Goal: Task Accomplishment & Management: Complete application form

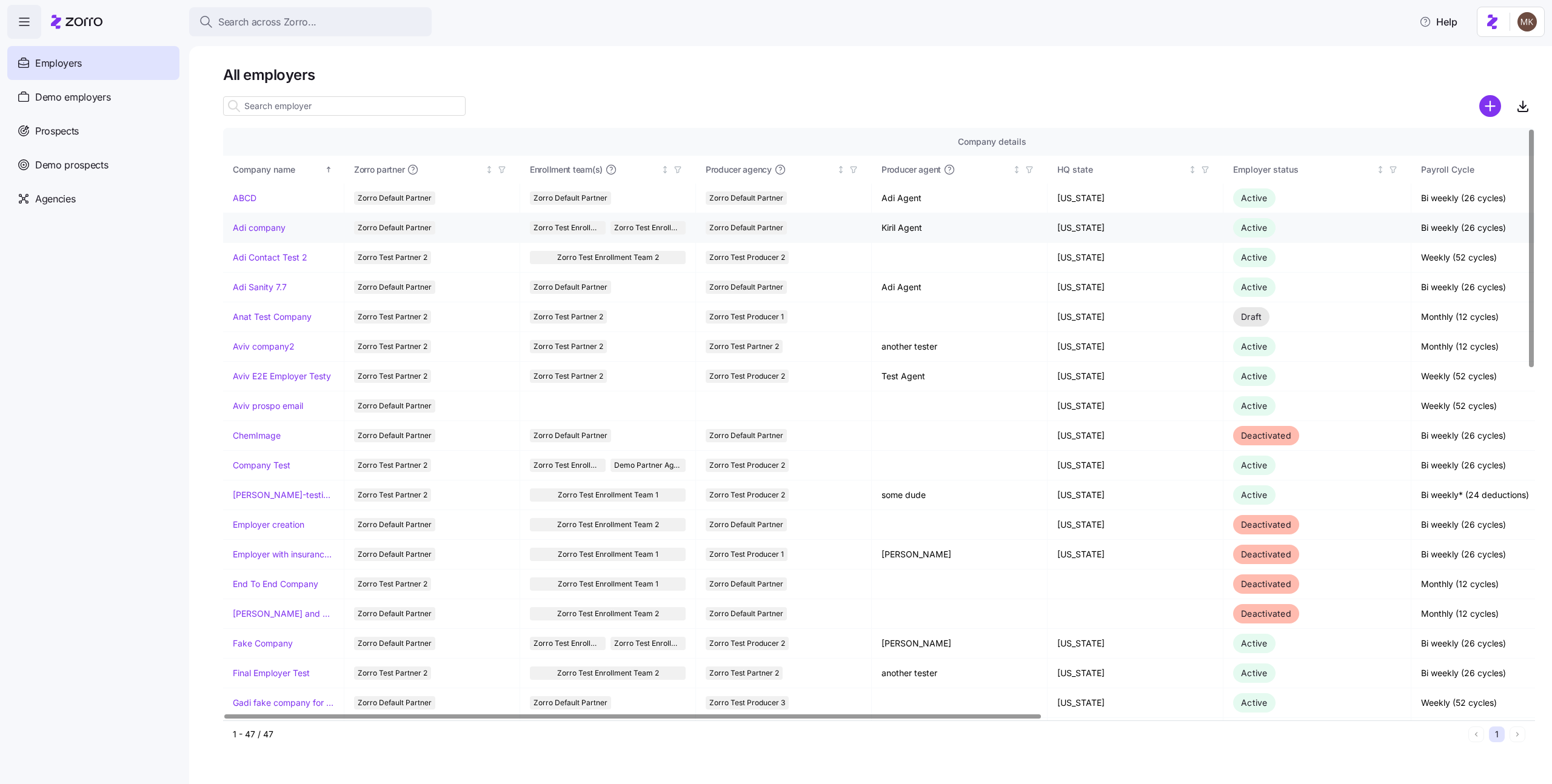
click at [264, 227] on link "Adi company" at bounding box center [259, 227] width 53 height 12
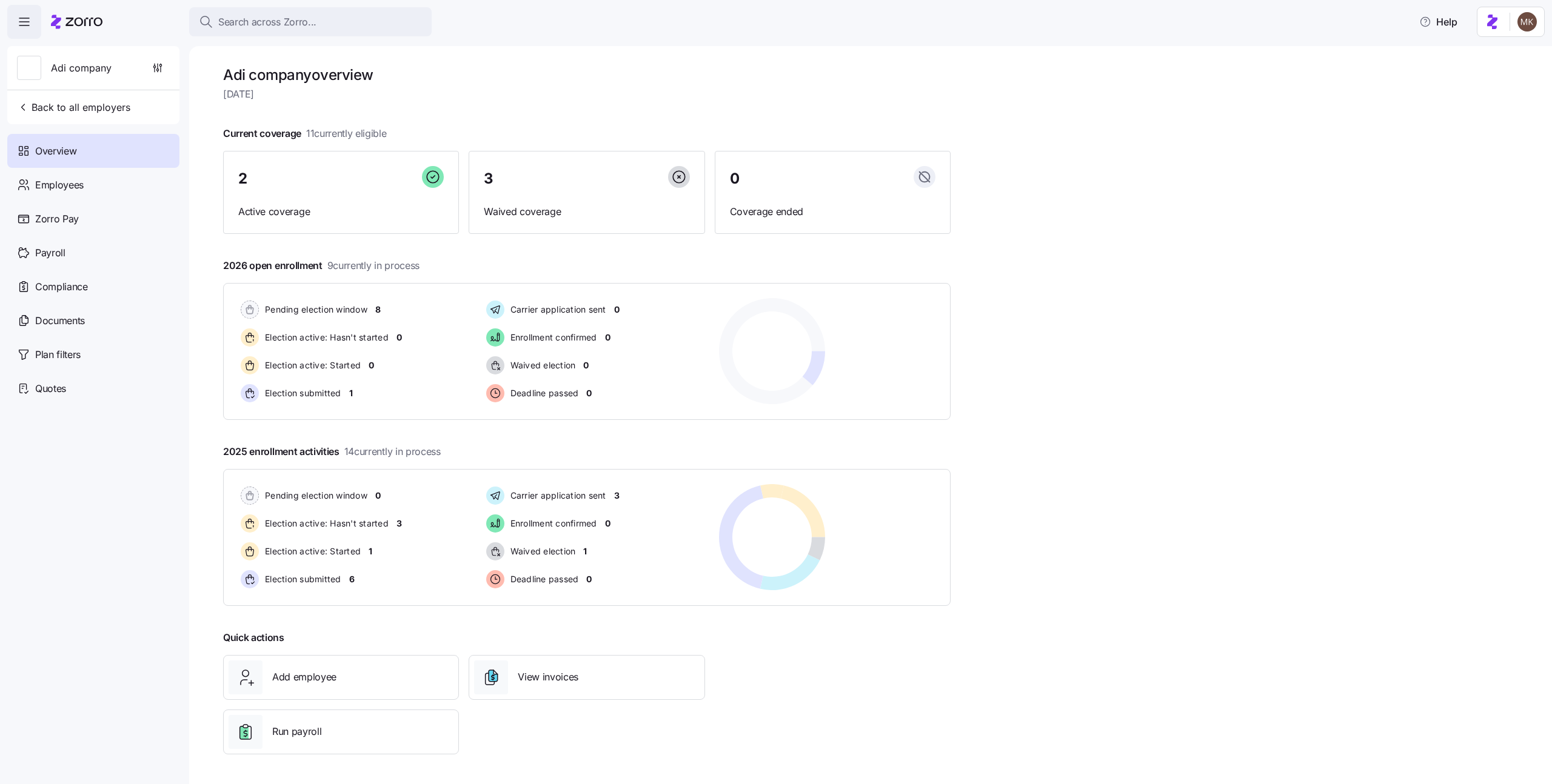
click at [73, 23] on icon at bounding box center [76, 22] width 51 height 15
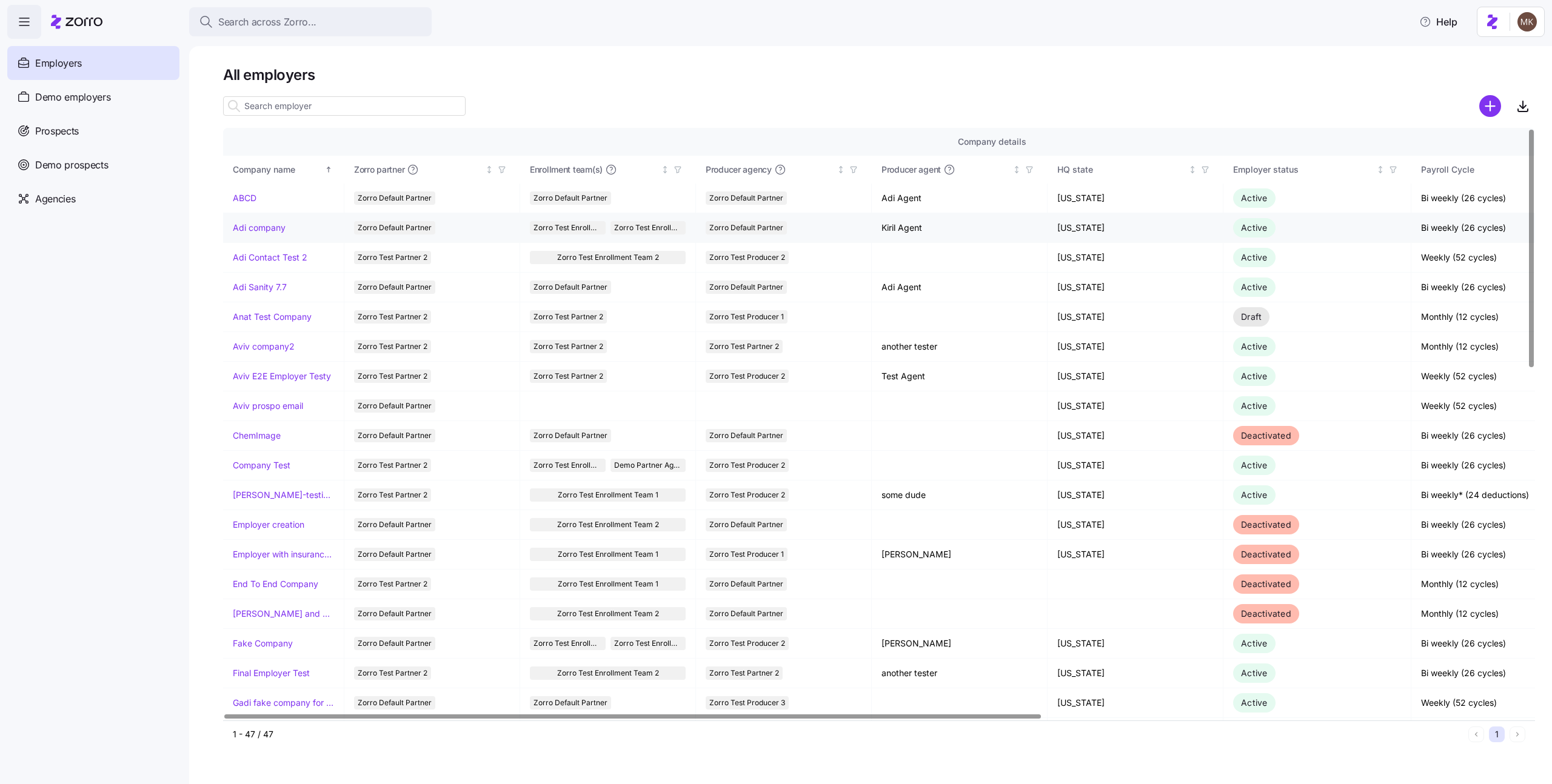
click at [255, 232] on link "Adi company" at bounding box center [259, 227] width 53 height 12
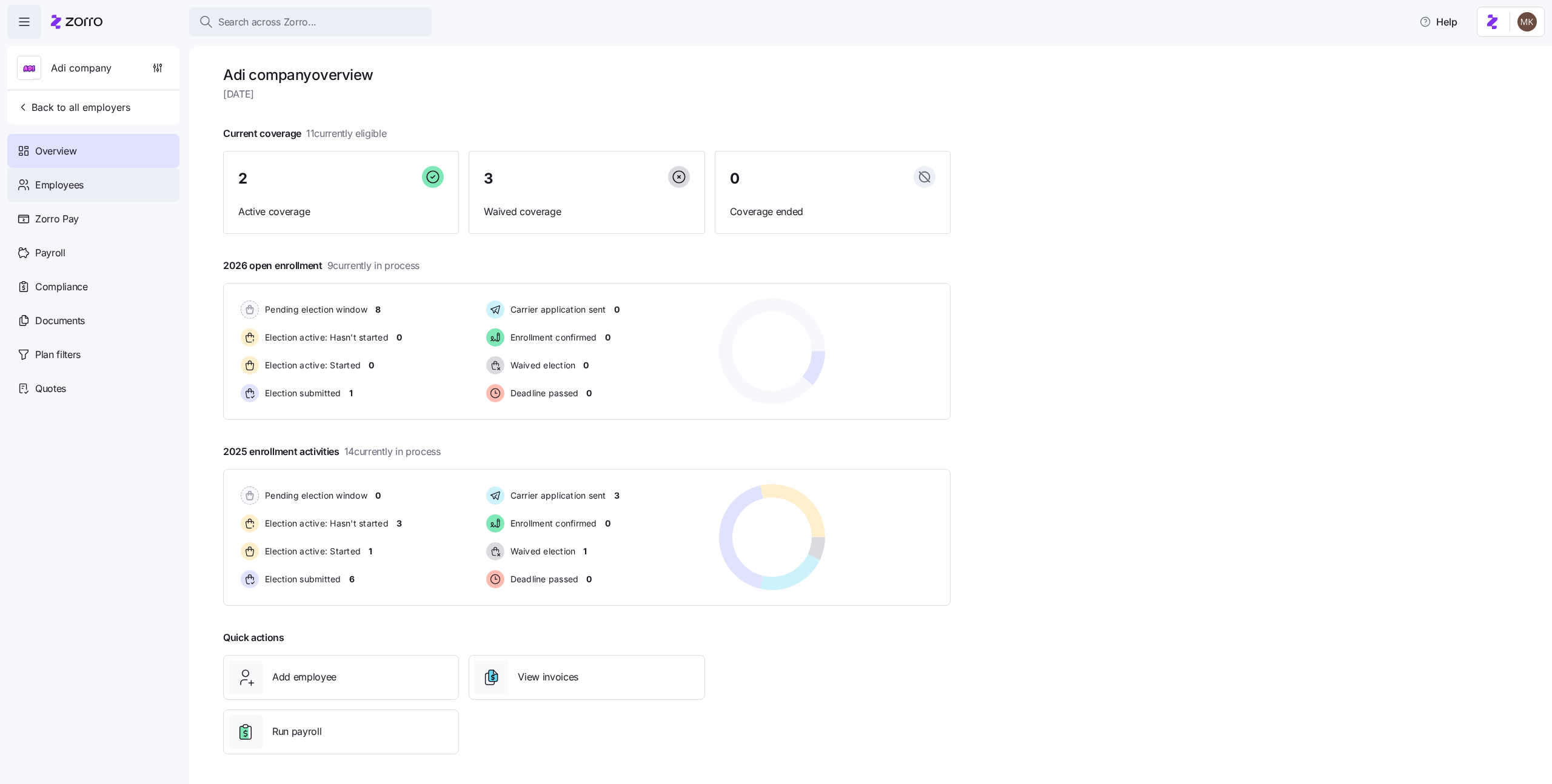
click at [98, 188] on div "Employees" at bounding box center [93, 185] width 172 height 34
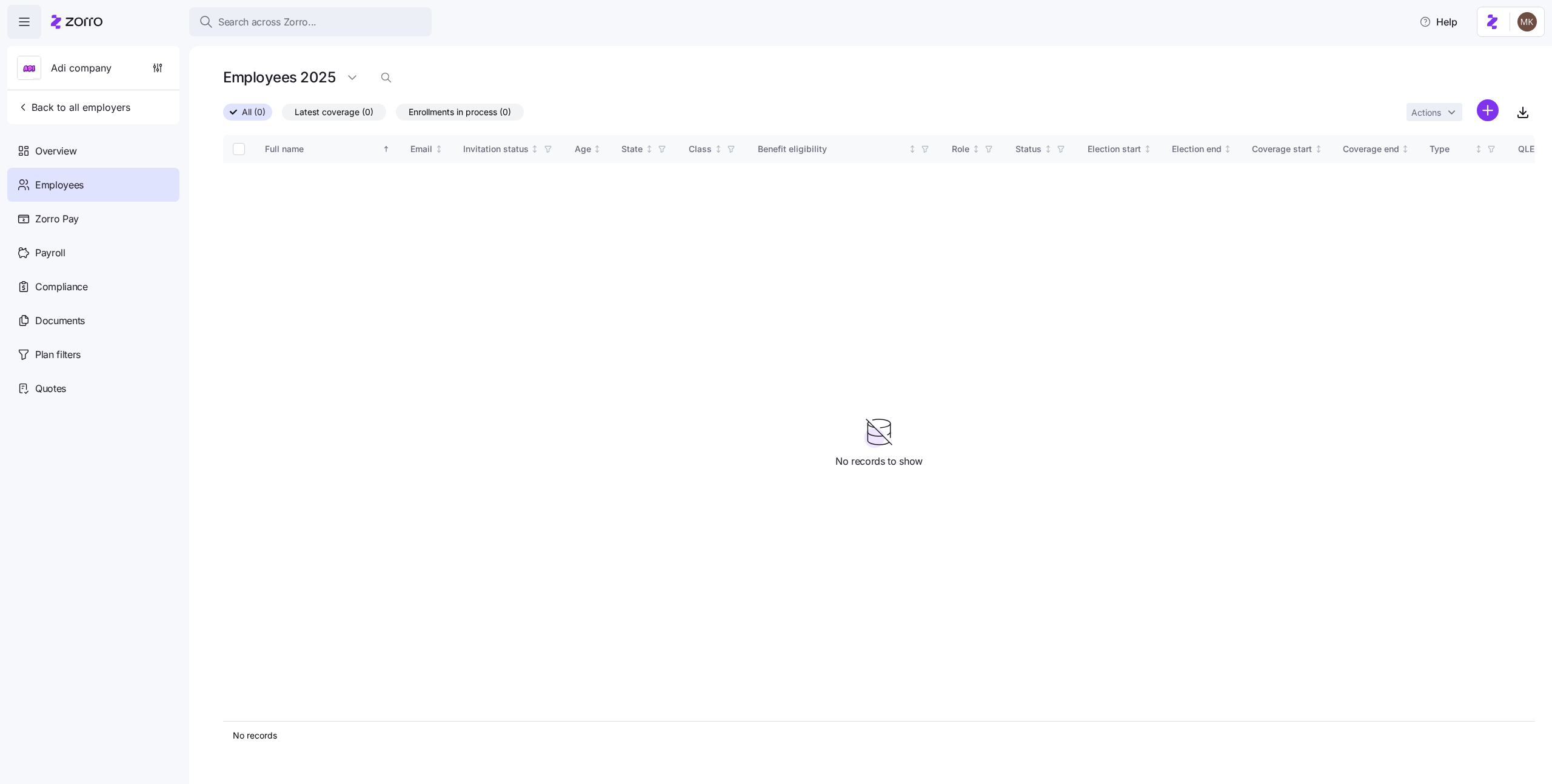
click at [63, 23] on icon at bounding box center [76, 22] width 51 height 15
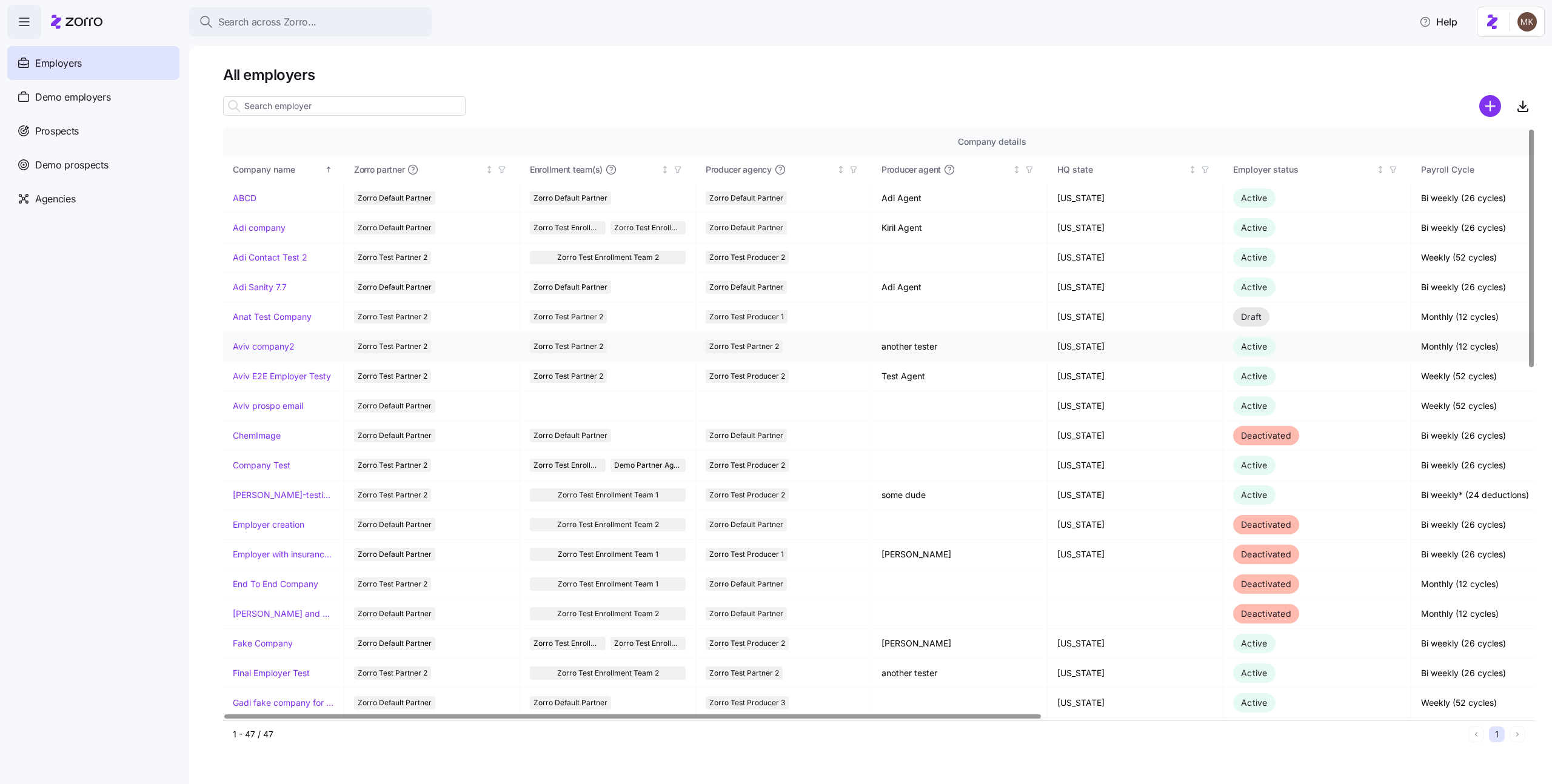
click at [262, 350] on link "Aviv company2" at bounding box center [264, 346] width 62 height 12
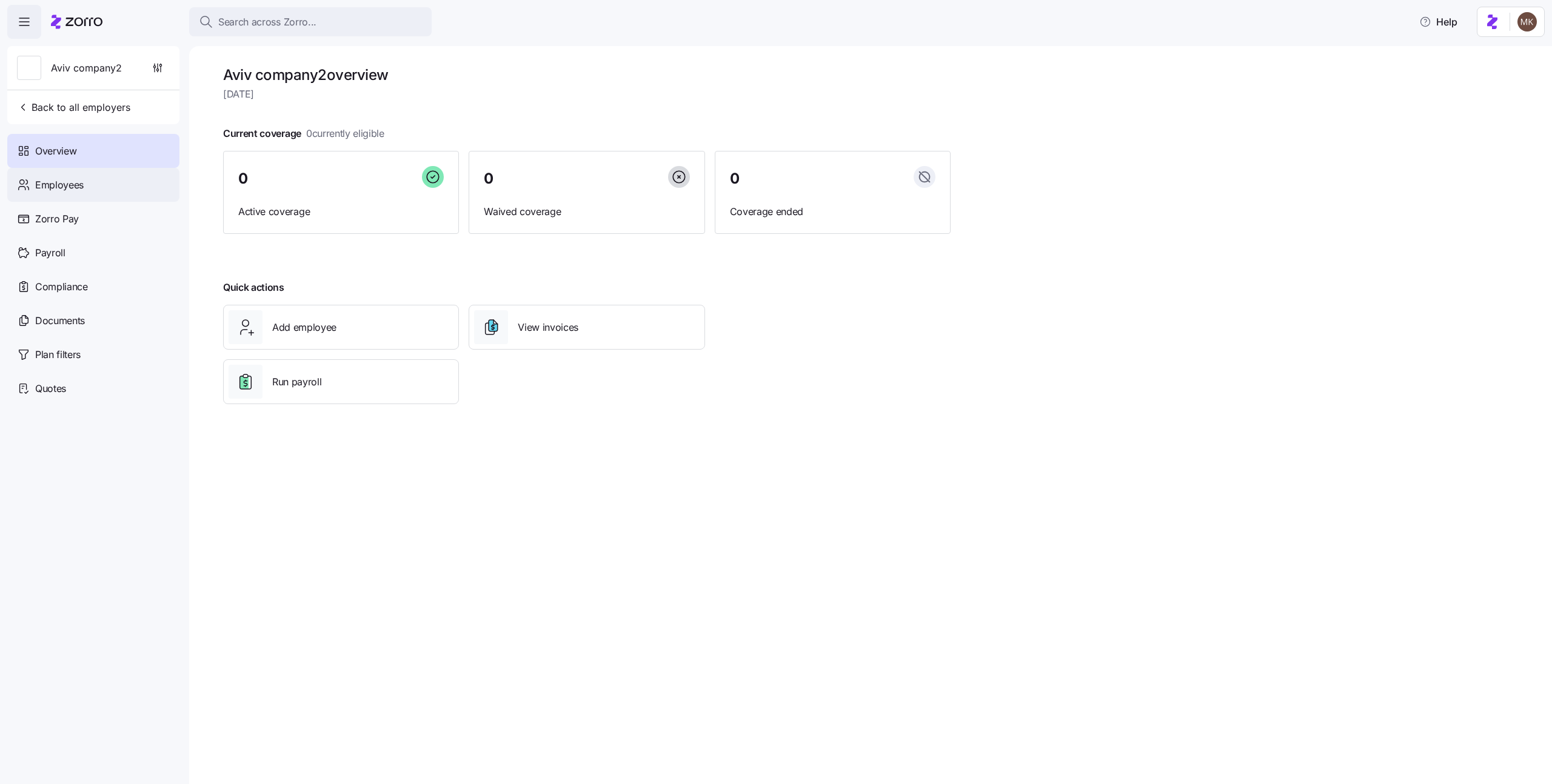
click at [128, 186] on div "Employees" at bounding box center [93, 185] width 172 height 34
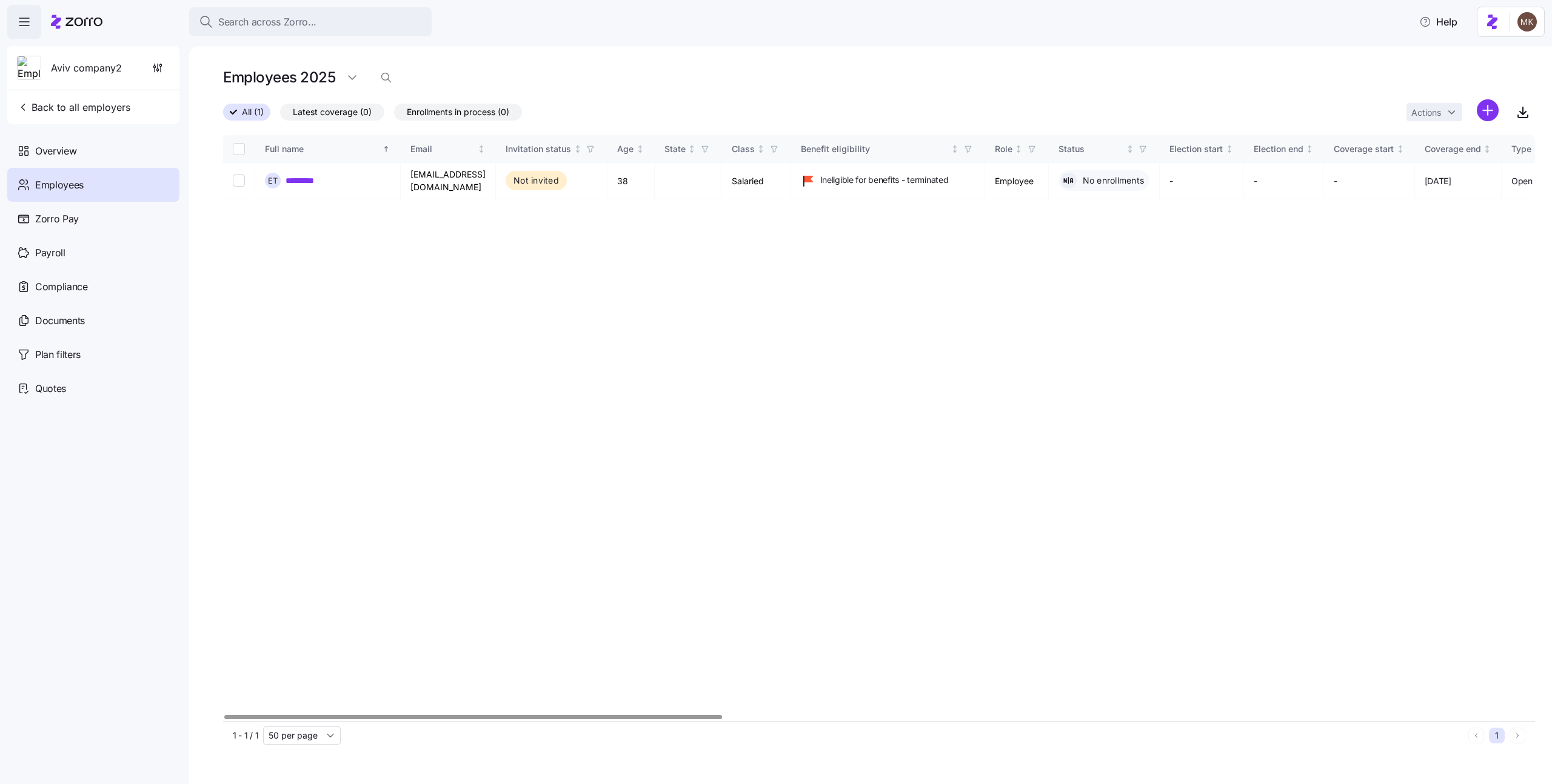
click at [73, 23] on icon at bounding box center [76, 22] width 51 height 15
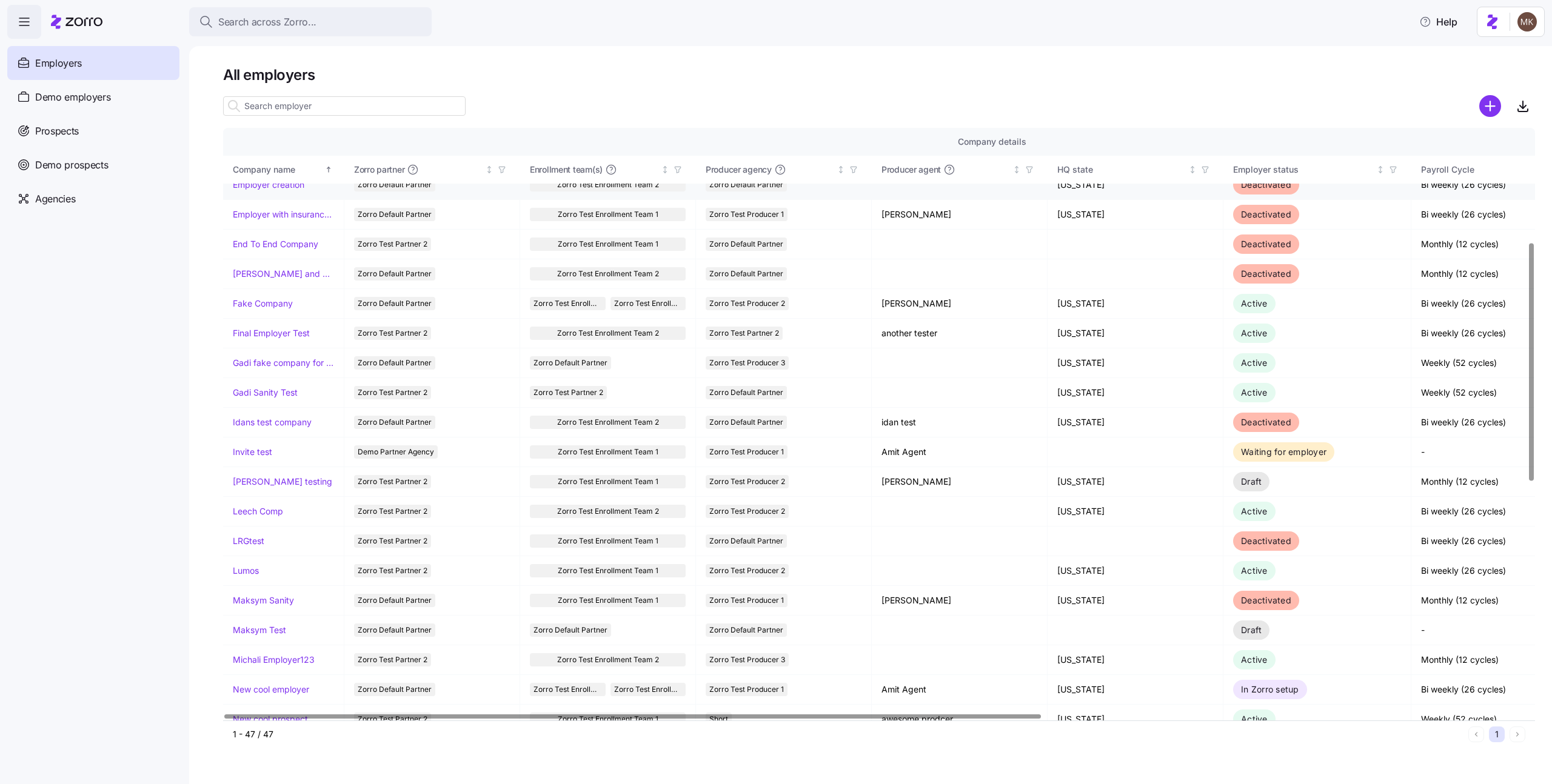
scroll to position [283, 0]
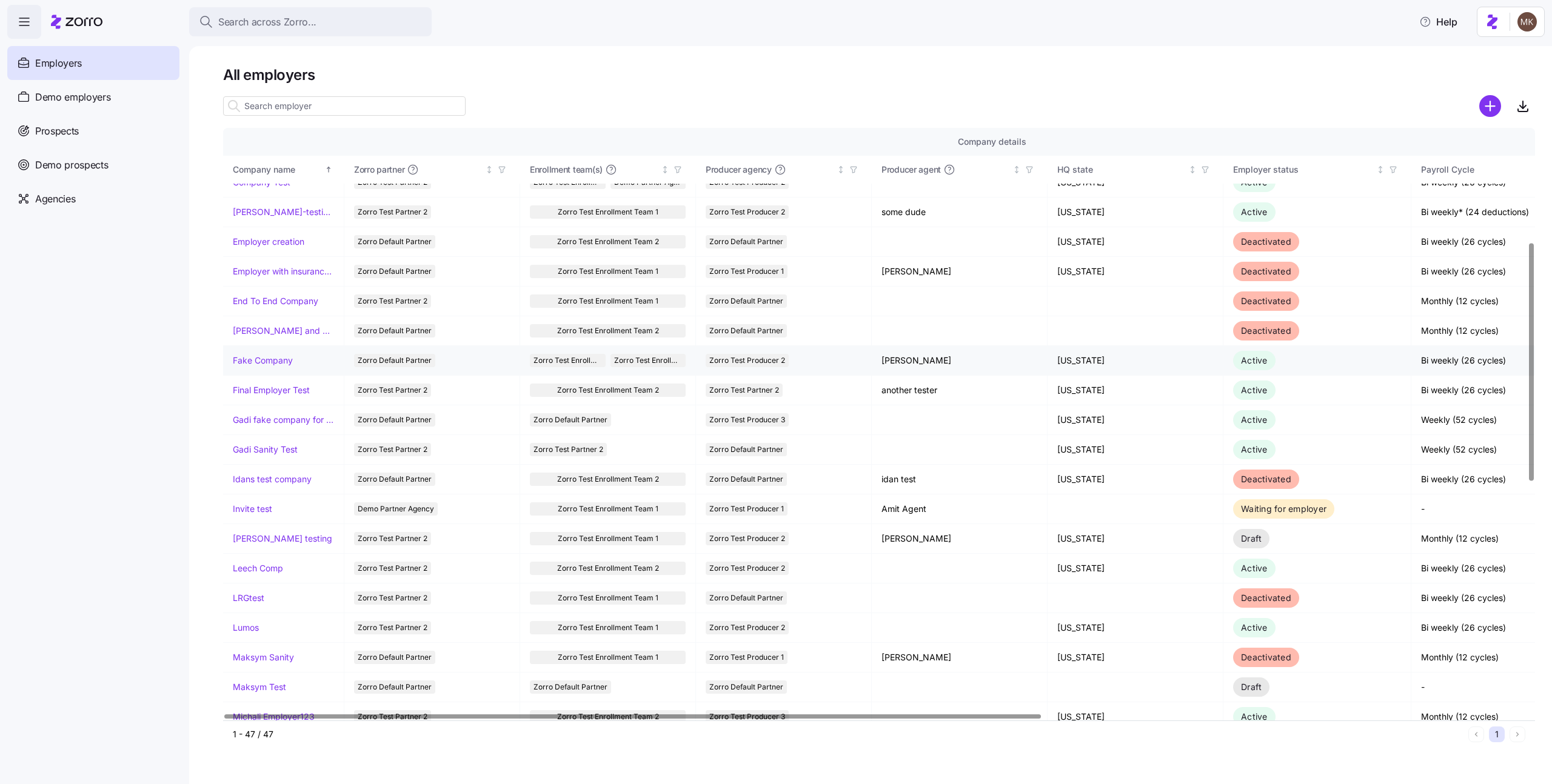
click at [259, 359] on link "Fake Company" at bounding box center [263, 360] width 60 height 12
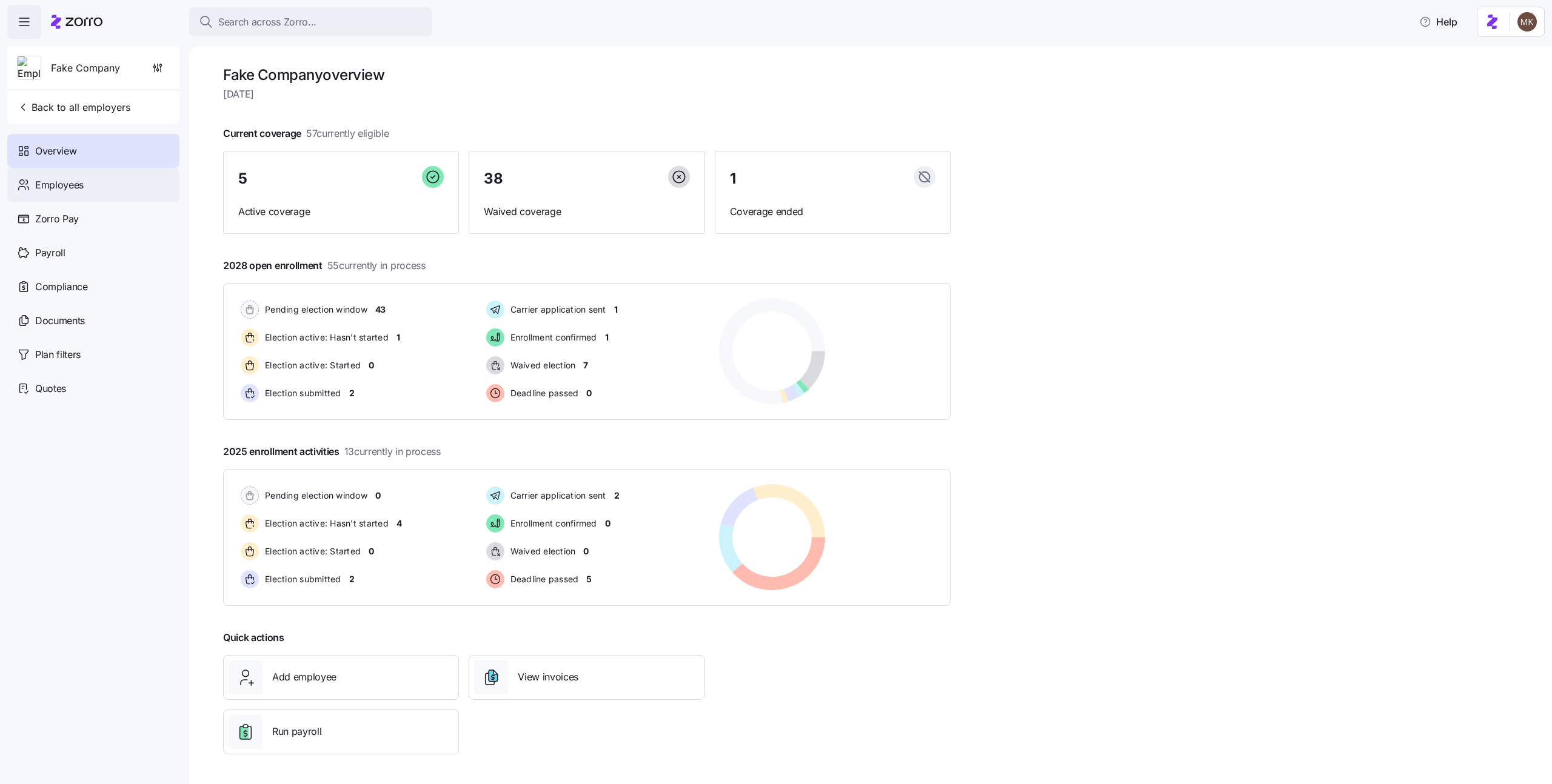
click at [96, 193] on div "Employees" at bounding box center [93, 185] width 172 height 34
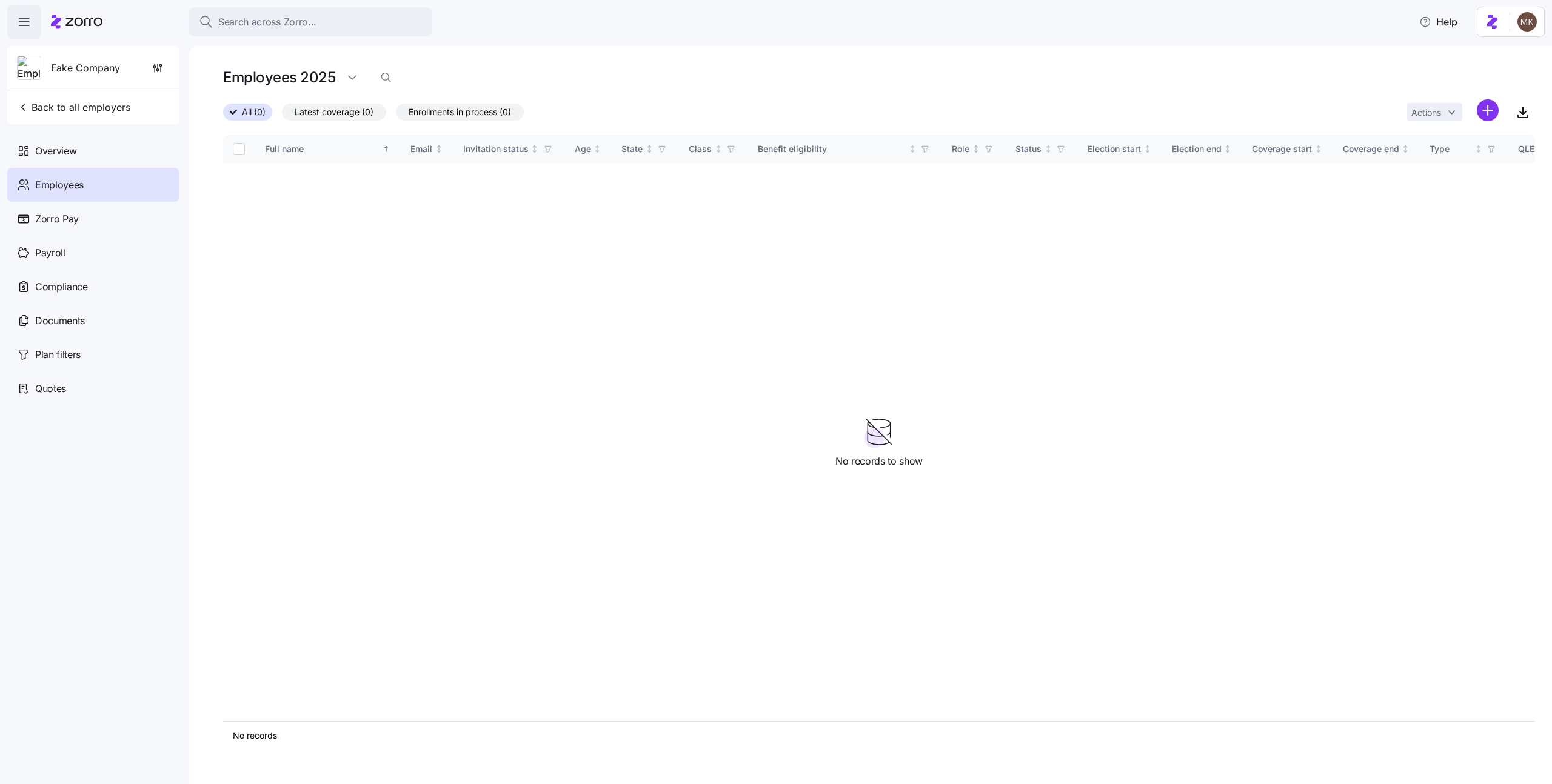
click at [85, 25] on icon at bounding box center [76, 22] width 51 height 15
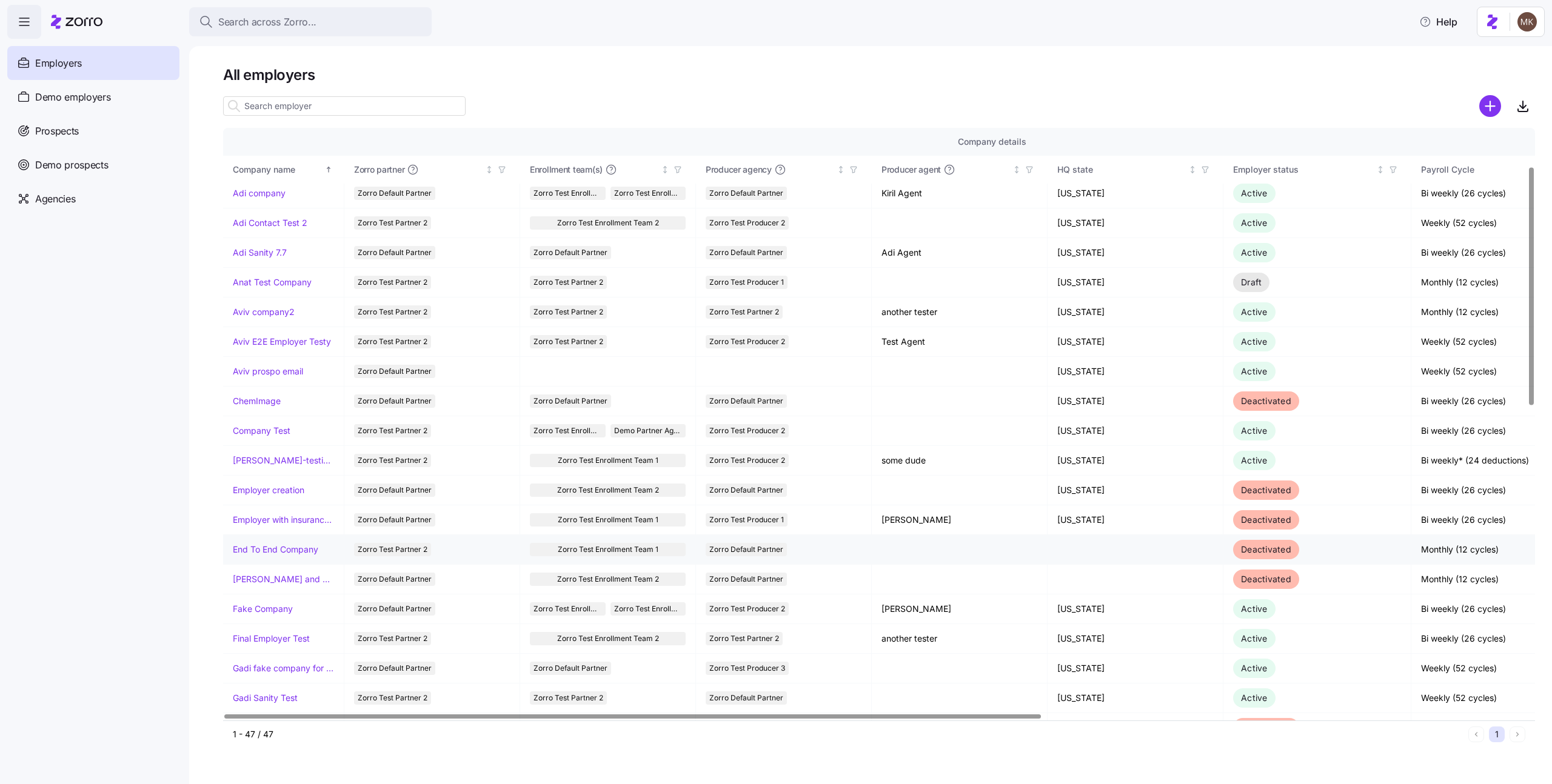
scroll to position [432, 0]
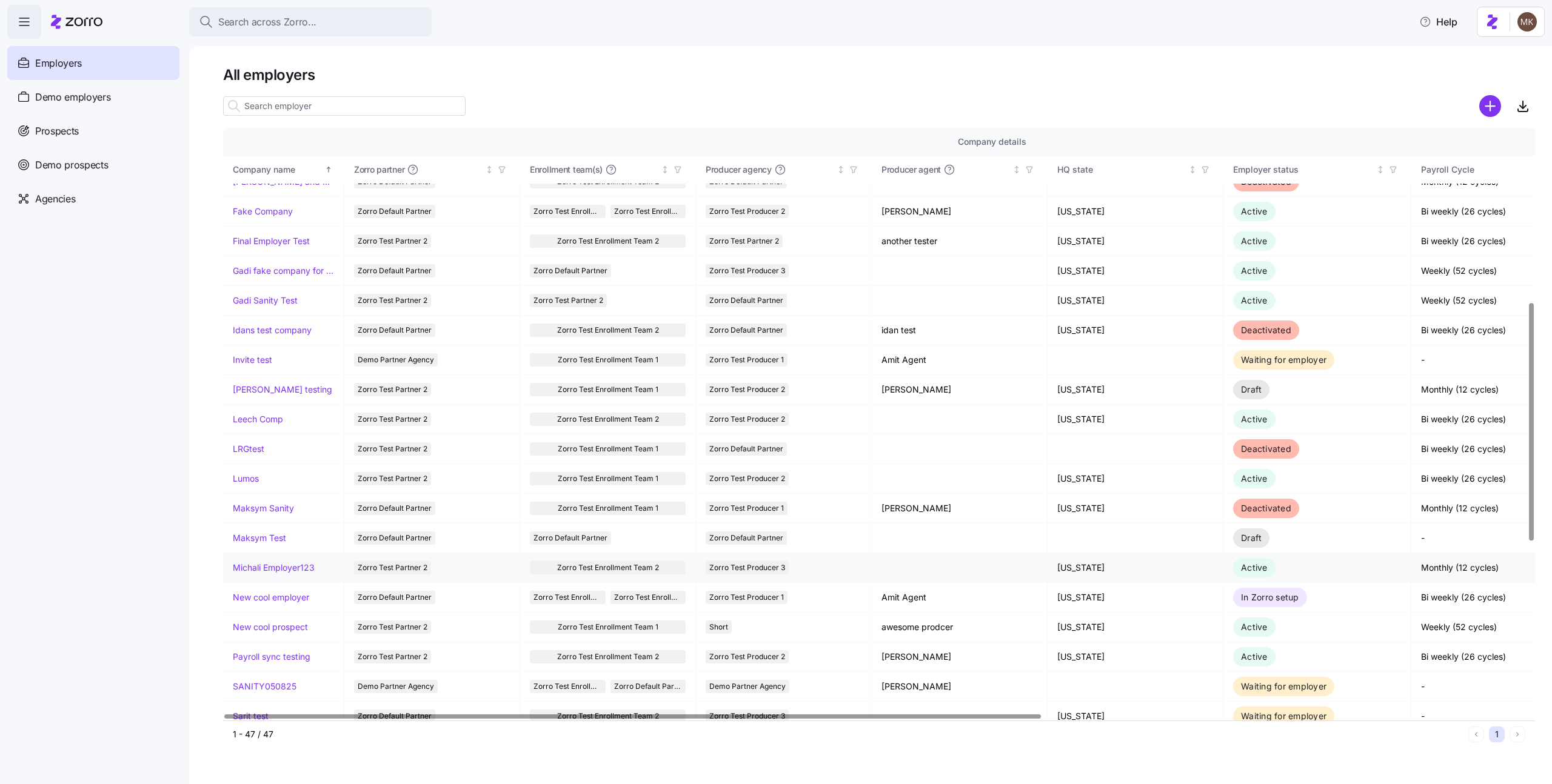
click at [260, 570] on link "Michali Employer123" at bounding box center [274, 568] width 82 height 12
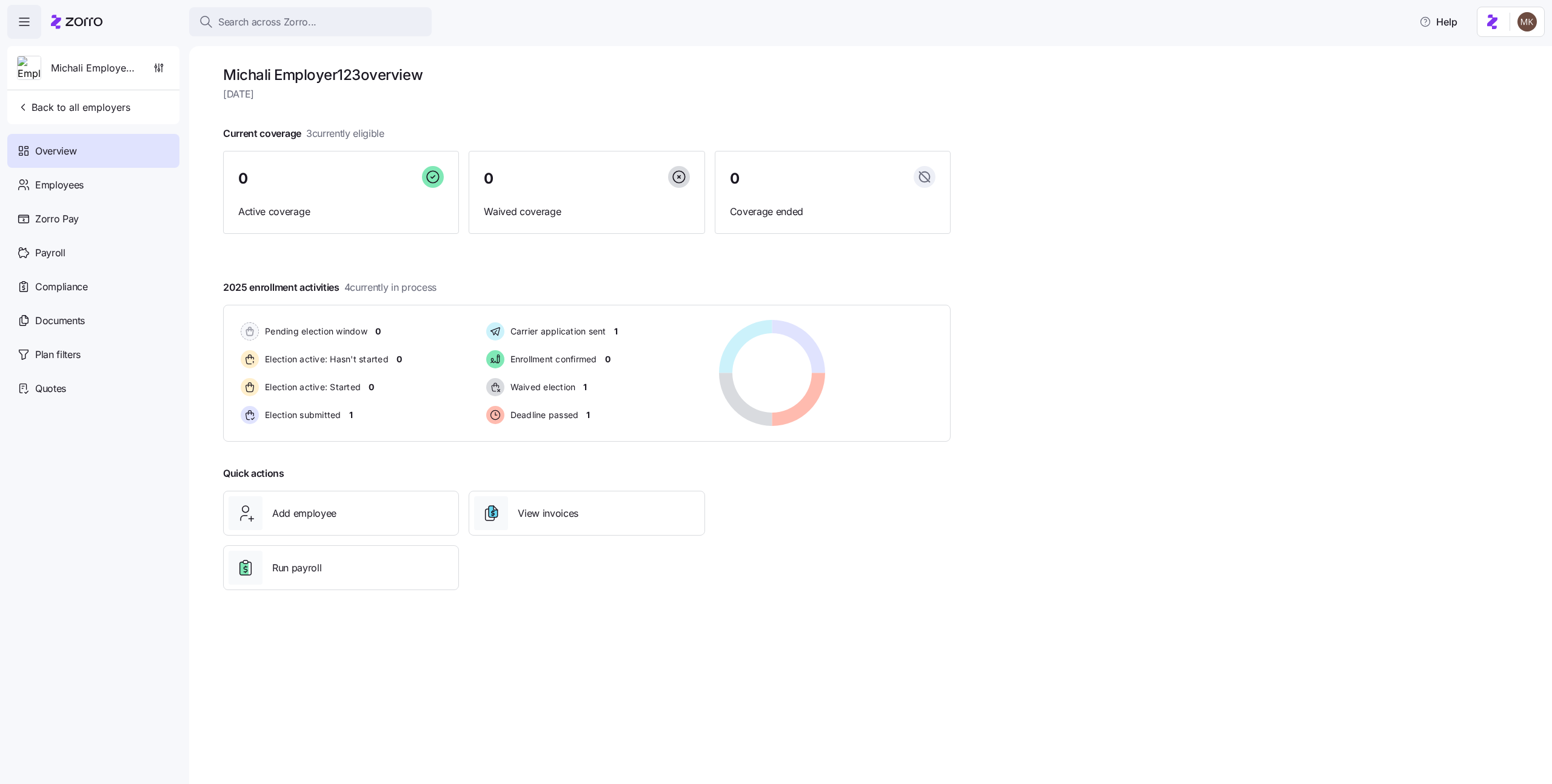
click at [83, 26] on icon at bounding box center [76, 22] width 51 height 15
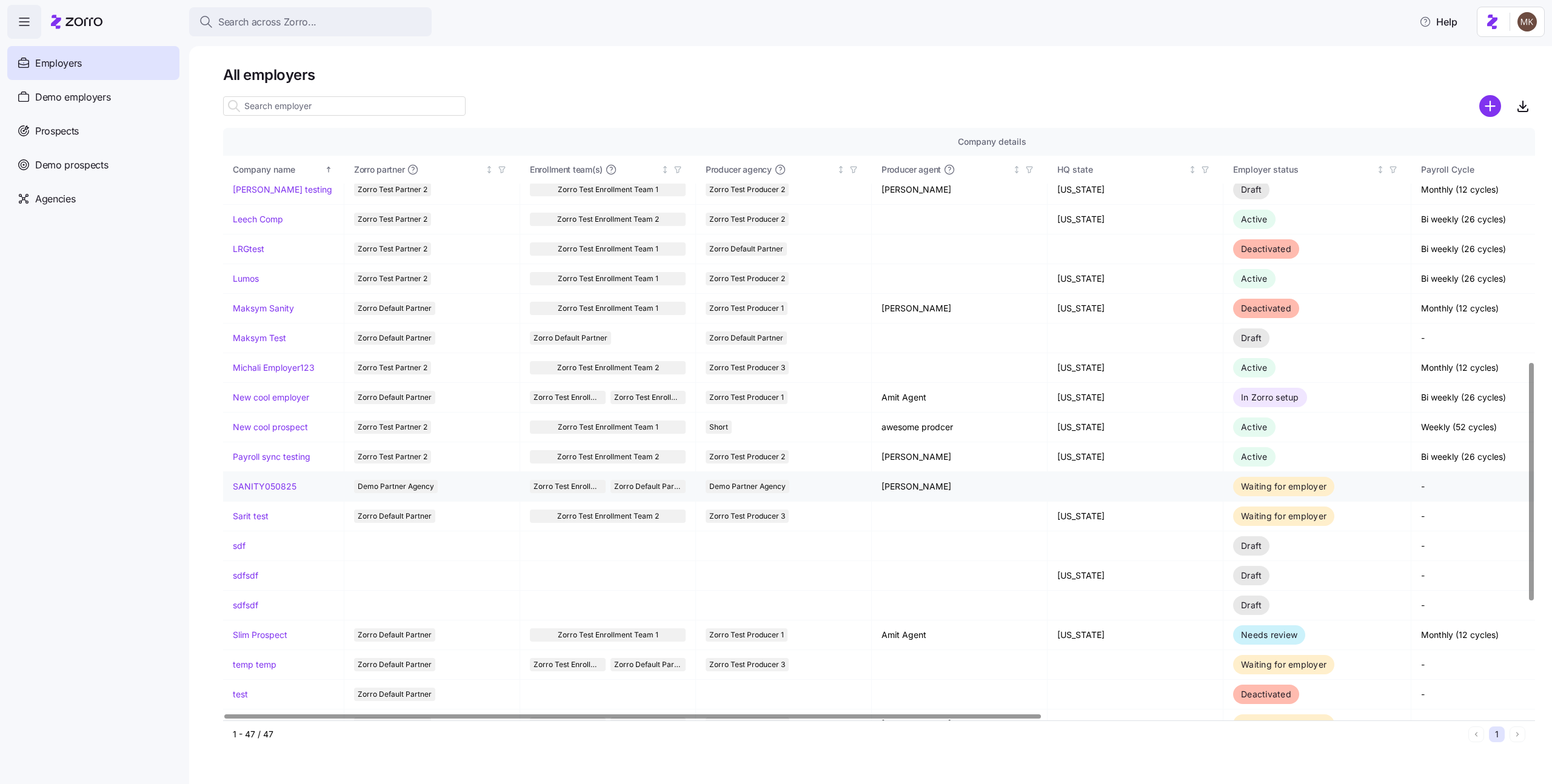
scroll to position [636, 0]
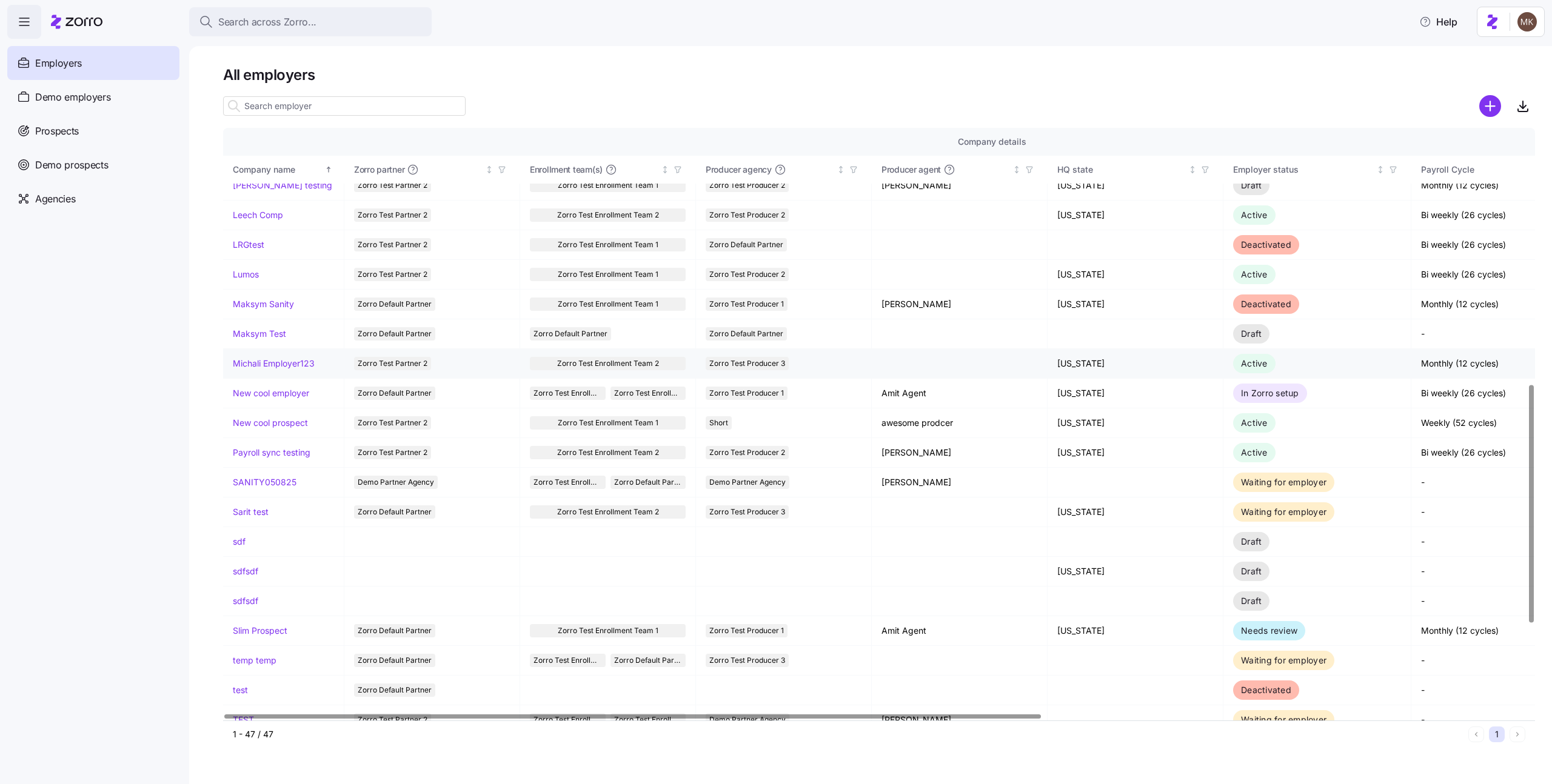
click at [252, 364] on link "Michali Employer123" at bounding box center [274, 363] width 82 height 12
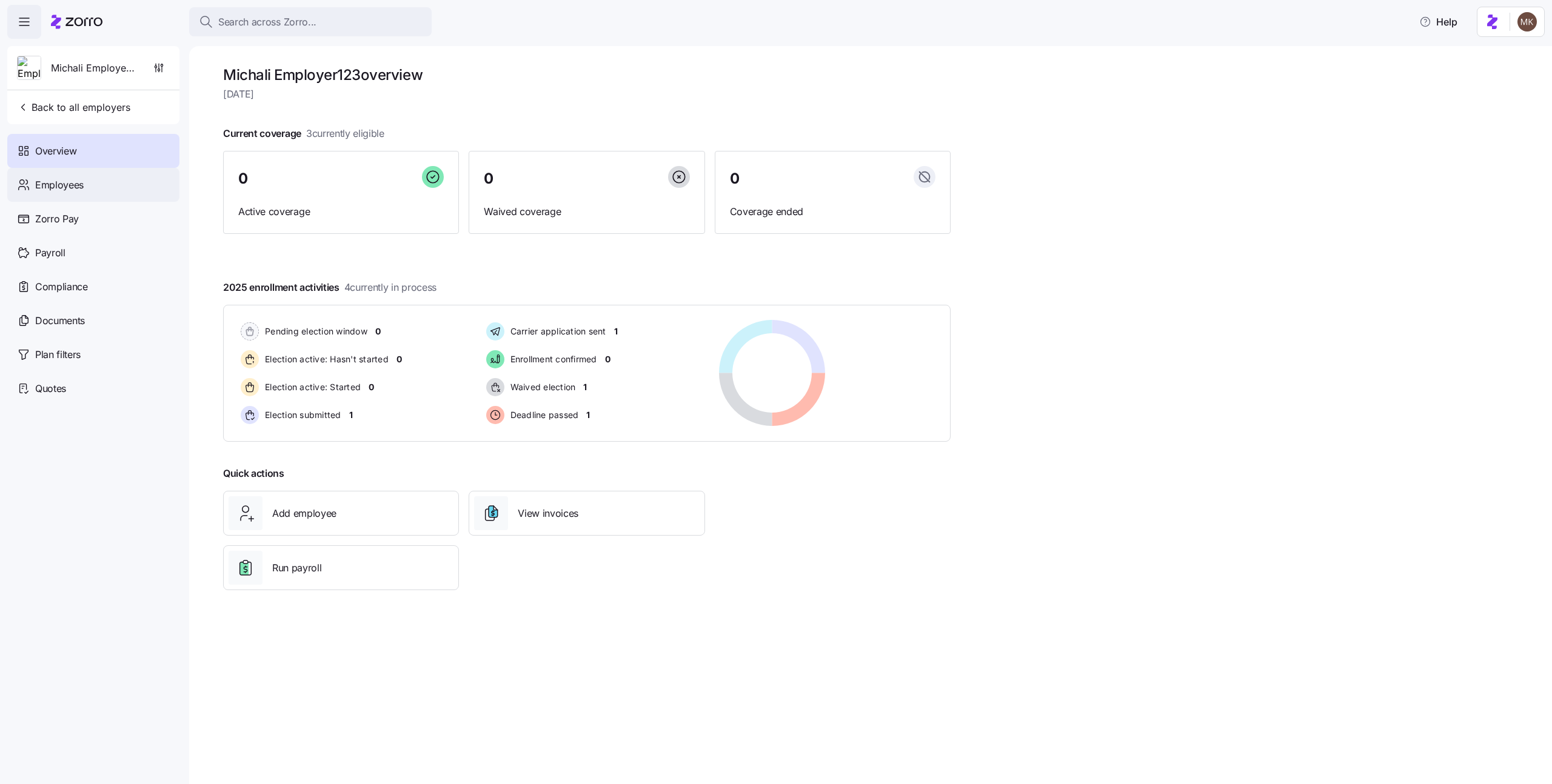
click at [109, 184] on div "Employees" at bounding box center [93, 185] width 172 height 34
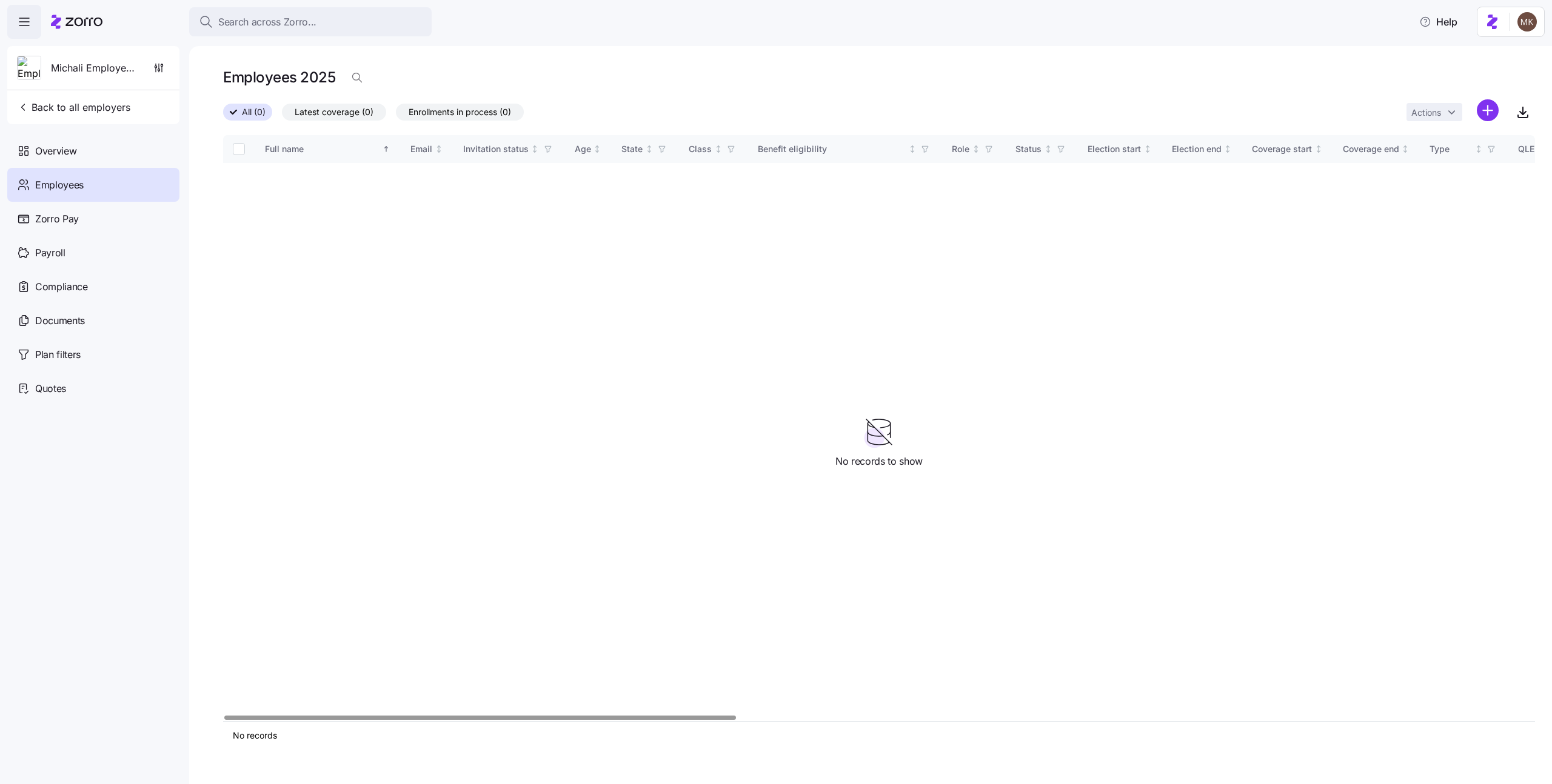
click at [1492, 110] on html "Search across Zorro... Help Michali Employer123 Back to all employers Overview …" at bounding box center [776, 388] width 1552 height 778
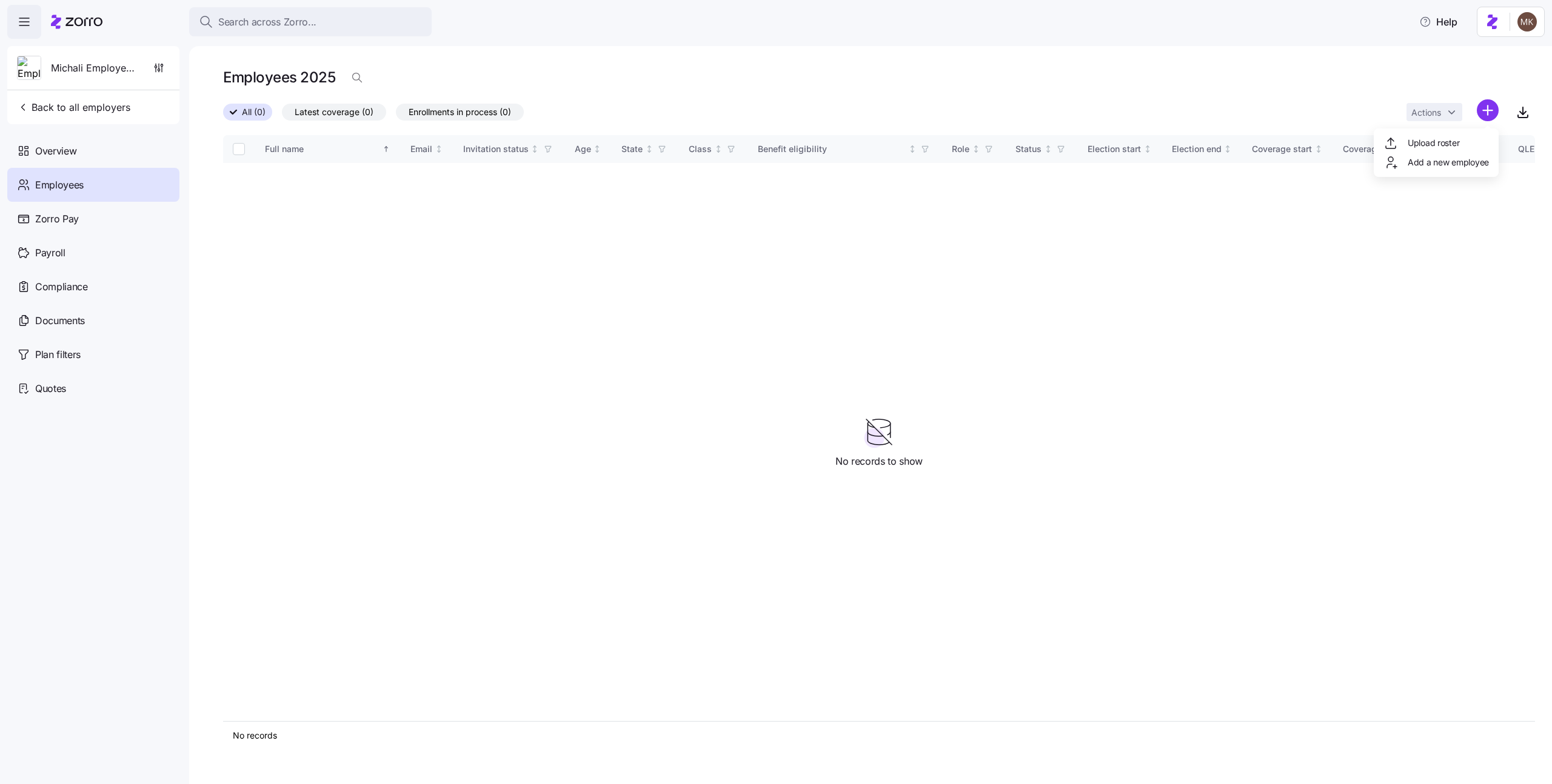
click at [1450, 164] on span "Add a new employee" at bounding box center [1448, 162] width 81 height 12
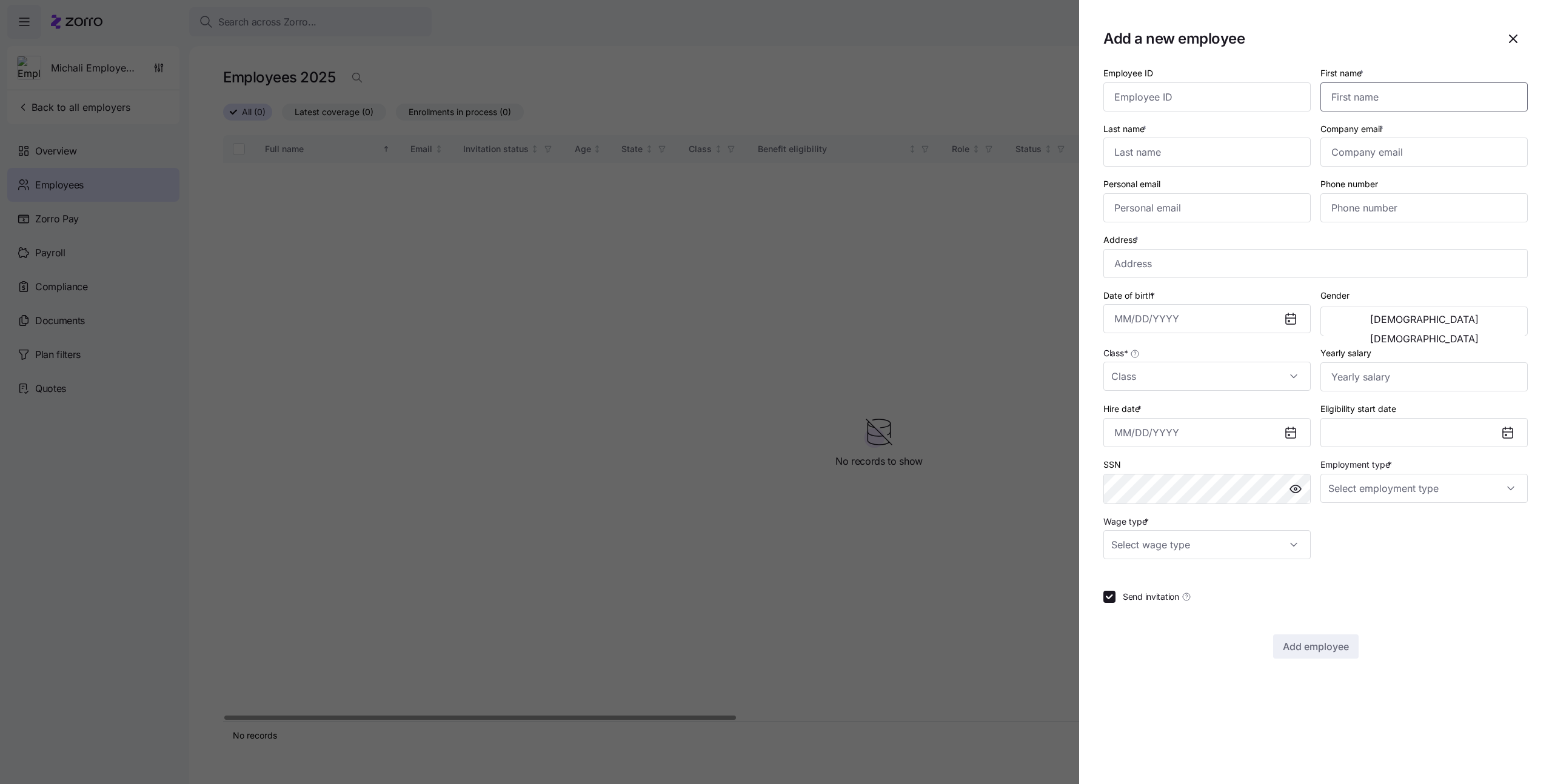
click at [1399, 97] on input "First name *" at bounding box center [1424, 97] width 207 height 29
type input "A"
click at [1207, 154] on input "Last name *" at bounding box center [1207, 152] width 207 height 29
click at [1193, 149] on input "A" at bounding box center [1207, 152] width 207 height 29
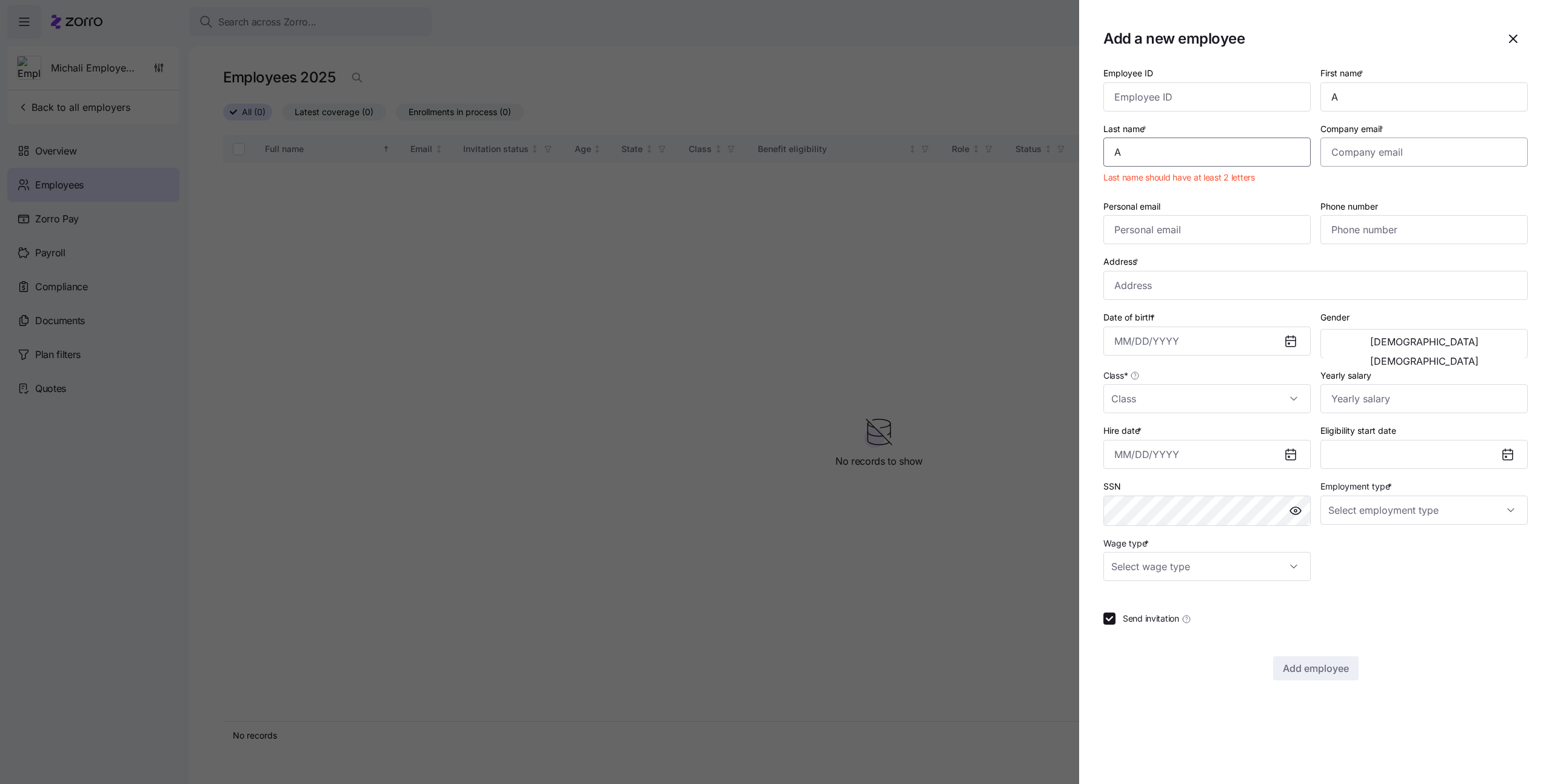
type input "A"
click at [1405, 146] on input "Company email *" at bounding box center [1424, 152] width 207 height 29
type input "[EMAIL_ADDRESS][DOMAIN_NAME]"
click at [1289, 348] on icon at bounding box center [1291, 341] width 15 height 15
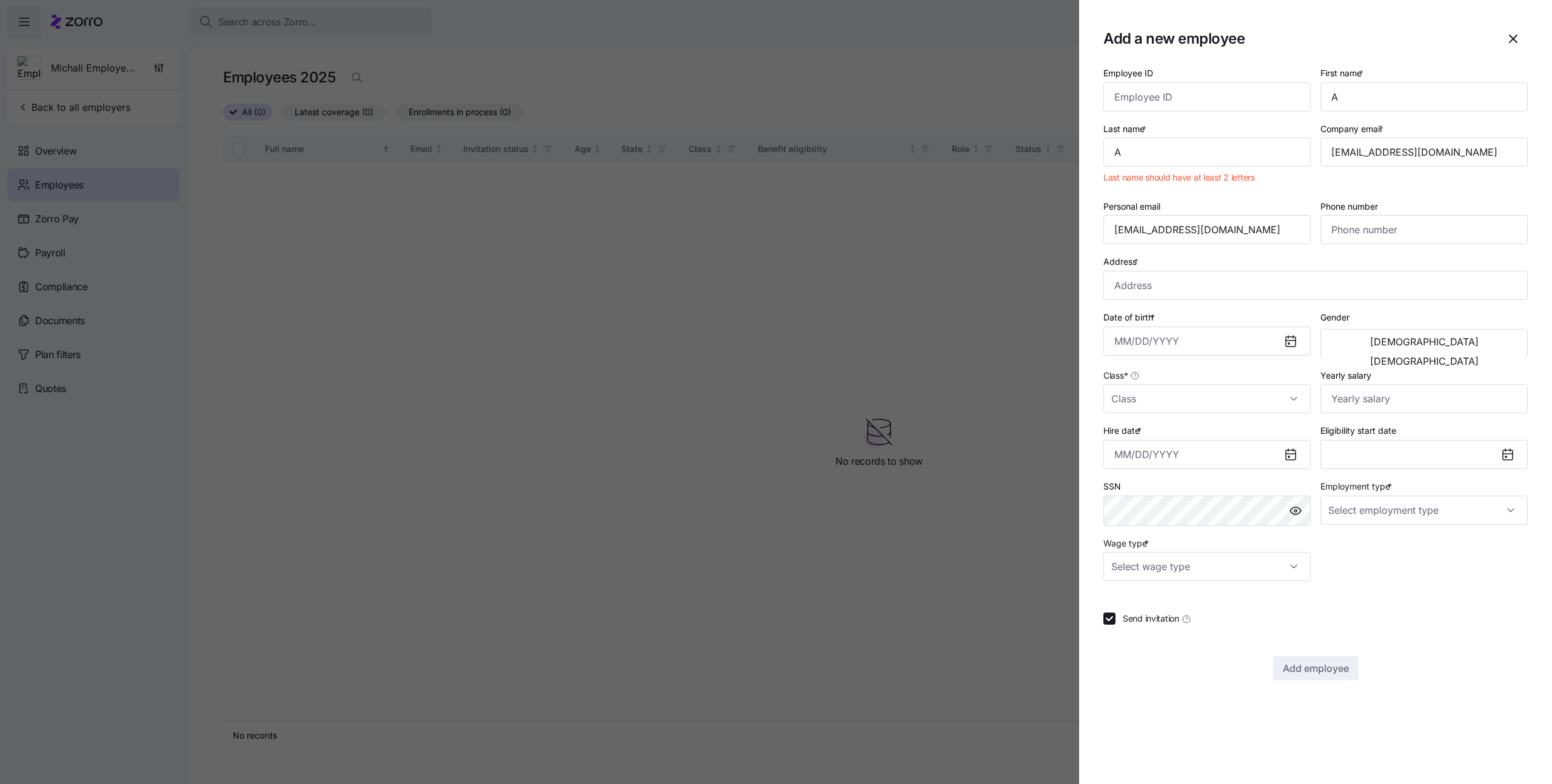
click at [1290, 343] on icon at bounding box center [1291, 342] width 10 height 10
click at [1145, 340] on input "Date of birth *" at bounding box center [1207, 341] width 207 height 29
click at [1277, 467] on button "1998" at bounding box center [1287, 477] width 69 height 29
click at [1224, 457] on button "May" at bounding box center [1217, 447] width 69 height 29
click at [1252, 441] on button "1" at bounding box center [1248, 441] width 29 height 29
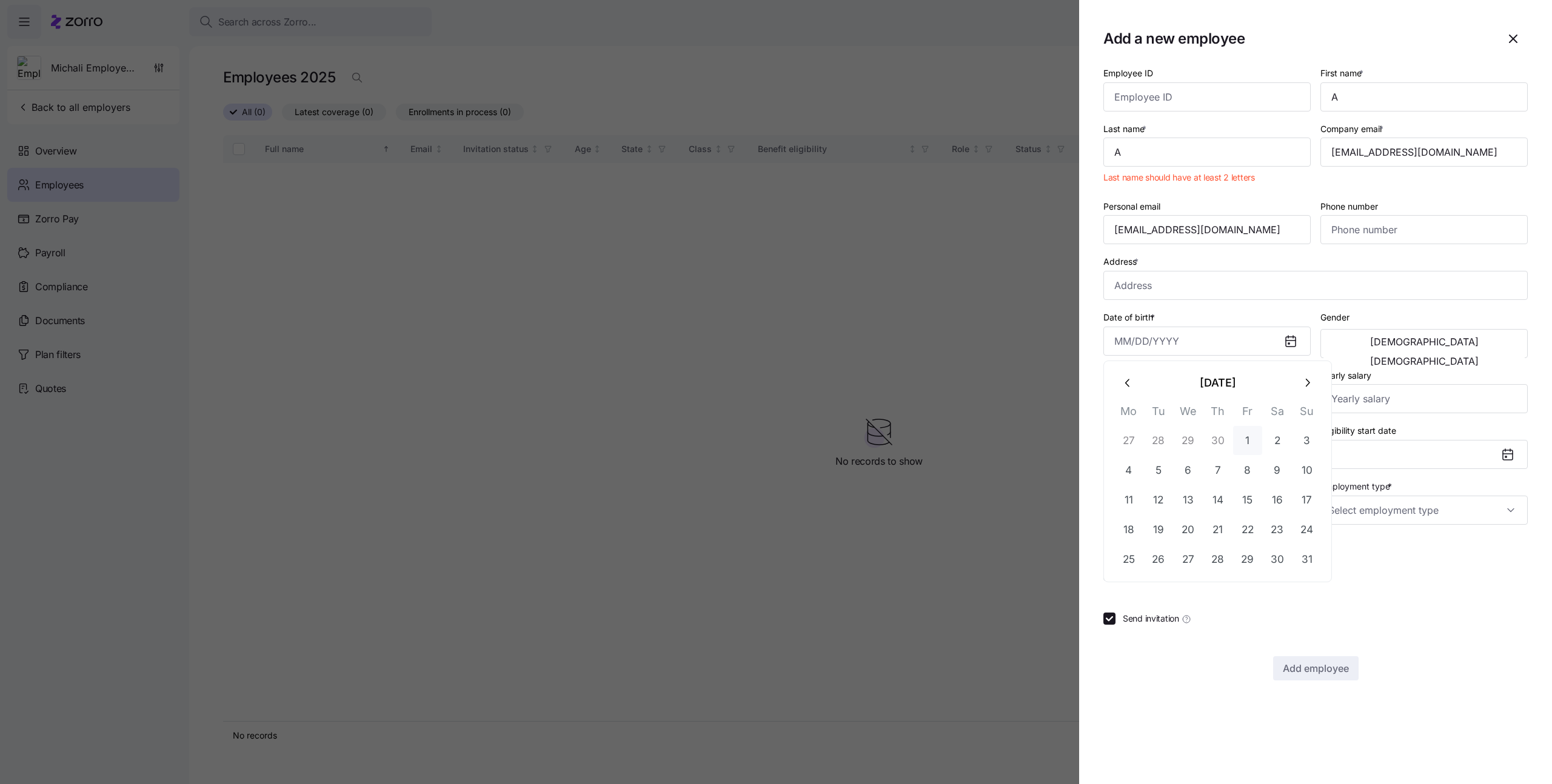
type input "[DATE]"
click at [1431, 509] on input "Employment type *" at bounding box center [1424, 510] width 207 height 29
click at [1368, 545] on span "Full Time" at bounding box center [1352, 548] width 35 height 13
type input "Full Time"
click at [1236, 553] on input "Wage type *" at bounding box center [1207, 567] width 207 height 29
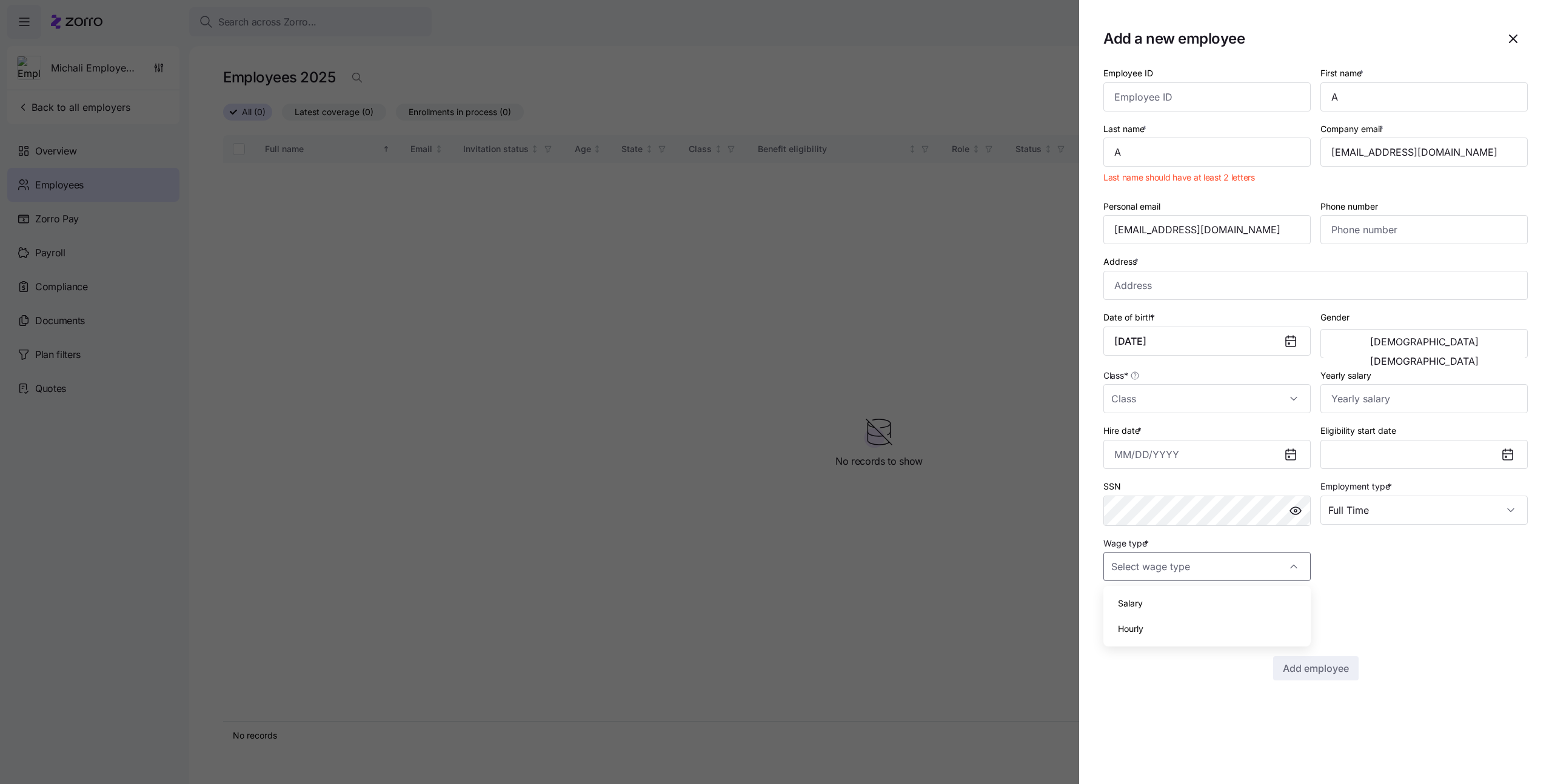
click at [1215, 598] on div "Salary" at bounding box center [1207, 603] width 197 height 25
type input "Salary"
click at [1175, 457] on input "Hire date *" at bounding box center [1207, 455] width 207 height 29
click at [1246, 557] on button "1" at bounding box center [1248, 554] width 29 height 29
type input "[DATE]"
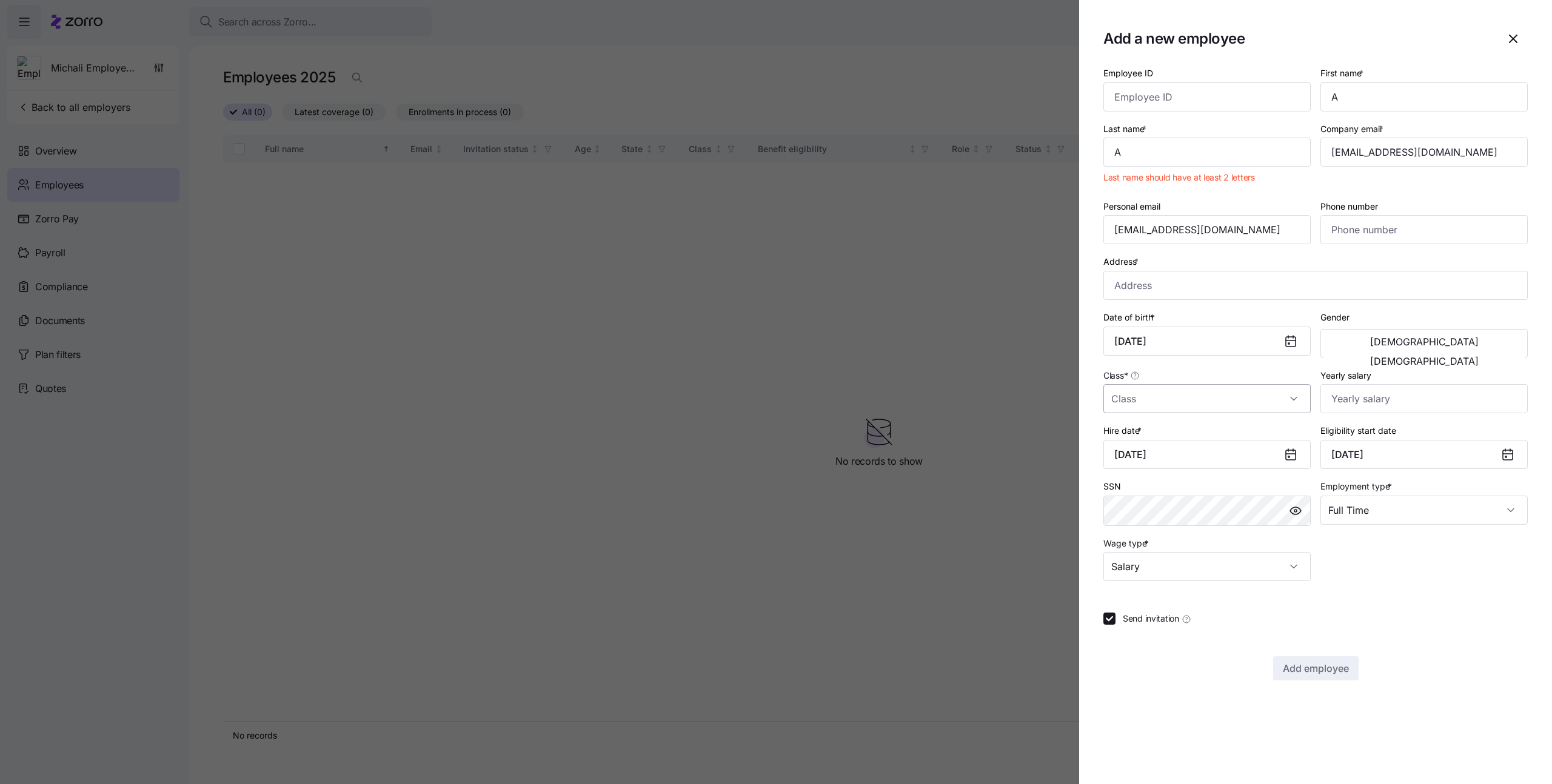
click at [1182, 403] on input "Class *" at bounding box center [1207, 399] width 207 height 29
click at [1162, 437] on div "Full Time" at bounding box center [1207, 435] width 197 height 25
type input "Full Time"
click at [1251, 287] on input "Address *" at bounding box center [1316, 286] width 424 height 29
type input "Asdee Ln, [GEOGRAPHIC_DATA], [GEOGRAPHIC_DATA]"
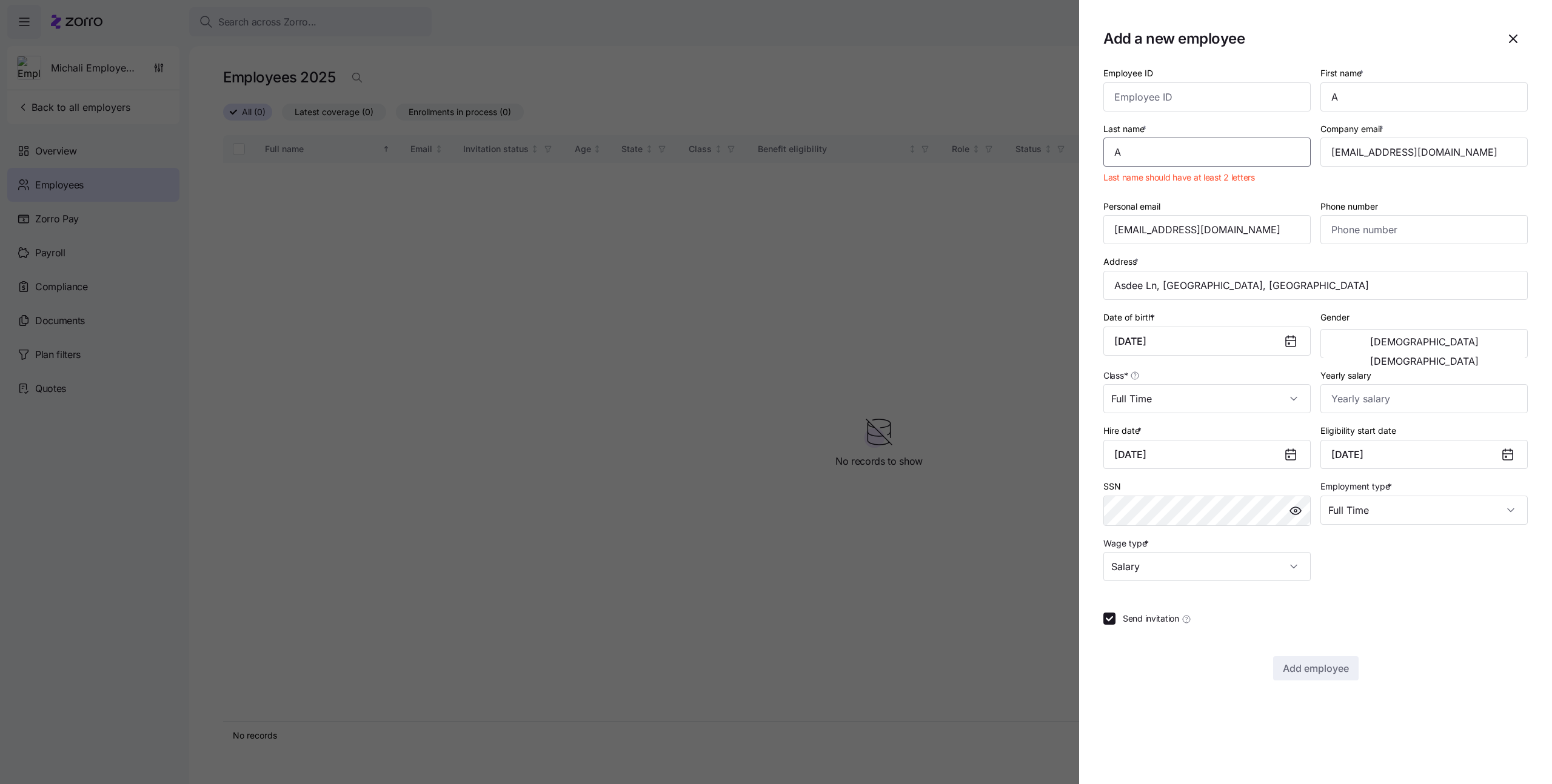
click at [1219, 154] on input "A" at bounding box center [1207, 152] width 207 height 29
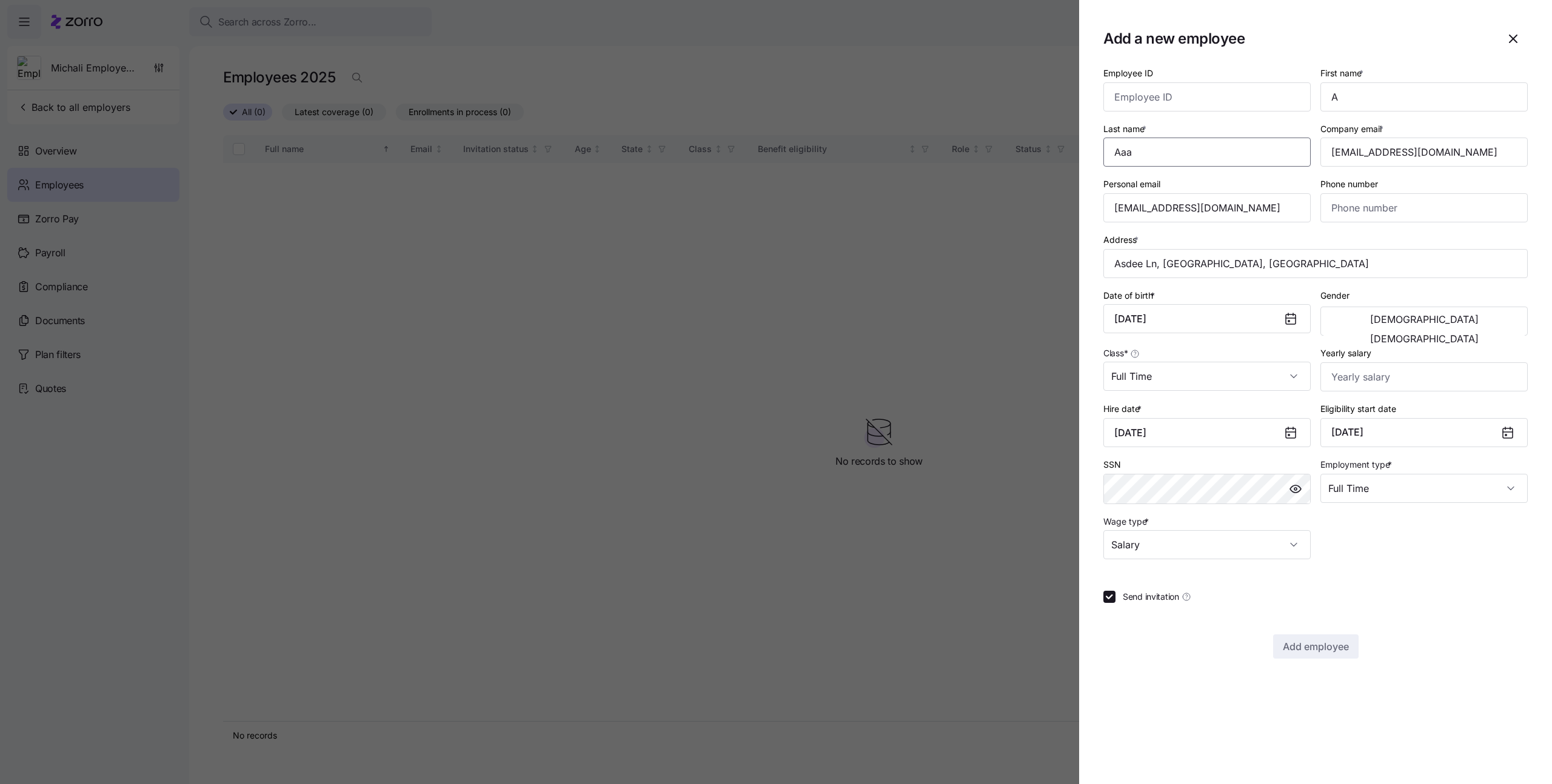
type input "Aaa"
click at [1274, 226] on div "Personal email [PERSON_NAME][EMAIL_ADDRESS][DOMAIN_NAME]" at bounding box center [1207, 199] width 217 height 56
click at [1394, 87] on input "A" at bounding box center [1424, 97] width 207 height 29
type input "Aaa"
click at [1320, 648] on span "Add employee" at bounding box center [1316, 647] width 66 height 15
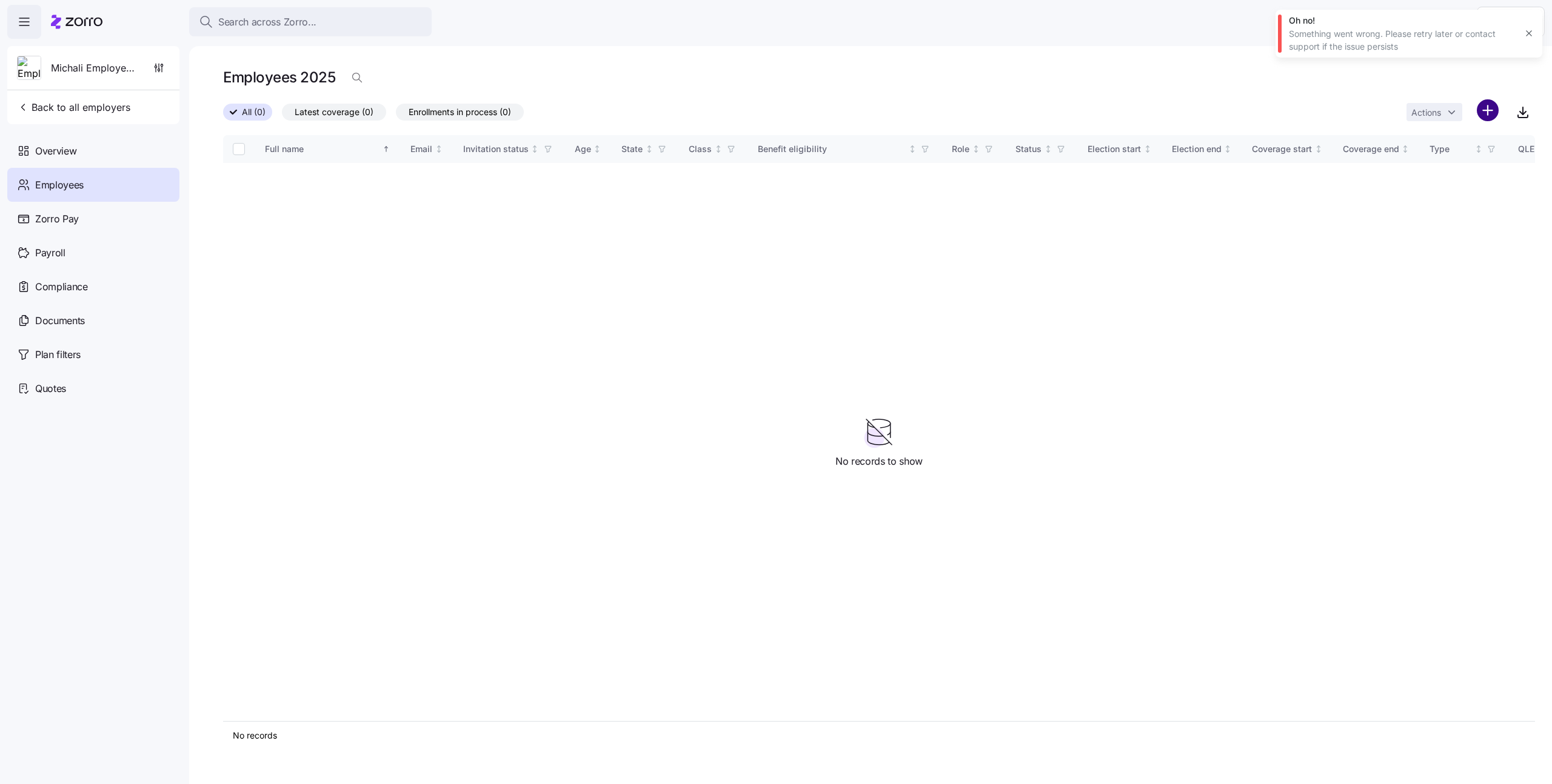
click at [1481, 104] on html "Search across Zorro... Help Michali Employer123 Back to all employers Overview …" at bounding box center [776, 388] width 1552 height 778
click at [1439, 155] on div "Add a new employee" at bounding box center [1437, 162] width 106 height 15
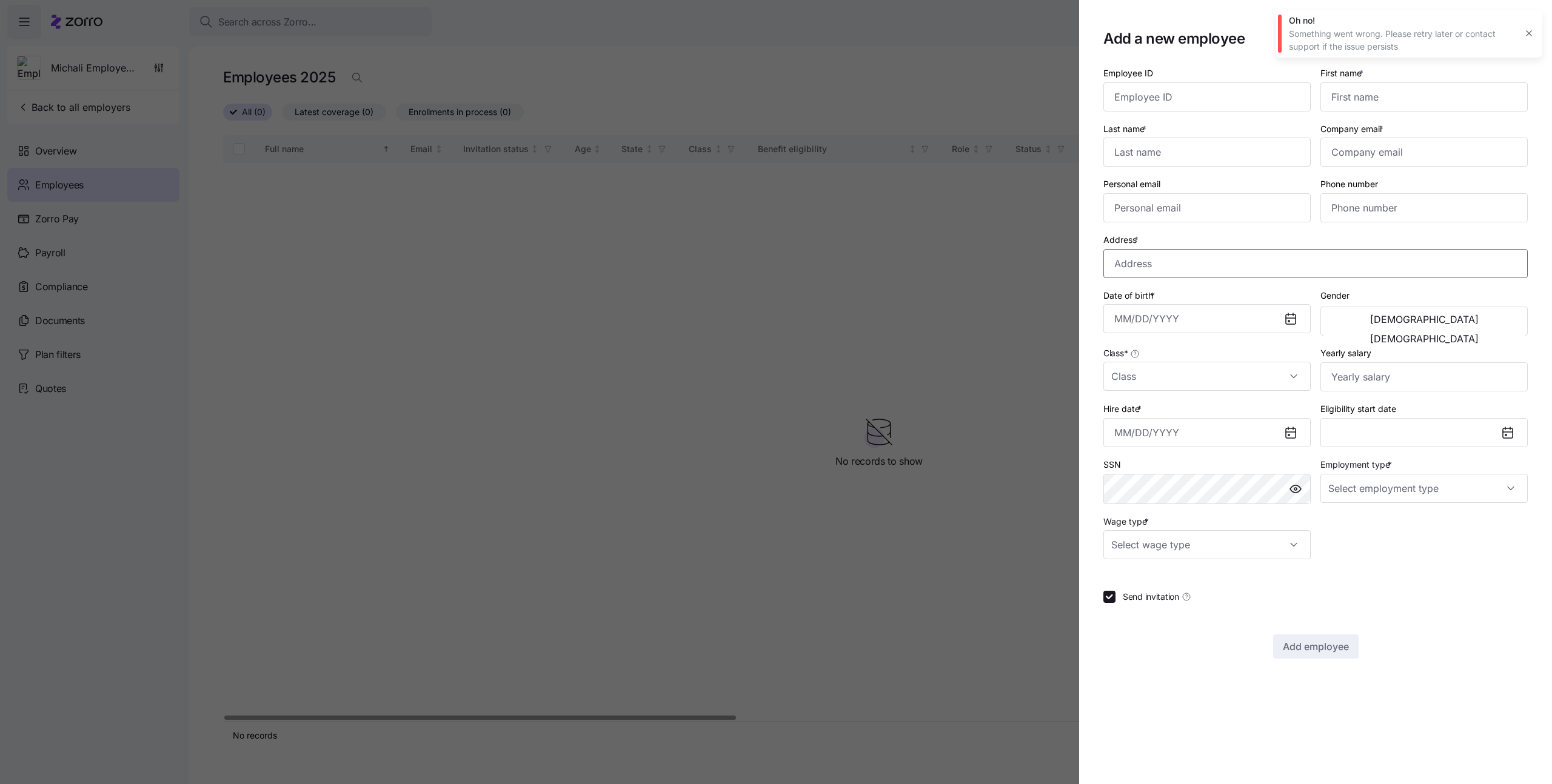
click at [1142, 263] on input "Address *" at bounding box center [1316, 264] width 424 height 29
type input "[GEOGRAPHIC_DATA][PERSON_NAME], [GEOGRAPHIC_DATA]"
click at [1403, 102] on input "First name *" at bounding box center [1424, 97] width 207 height 29
type input "[PERSON_NAME]"
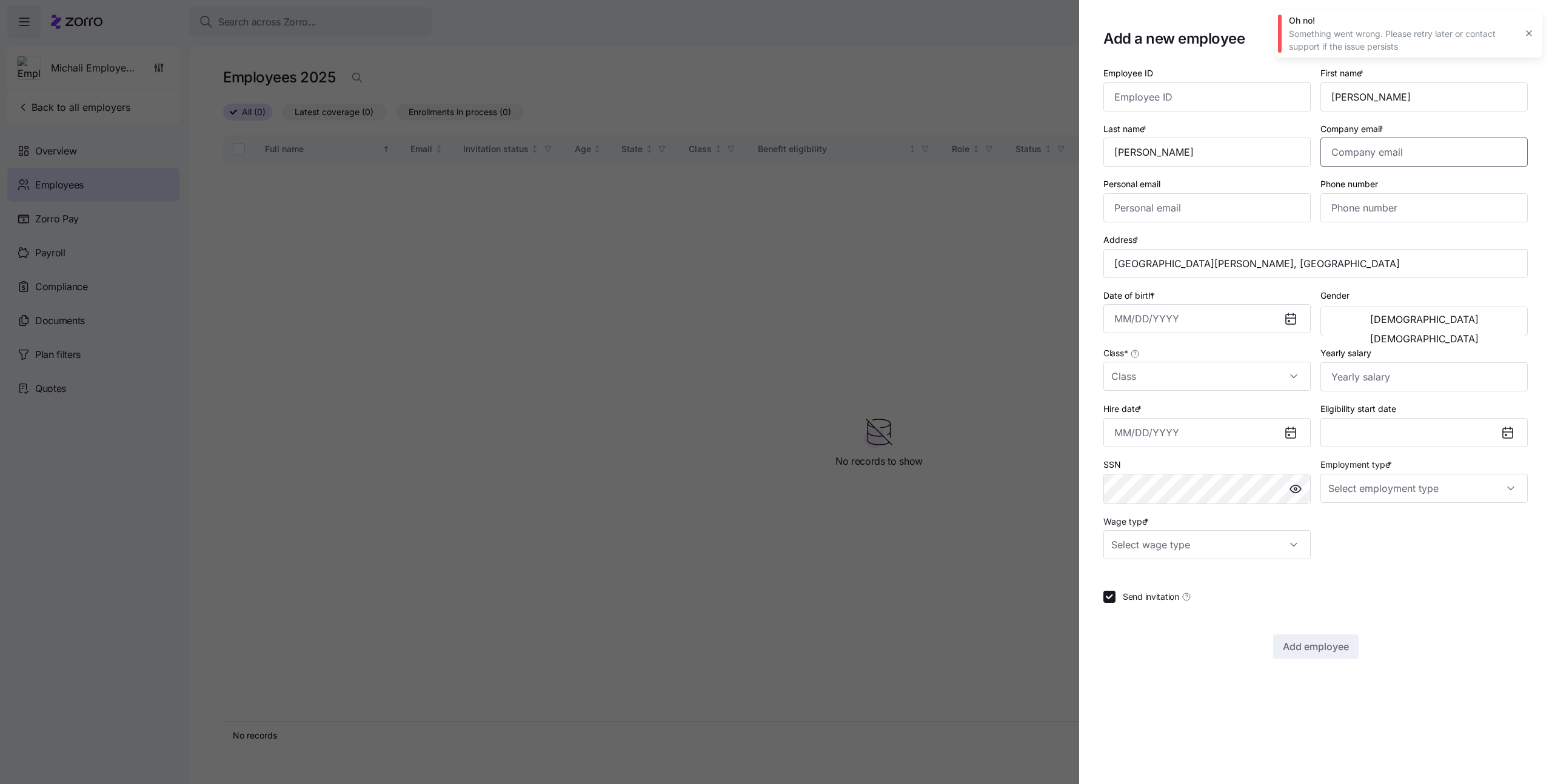
type input "[EMAIL_ADDRESS][DOMAIN_NAME]"
click at [1141, 386] on input "Class *" at bounding box center [1207, 376] width 207 height 29
click at [1143, 410] on span "Full Time" at bounding box center [1135, 414] width 35 height 13
type input "Full Time"
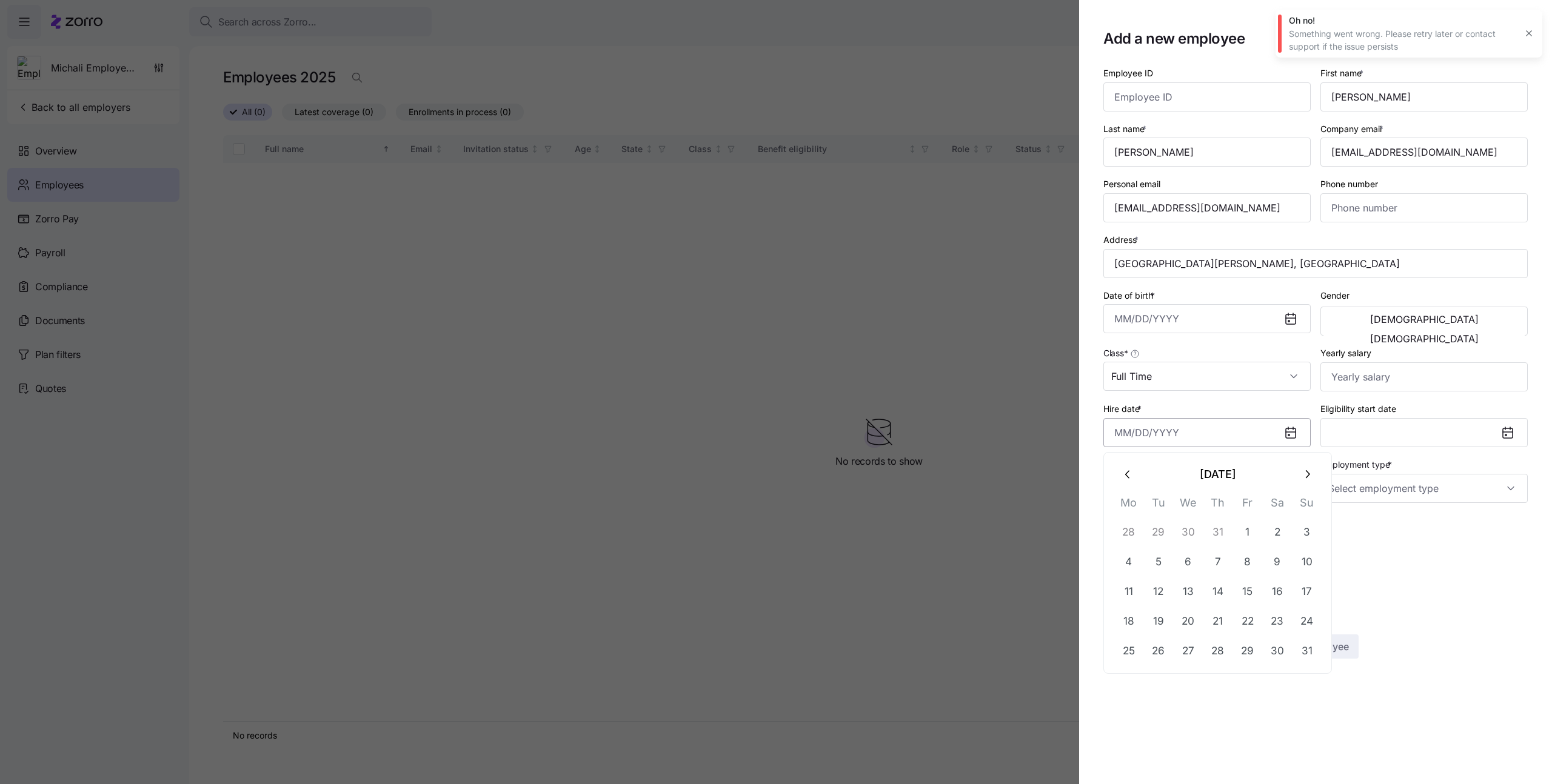
click at [1164, 431] on input "Hire date *" at bounding box center [1207, 433] width 207 height 29
click at [1238, 529] on button "1" at bounding box center [1248, 532] width 29 height 29
type input "[DATE]"
click at [1346, 498] on input "Employment type *" at bounding box center [1424, 488] width 207 height 29
drag, startPoint x: 1363, startPoint y: 526, endPoint x: 1329, endPoint y: 536, distance: 35.4
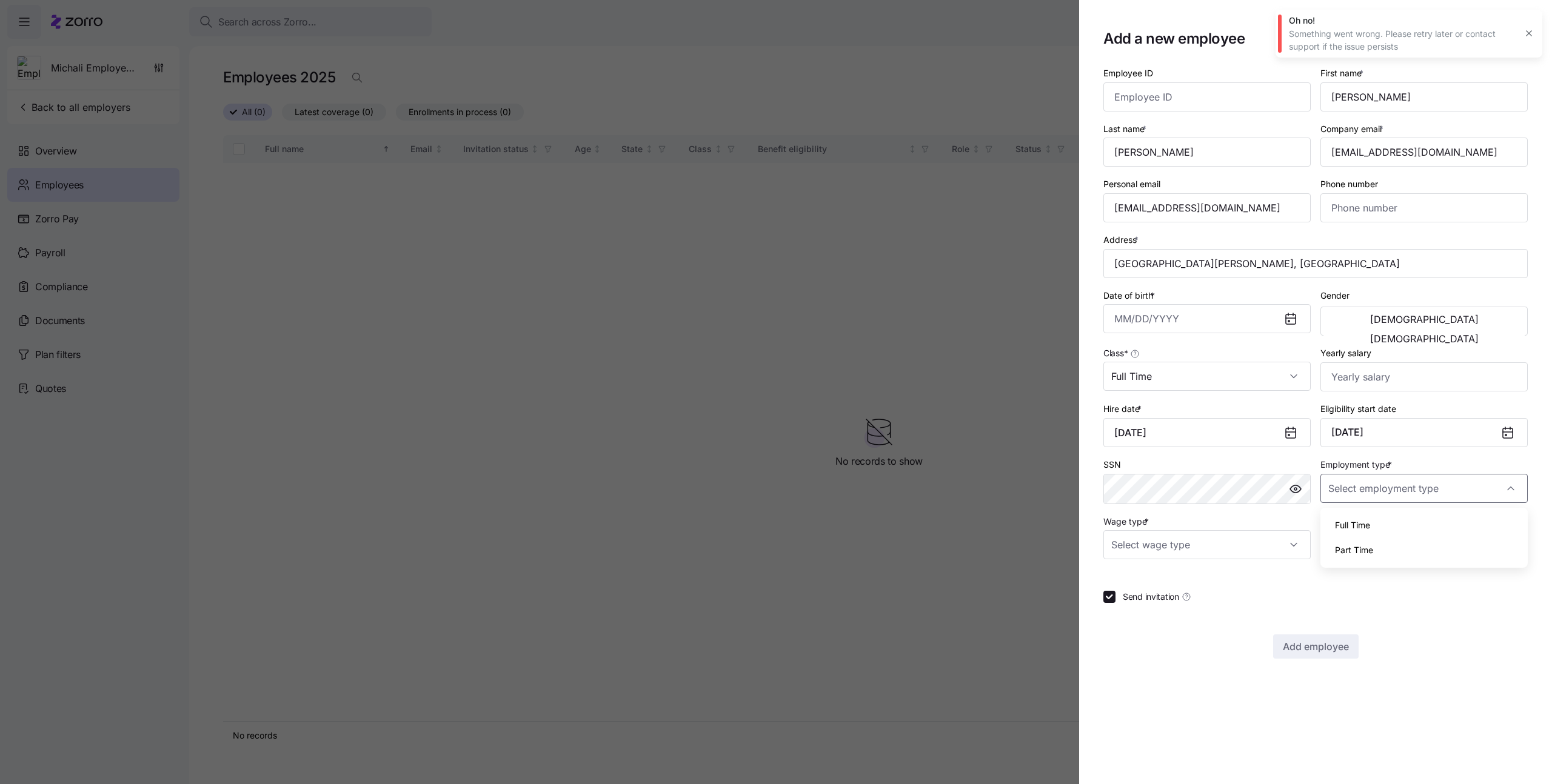
click at [1363, 526] on span "Full Time" at bounding box center [1352, 526] width 35 height 13
type input "Full Time"
click at [1244, 544] on input "Wage type *" at bounding box center [1207, 545] width 207 height 29
click at [1212, 579] on div "Salary" at bounding box center [1207, 582] width 197 height 25
type input "Salary"
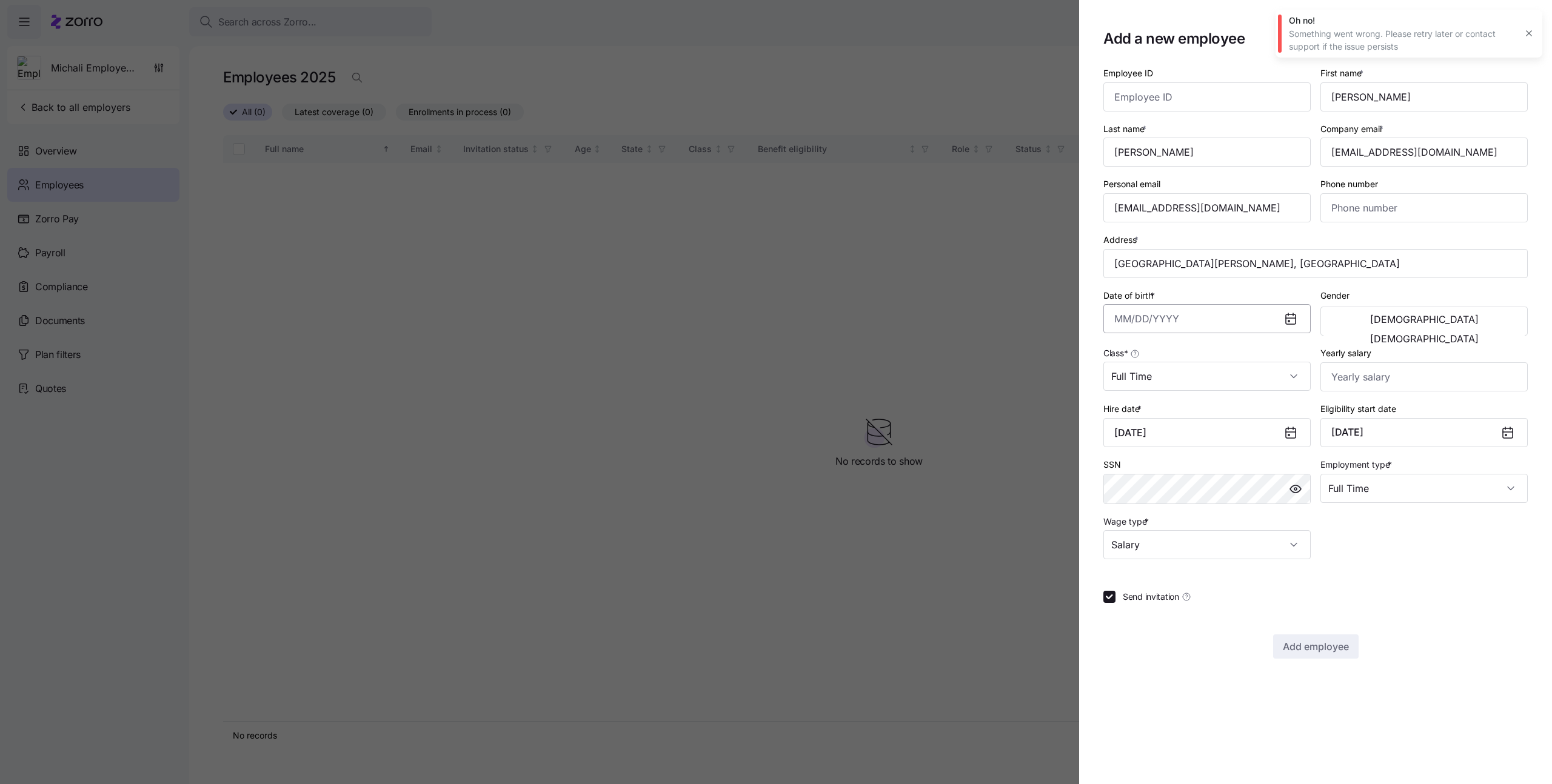
click at [1212, 314] on input "Date of birth *" at bounding box center [1207, 319] width 207 height 29
click at [1220, 454] on button "1997" at bounding box center [1217, 455] width 69 height 29
click at [1213, 424] on button "May" at bounding box center [1217, 425] width 69 height 29
click at [1212, 412] on button "1" at bounding box center [1218, 419] width 29 height 29
type input "[DATE]"
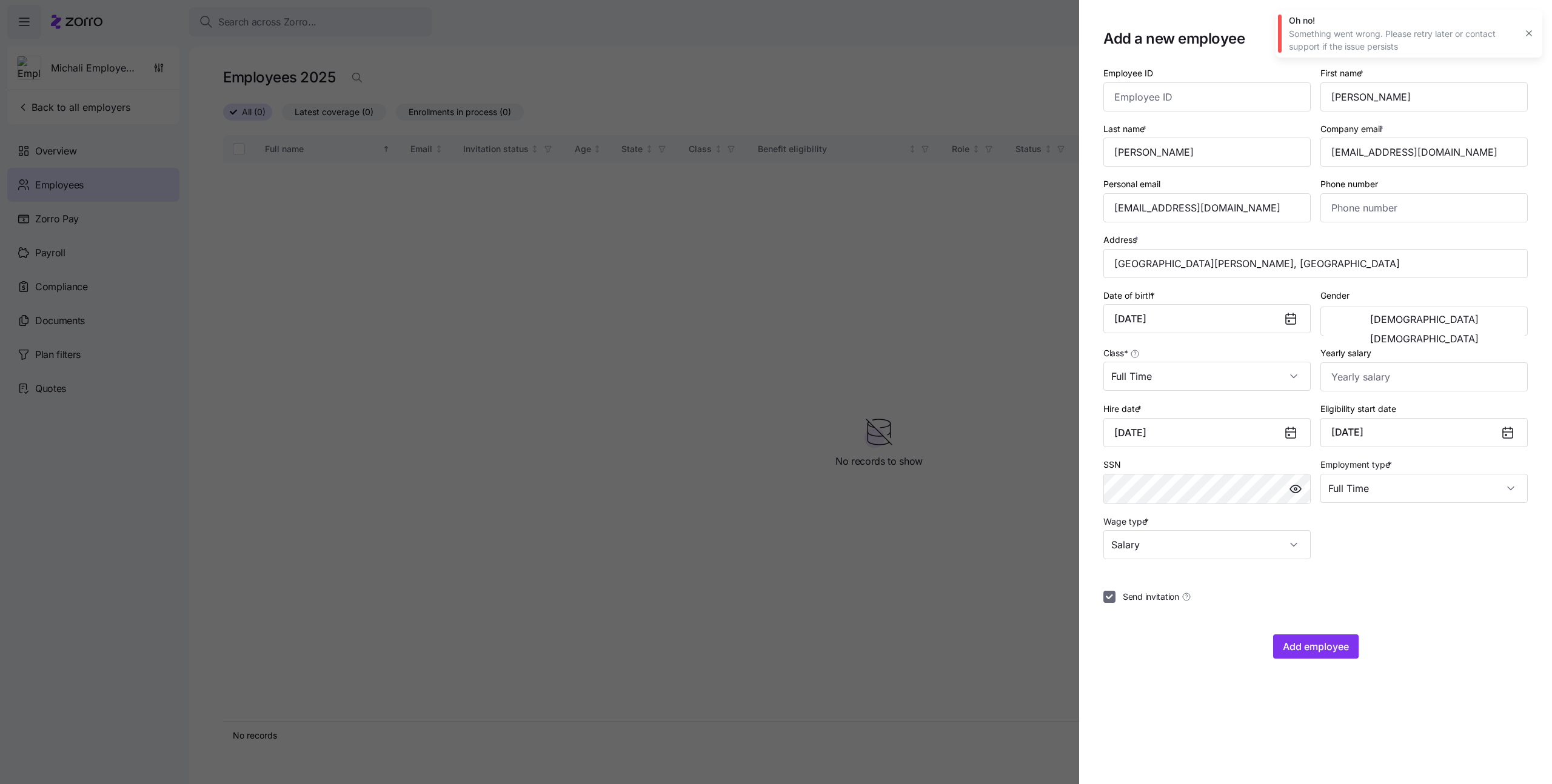
click at [1115, 596] on input "Send invitation" at bounding box center [1109, 596] width 12 height 12
checkbox input "false"
click at [1302, 645] on span "Add employee" at bounding box center [1316, 647] width 66 height 15
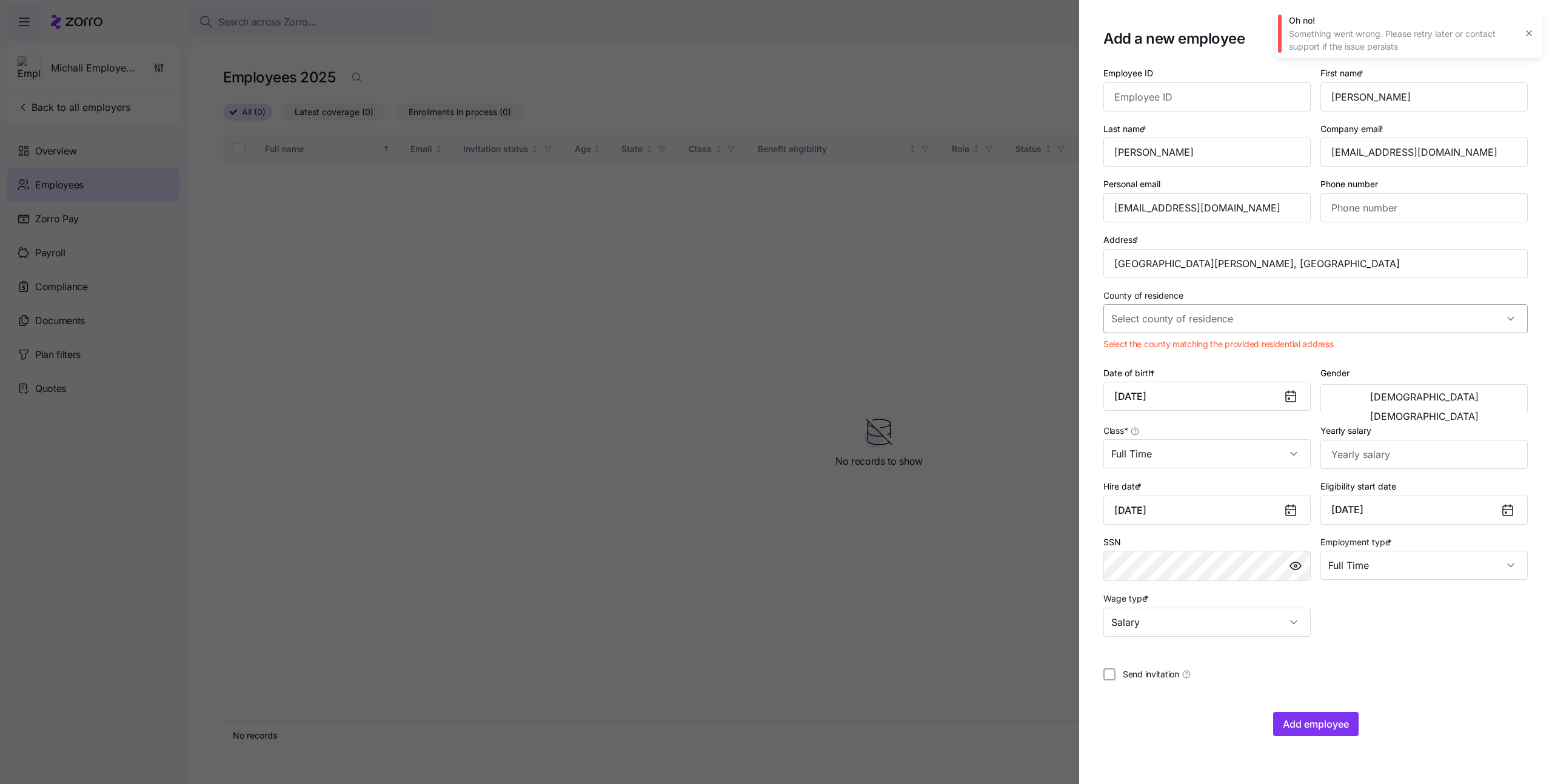
click at [1298, 310] on input "County of residence" at bounding box center [1316, 319] width 424 height 29
click at [1247, 316] on input "County of residence" at bounding box center [1316, 319] width 424 height 29
drag, startPoint x: 1200, startPoint y: 292, endPoint x: 1090, endPoint y: 288, distance: 110.1
click at [1089, 287] on section "Add a new employee Employee ID First name * [PERSON_NAME] Last name * [PERSON_N…" at bounding box center [1316, 392] width 473 height 784
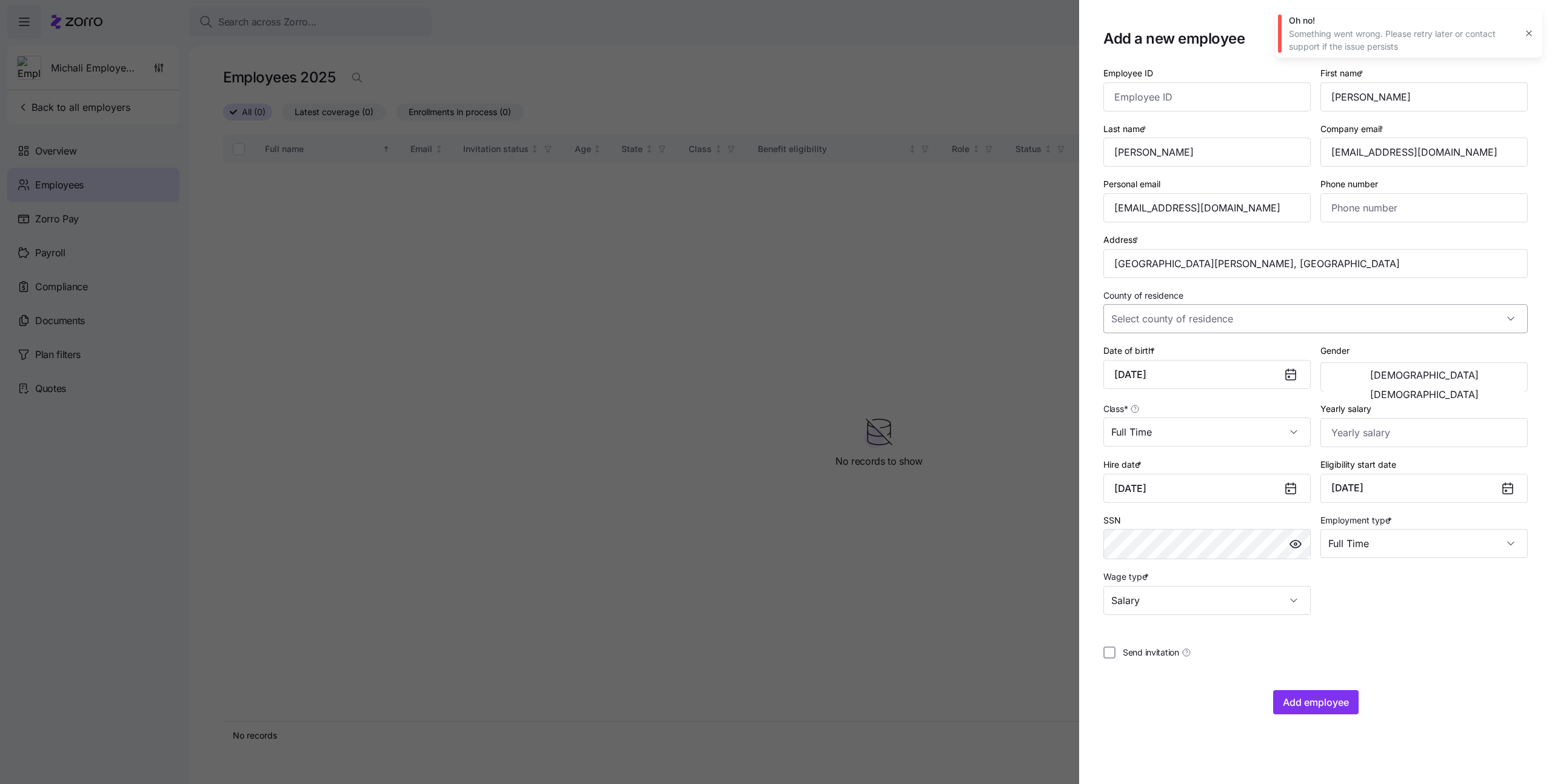
click at [1206, 318] on input "County of residence" at bounding box center [1316, 319] width 424 height 29
click at [1145, 358] on span "[GEOGRAPHIC_DATA], [US_STATE]" at bounding box center [1187, 356] width 139 height 13
type input "[GEOGRAPHIC_DATA], [US_STATE]"
click at [1305, 703] on span "Add employee" at bounding box center [1316, 703] width 66 height 15
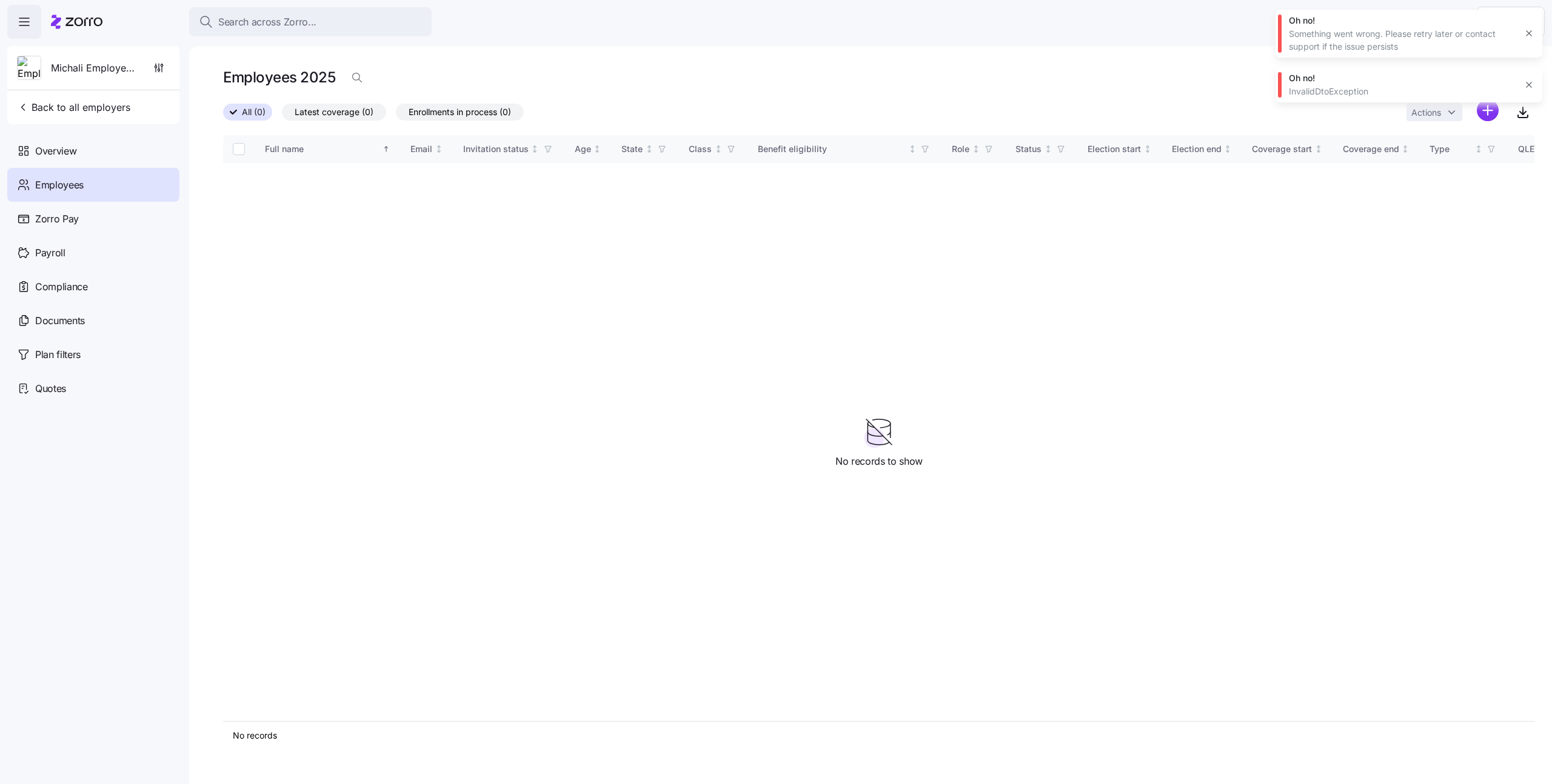
click at [1535, 28] on button "button" at bounding box center [1528, 33] width 17 height 17
click at [1534, 32] on button "button" at bounding box center [1528, 27] width 17 height 17
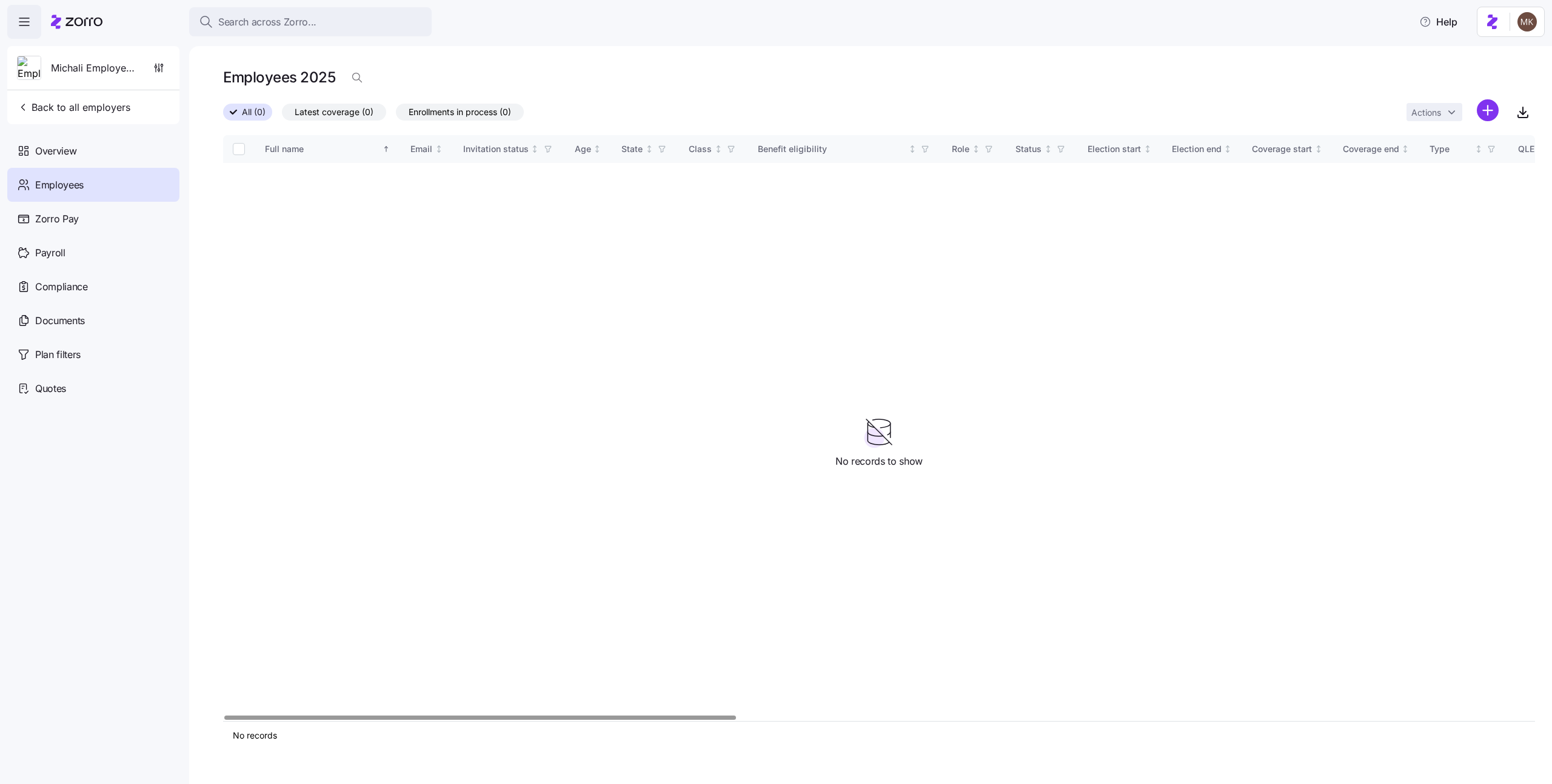
drag, startPoint x: 927, startPoint y: 301, endPoint x: 746, endPoint y: 275, distance: 182.9
click at [925, 300] on div "Full name Email Invitation status Age State Class Benefit eligibility Role Stat…" at bounding box center [879, 427] width 1312 height 586
drag, startPoint x: 405, startPoint y: 233, endPoint x: 715, endPoint y: 245, distance: 310.2
click at [715, 245] on div "Full name Email Invitation status Age State Class Benefit eligibility Role Stat…" at bounding box center [879, 427] width 1312 height 586
drag, startPoint x: 729, startPoint y: 276, endPoint x: 1155, endPoint y: 258, distance: 426.4
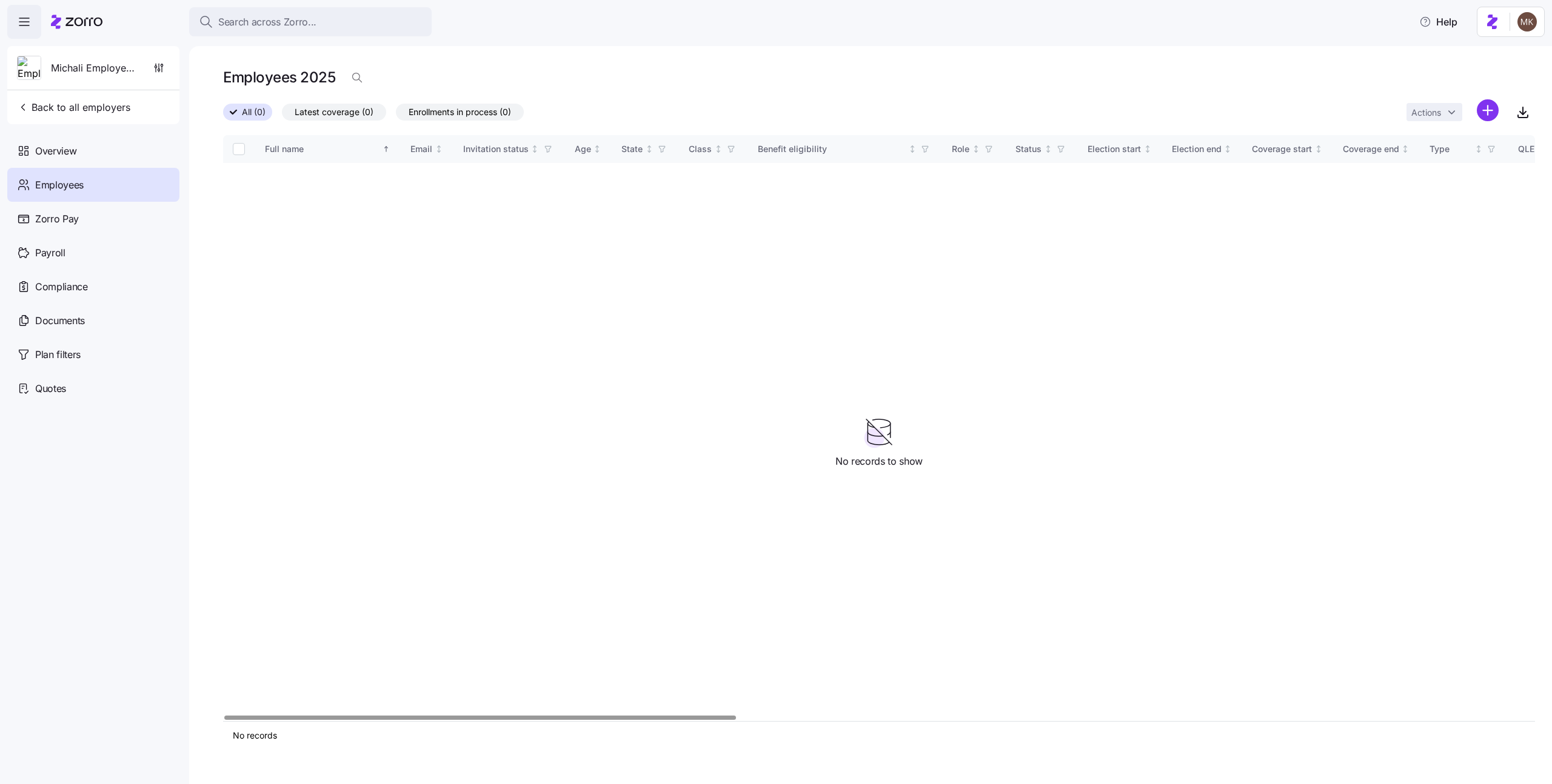
click at [739, 283] on div "Full name Email Invitation status Age State Class Benefit eligibility Role Stat…" at bounding box center [879, 427] width 1312 height 586
click at [1477, 111] on html "Search across Zorro... Help Michali Employer123 Back to all employers Overview …" at bounding box center [776, 388] width 1552 height 778
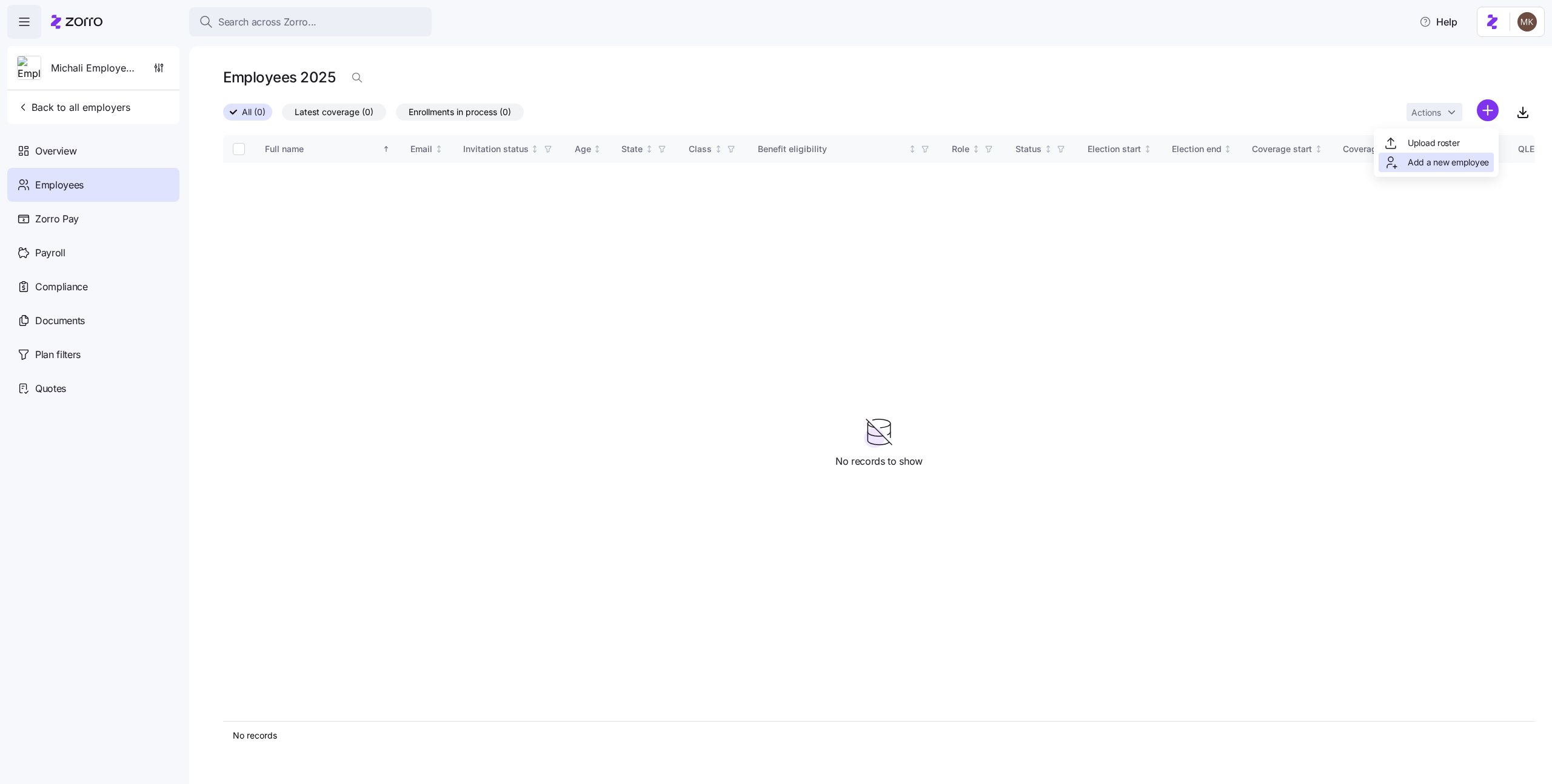
click at [1460, 161] on span "Add a new employee" at bounding box center [1448, 162] width 81 height 12
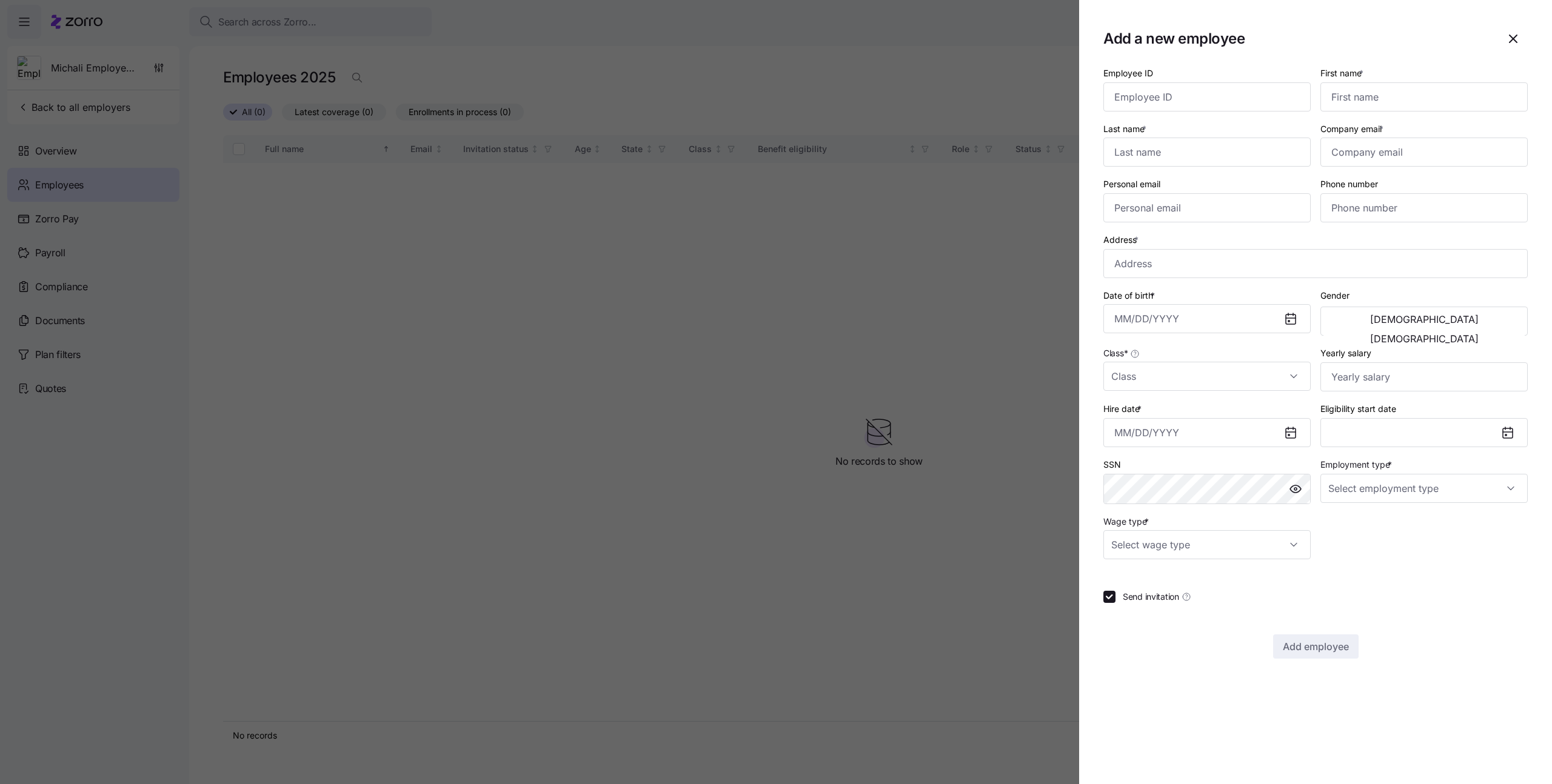
click at [1286, 321] on icon at bounding box center [1291, 319] width 10 height 10
click at [1243, 318] on input "Date of birth *" at bounding box center [1207, 319] width 207 height 29
click at [1238, 286] on div "Date of birth *" at bounding box center [1207, 312] width 217 height 58
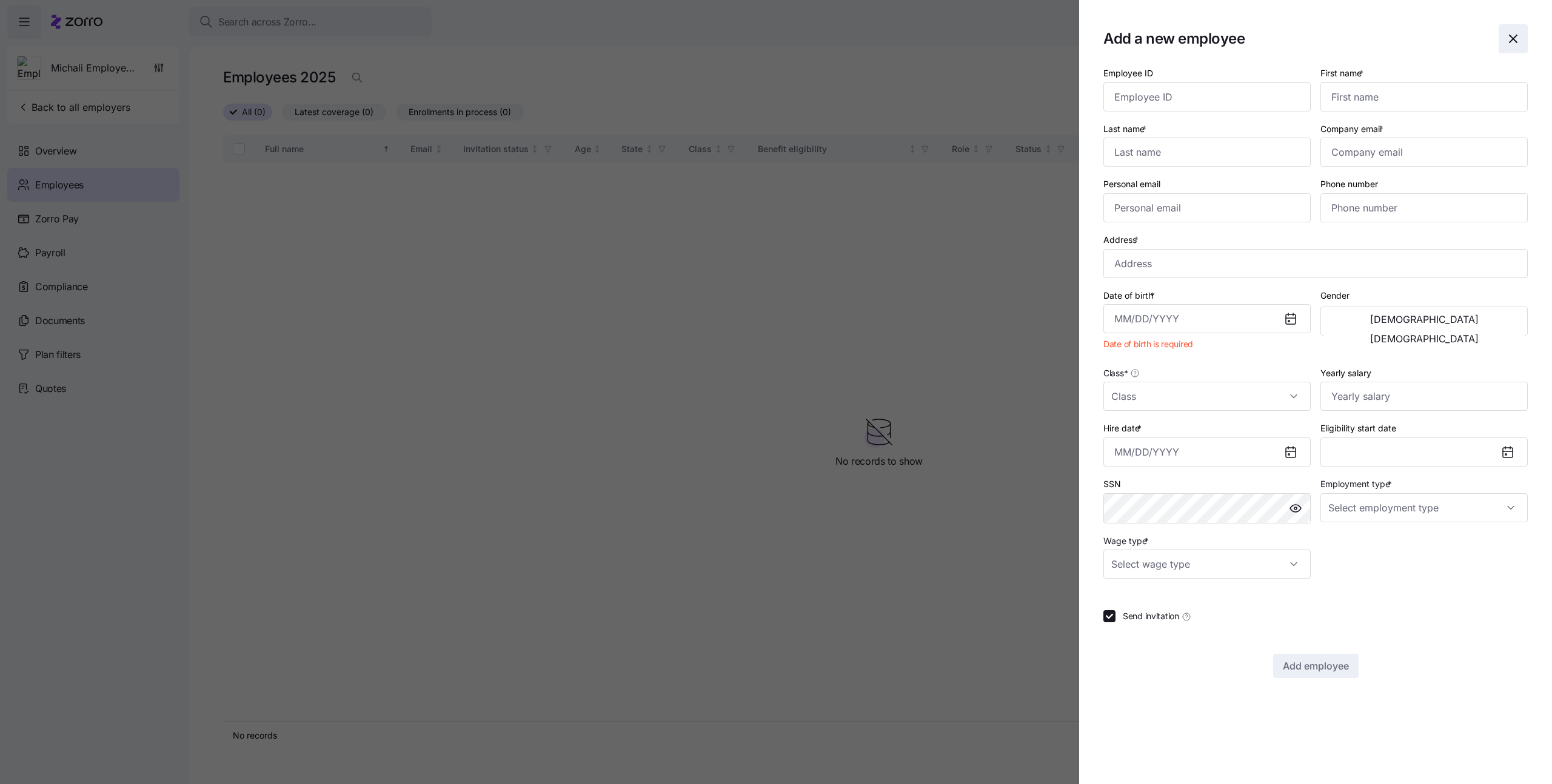
click at [1508, 36] on icon "button" at bounding box center [1513, 39] width 15 height 15
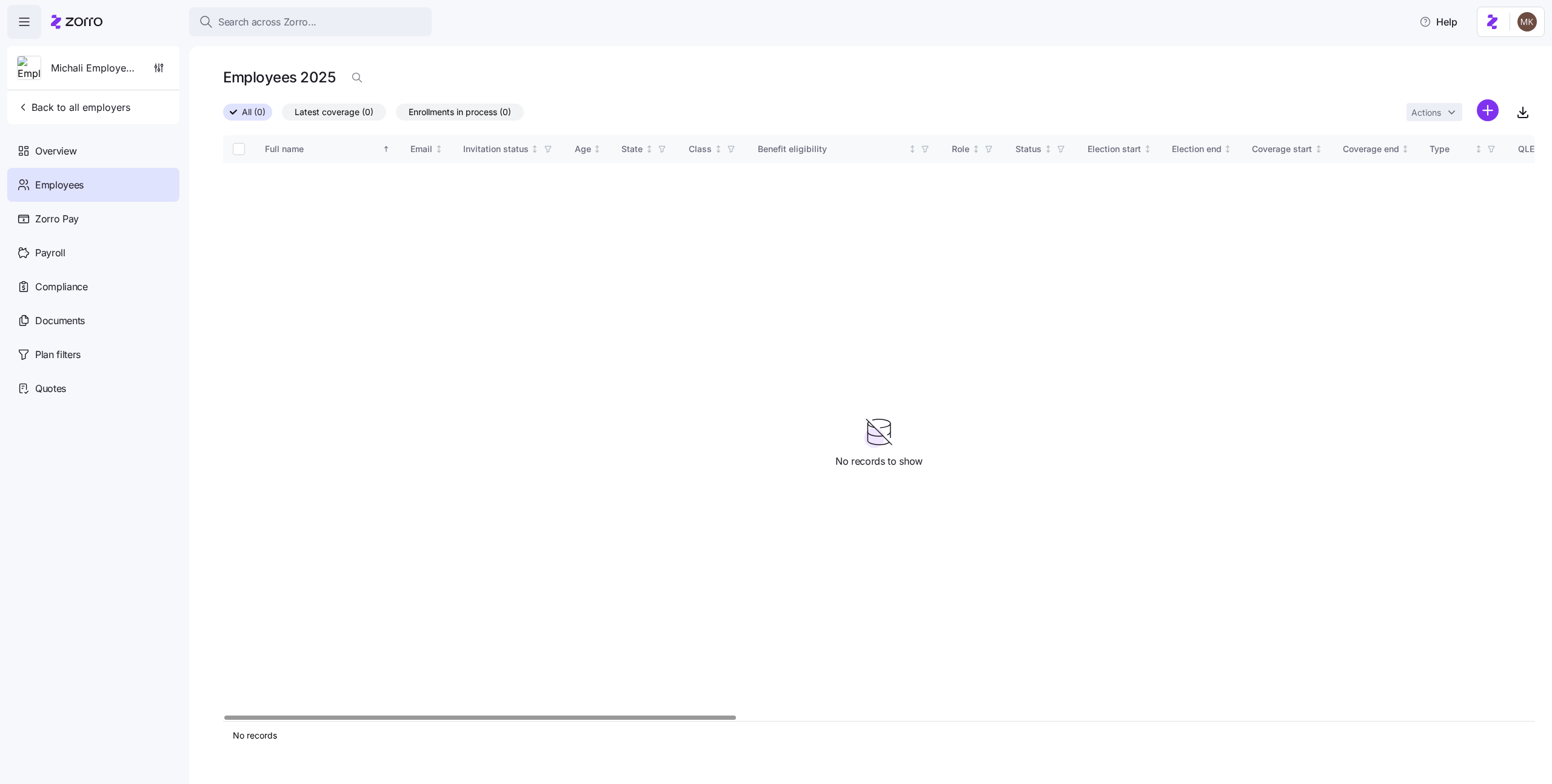
click at [928, 301] on div "Full name Email Invitation status Age State Class Benefit eligibility Role Stat…" at bounding box center [879, 427] width 1312 height 586
click at [1491, 114] on html "Search across Zorro... Help Michali Employer123 Back to all employers Overview …" at bounding box center [776, 388] width 1552 height 778
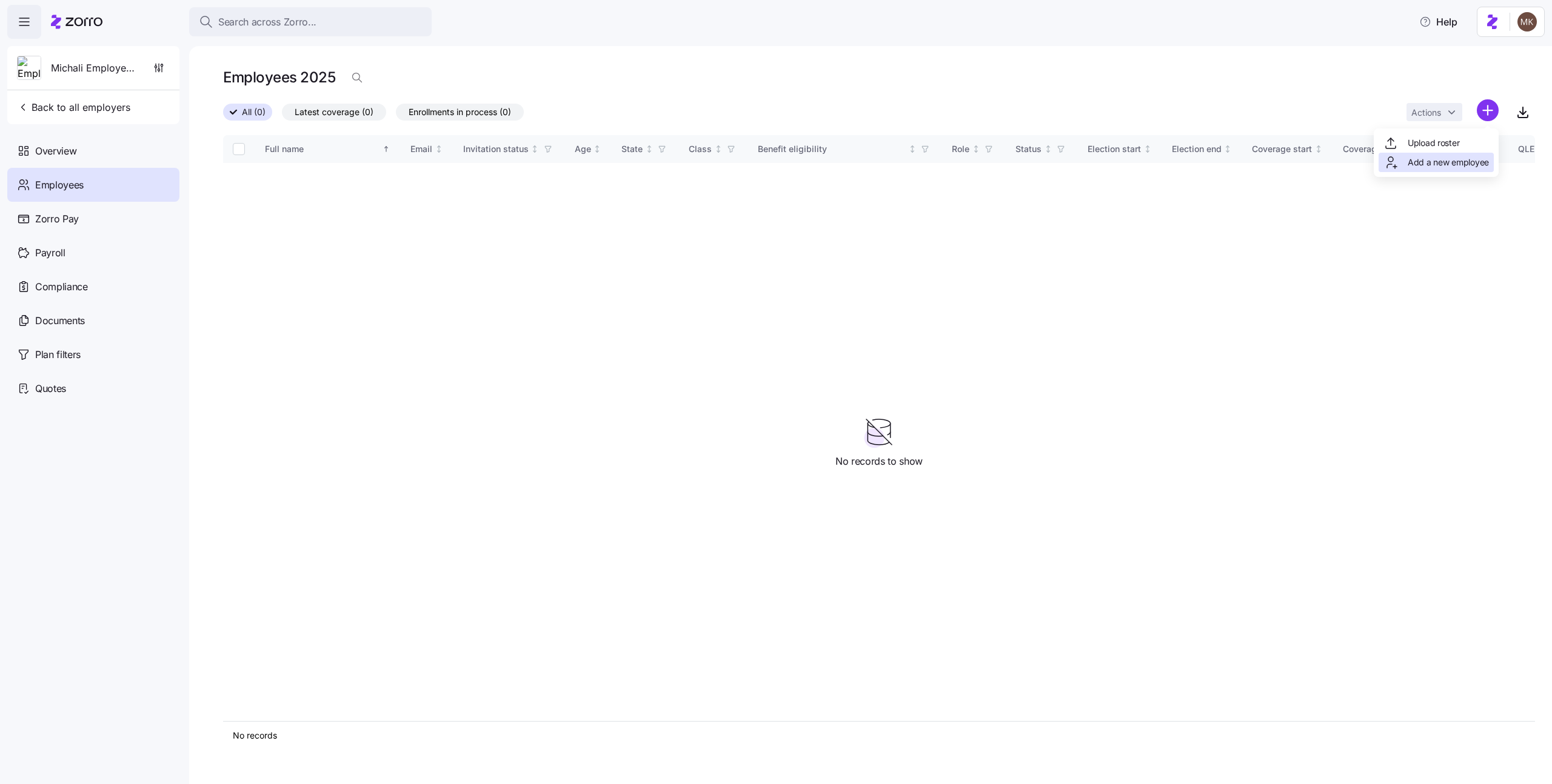
click at [1467, 162] on span "Add a new employee" at bounding box center [1448, 162] width 81 height 12
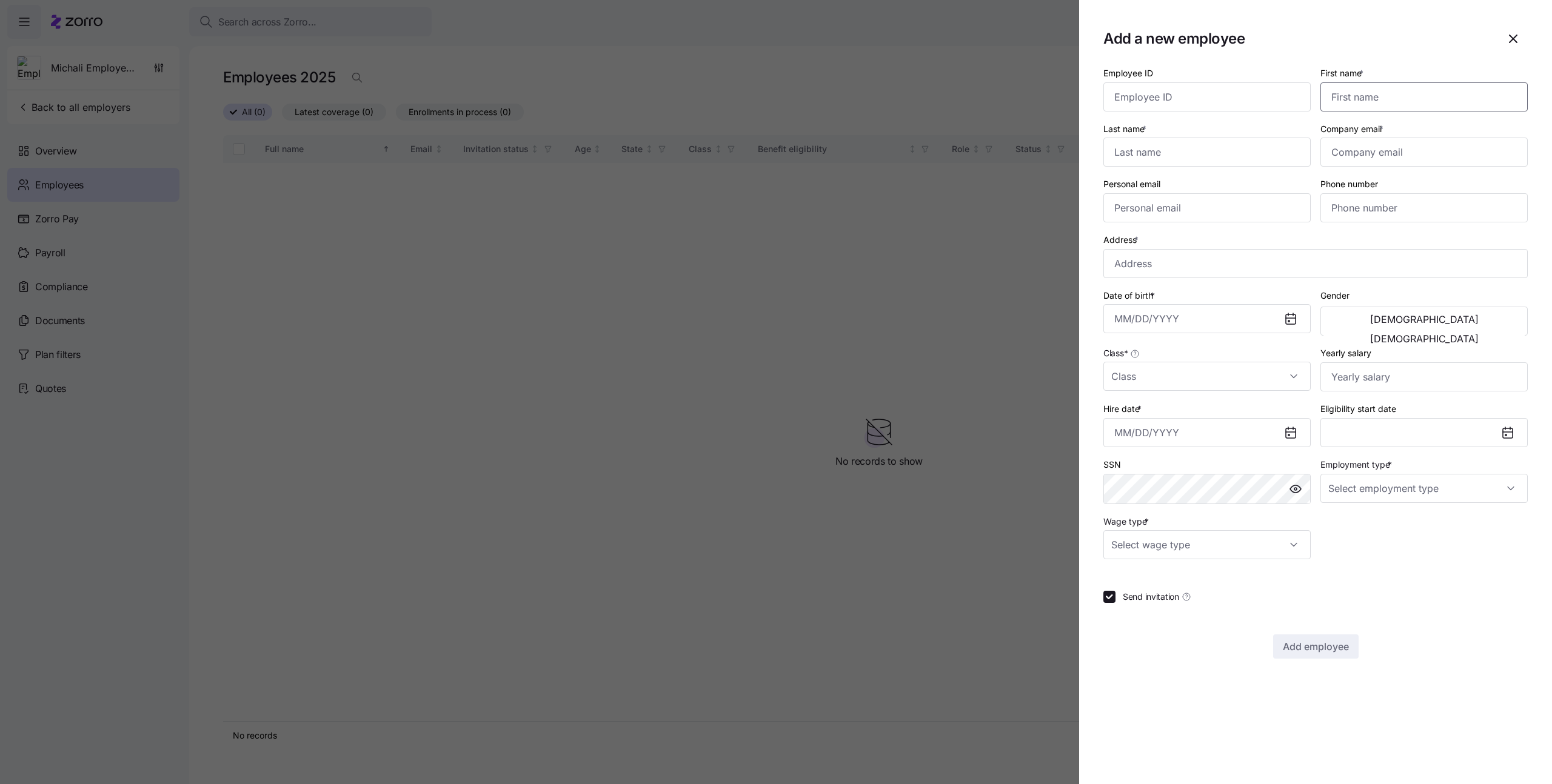
click at [1359, 98] on input "First name *" at bounding box center [1424, 97] width 207 height 29
type input "[PERSON_NAME]"
type input "[EMAIL_ADDRESS][DOMAIN_NAME]"
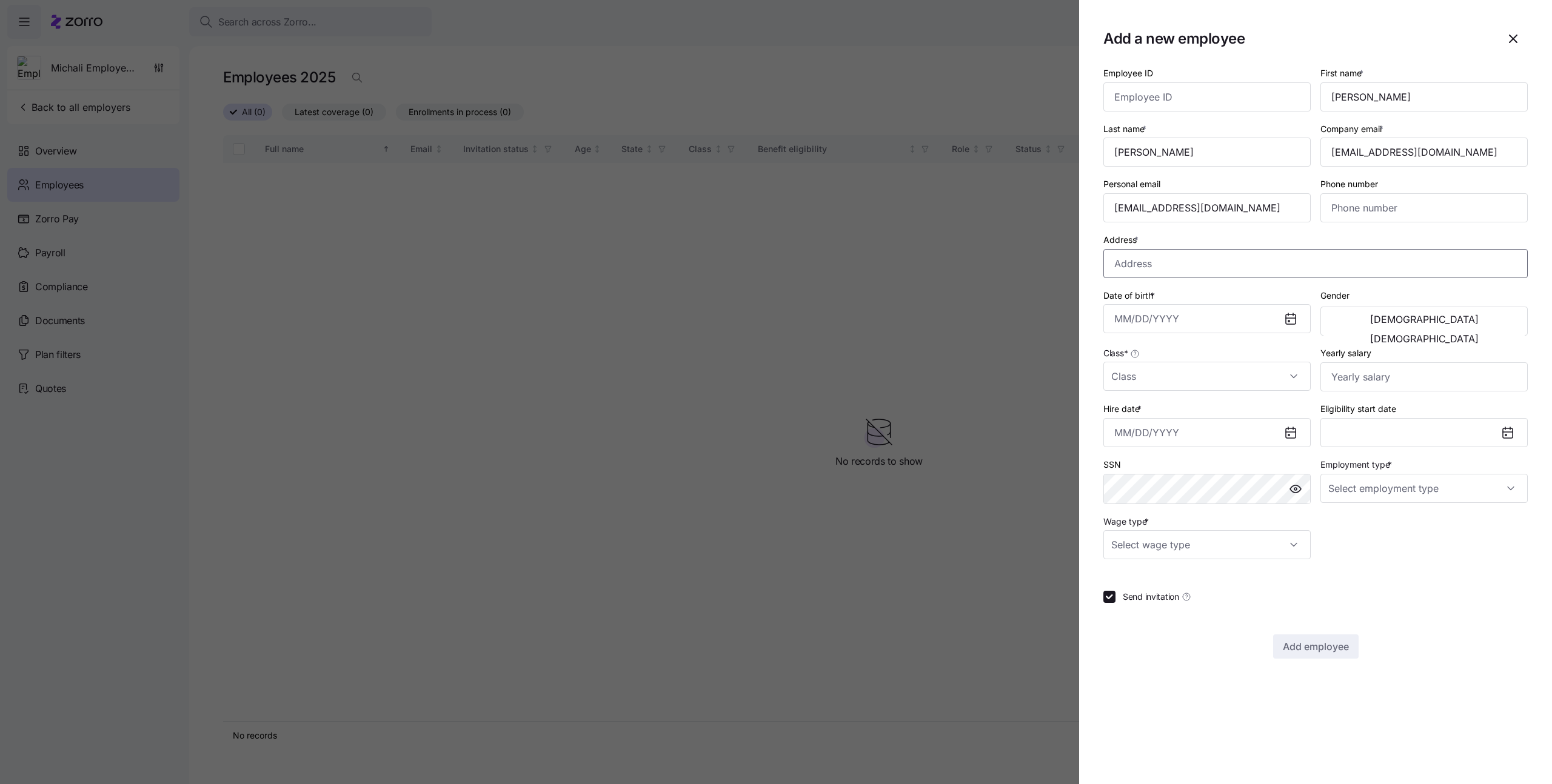
click at [1180, 263] on input "Address *" at bounding box center [1316, 264] width 424 height 29
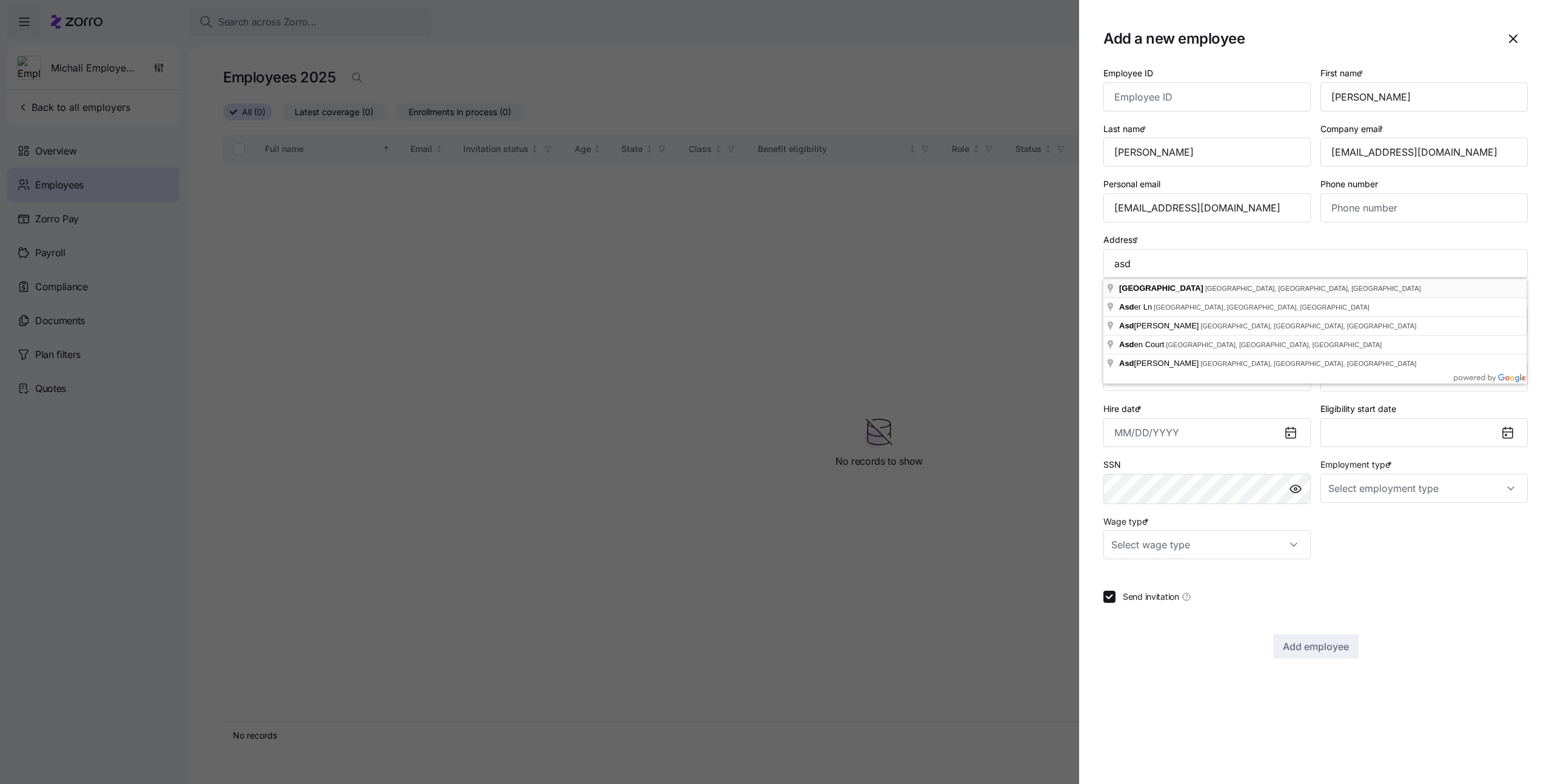
type input "[GEOGRAPHIC_DATA][PERSON_NAME], [GEOGRAPHIC_DATA]"
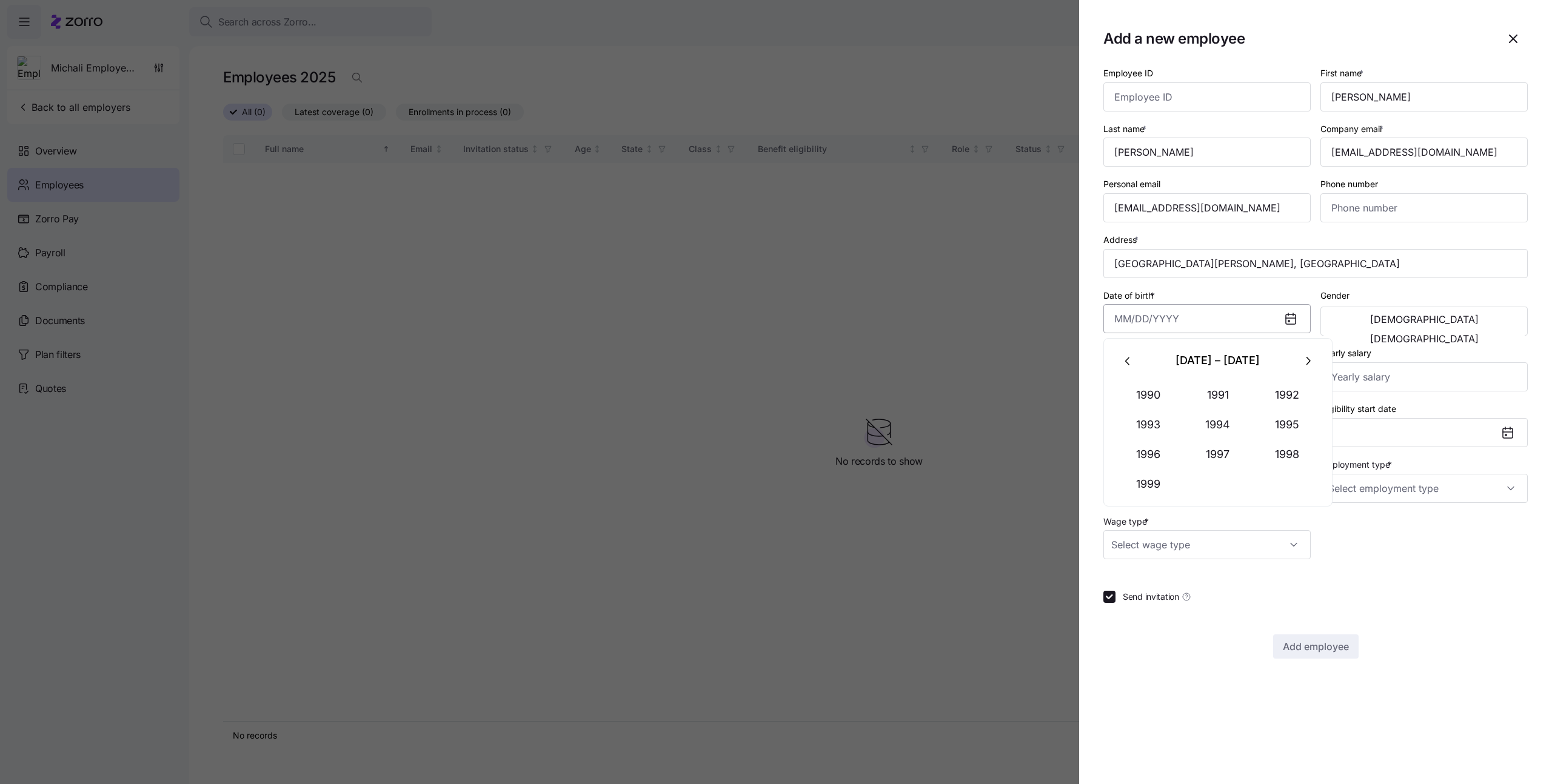
click at [1276, 318] on input "Date of birth *" at bounding box center [1207, 319] width 207 height 29
click at [1220, 461] on button "1997" at bounding box center [1217, 455] width 69 height 29
click at [1216, 431] on button "May" at bounding box center [1217, 425] width 69 height 29
click at [1279, 422] on button "3" at bounding box center [1277, 419] width 29 height 29
type input "[DATE]"
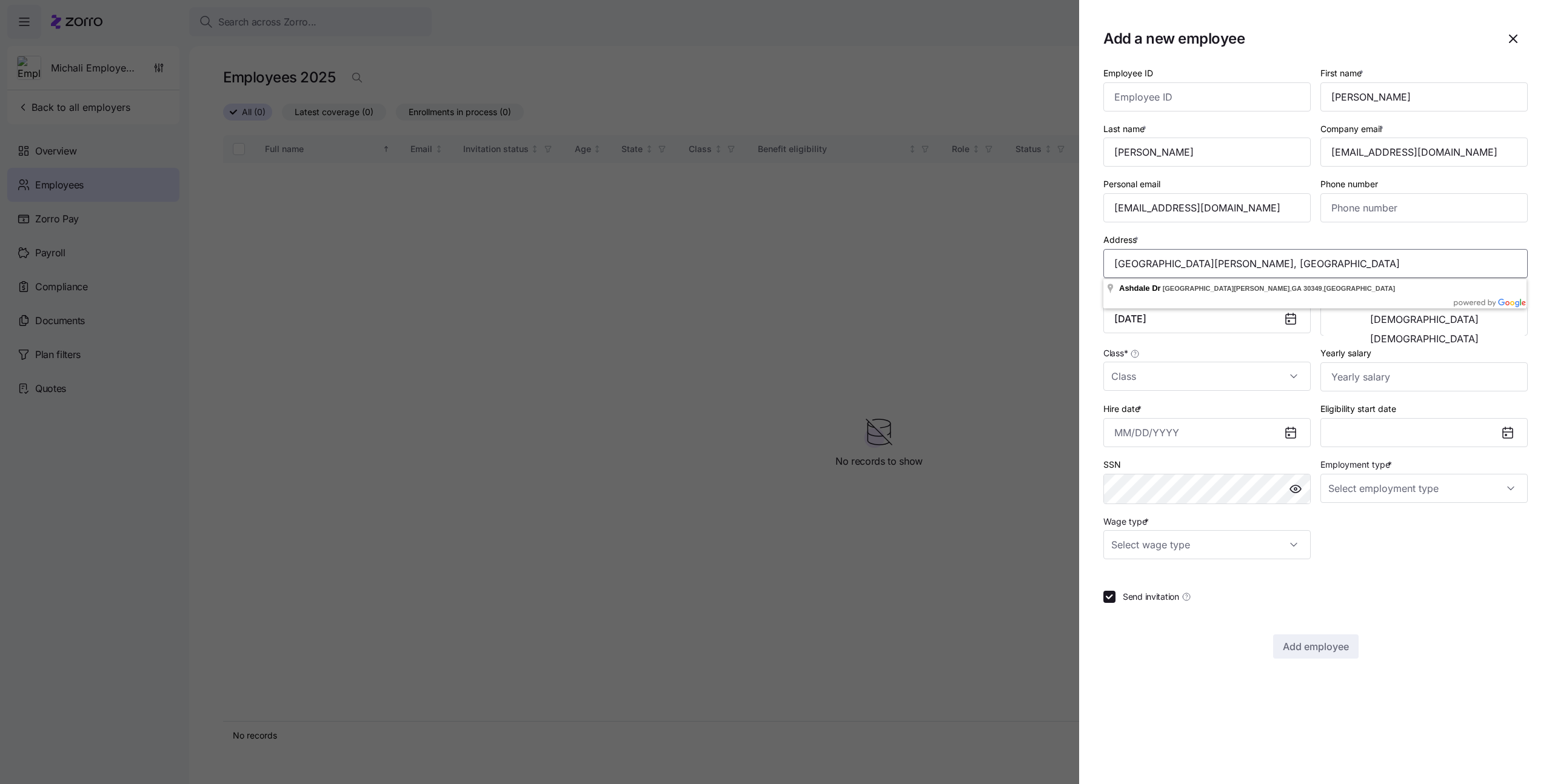
drag, startPoint x: 1335, startPoint y: 256, endPoint x: 1360, endPoint y: 257, distance: 25.0
click at [1359, 258] on input "[GEOGRAPHIC_DATA][PERSON_NAME], [GEOGRAPHIC_DATA]" at bounding box center [1316, 264] width 424 height 29
click at [1360, 257] on input "[GEOGRAPHIC_DATA][PERSON_NAME], [GEOGRAPHIC_DATA]" at bounding box center [1316, 264] width 424 height 29
click at [1118, 262] on input "[GEOGRAPHIC_DATA][PERSON_NAME], [GEOGRAPHIC_DATA]" at bounding box center [1316, 264] width 424 height 29
click at [1116, 264] on input "[GEOGRAPHIC_DATA][PERSON_NAME], [GEOGRAPHIC_DATA]" at bounding box center [1316, 264] width 424 height 29
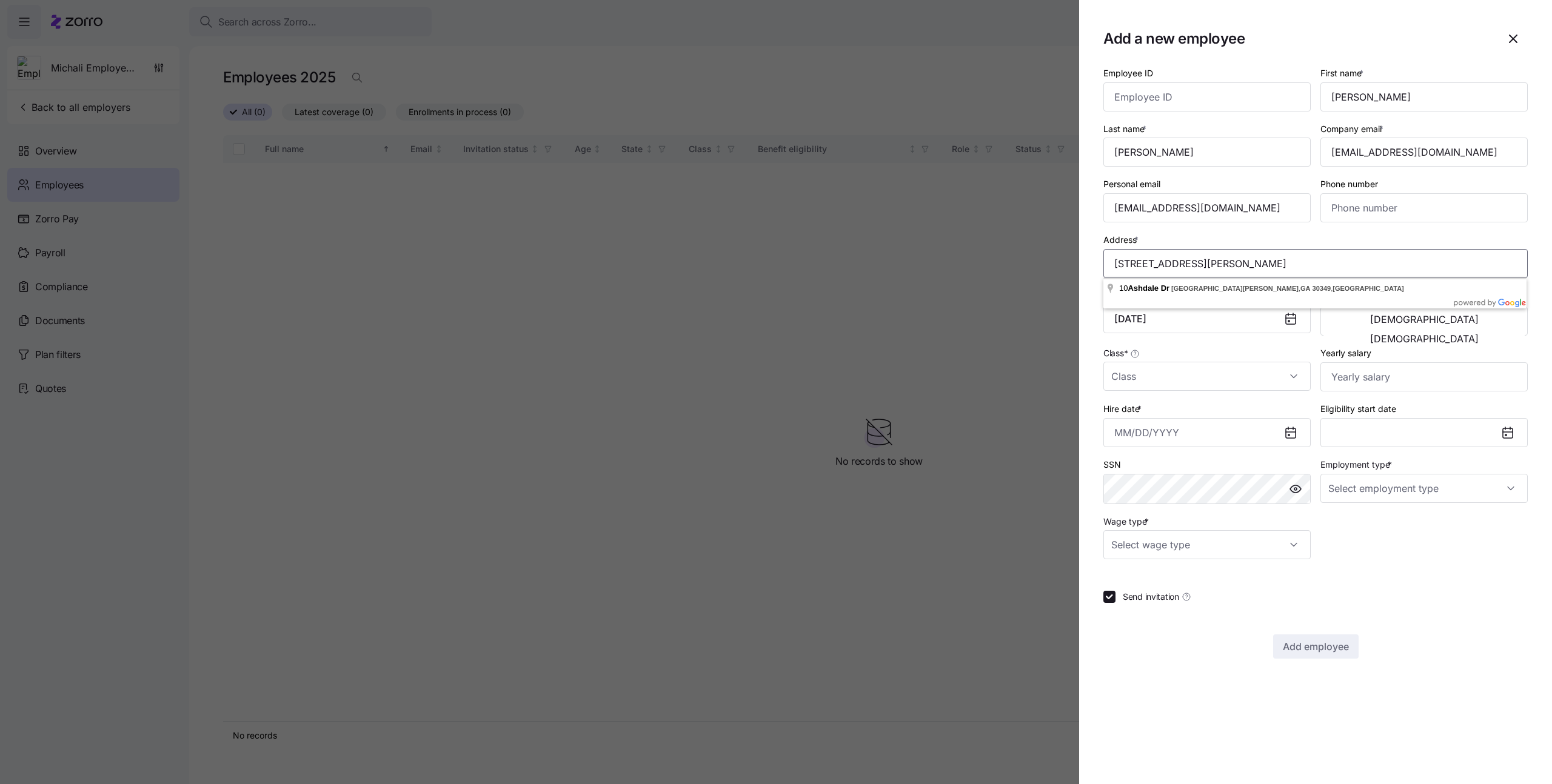
type input "[STREET_ADDRESS][PERSON_NAME]"
click at [1350, 605] on div "Employee ID First name * [PERSON_NAME] Last name * [PERSON_NAME] Company email …" at bounding box center [1316, 362] width 424 height 593
click at [1187, 379] on input "Class *" at bounding box center [1207, 376] width 207 height 29
click at [1147, 412] on span "Full Time" at bounding box center [1135, 414] width 35 height 13
type input "Full Time"
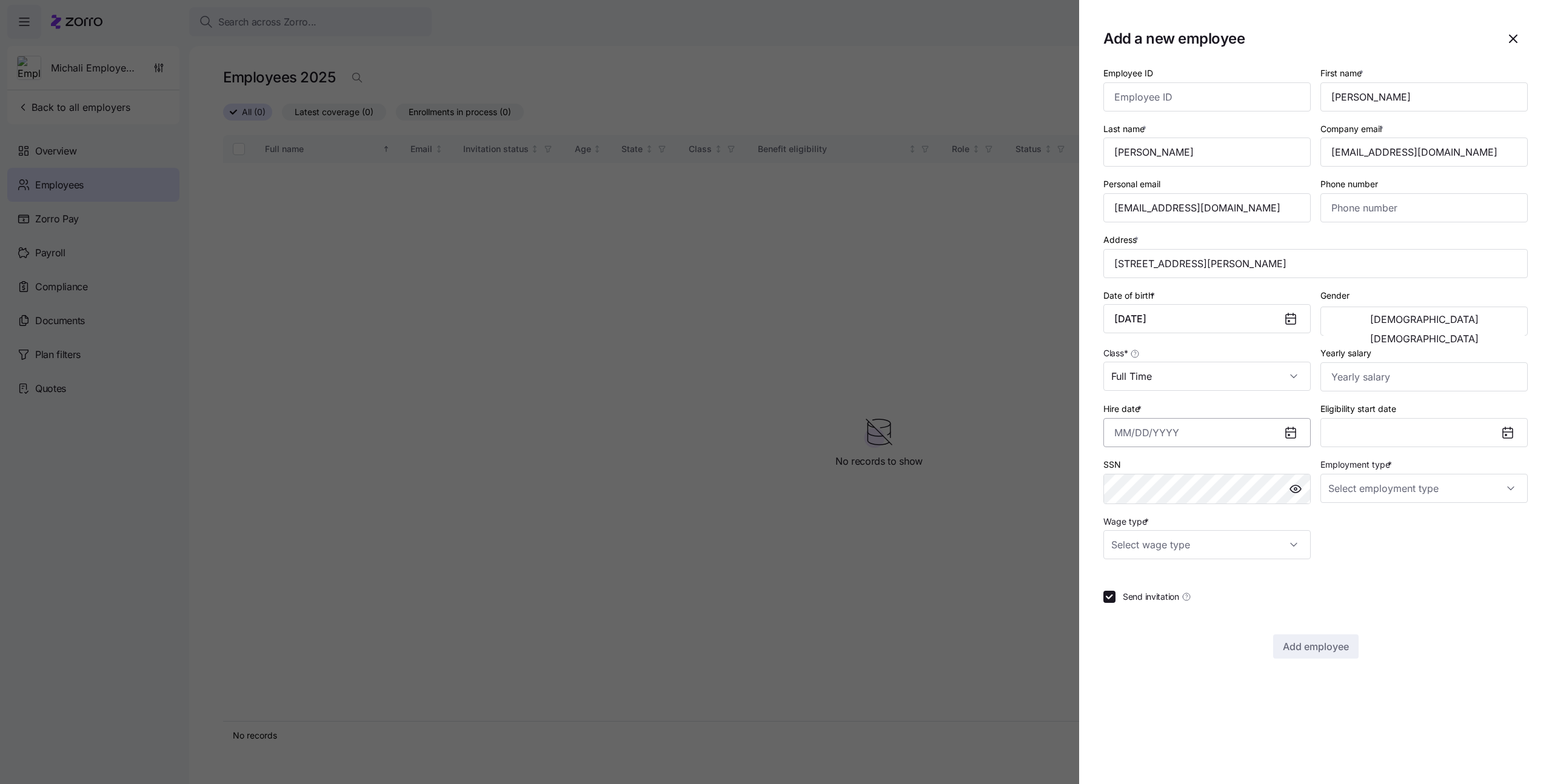
click at [1182, 441] on input "Hire date *" at bounding box center [1207, 433] width 207 height 29
click at [1115, 476] on button "button" at bounding box center [1129, 474] width 29 height 29
click at [1168, 531] on button "1" at bounding box center [1159, 532] width 29 height 29
type input "[DATE]"
click at [1368, 488] on input "Employment type *" at bounding box center [1424, 488] width 207 height 29
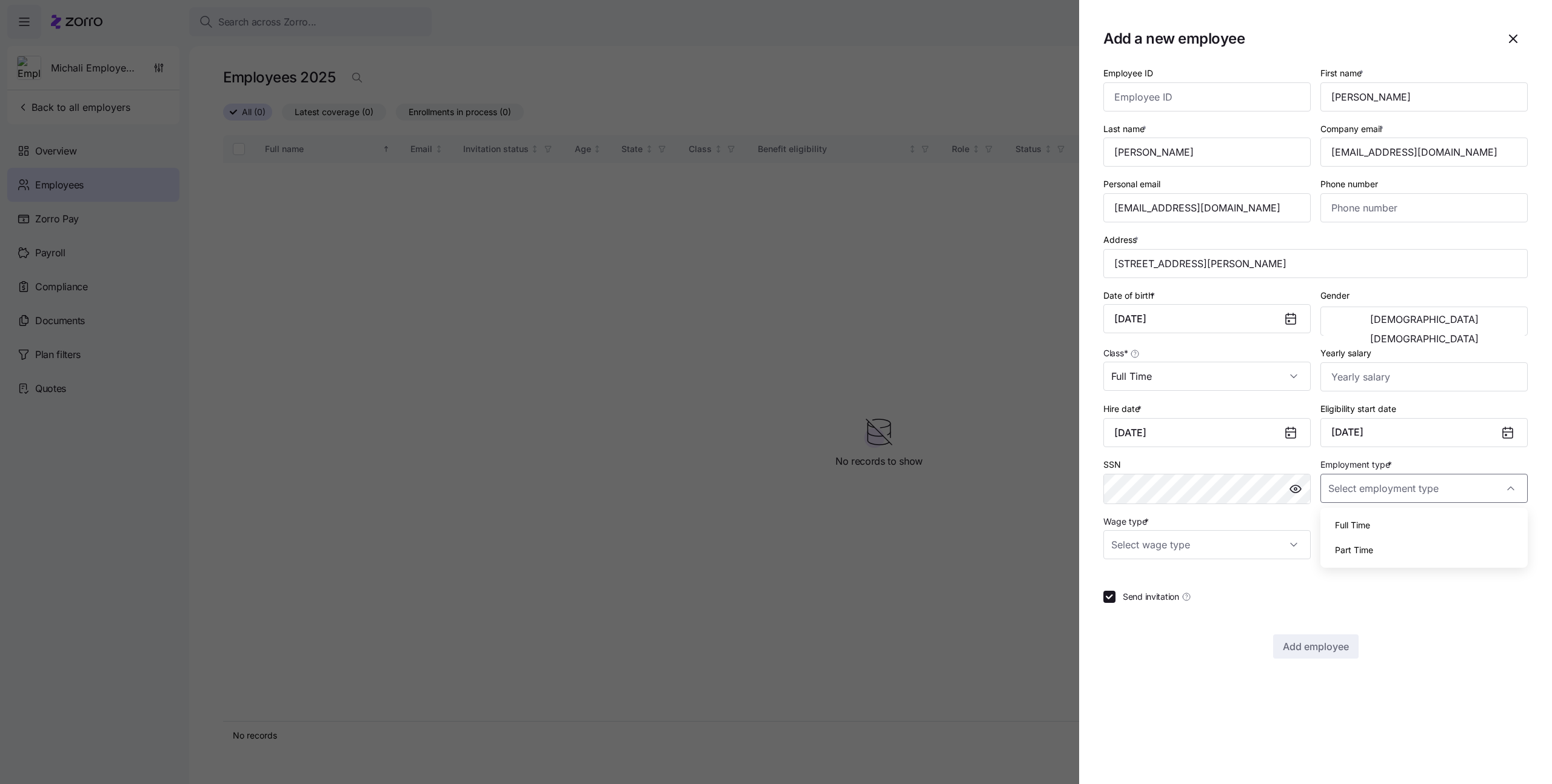
click at [1367, 526] on span "Full Time" at bounding box center [1352, 526] width 35 height 13
type input "Full Time"
click at [1237, 551] on input "Wage type *" at bounding box center [1207, 545] width 207 height 29
click at [1200, 574] on div "Salary" at bounding box center [1207, 582] width 197 height 25
type input "Salary"
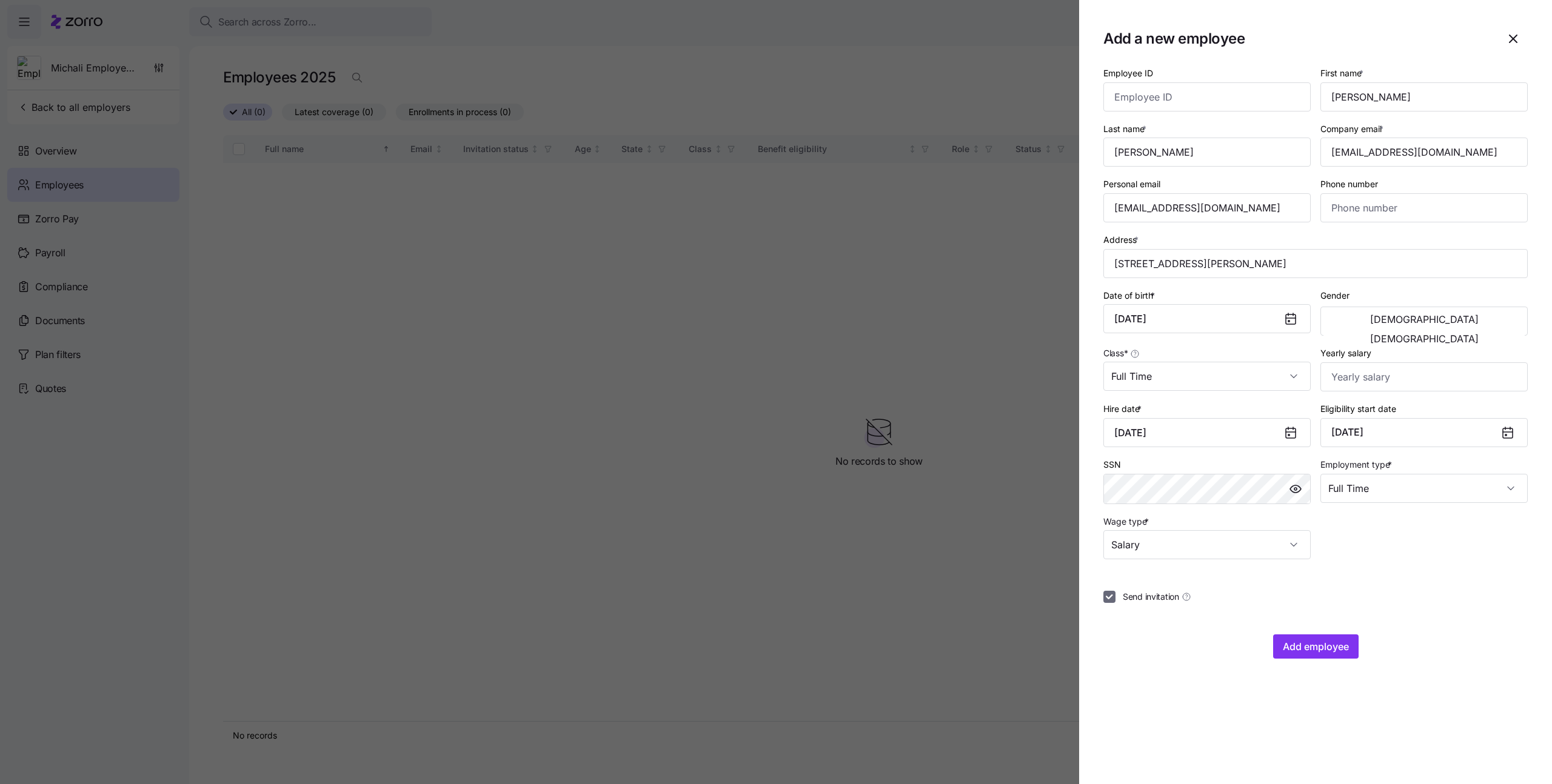
click at [1110, 600] on input "Send invitation" at bounding box center [1109, 596] width 12 height 12
checkbox input "false"
click at [1285, 644] on span "Add employee" at bounding box center [1316, 647] width 66 height 15
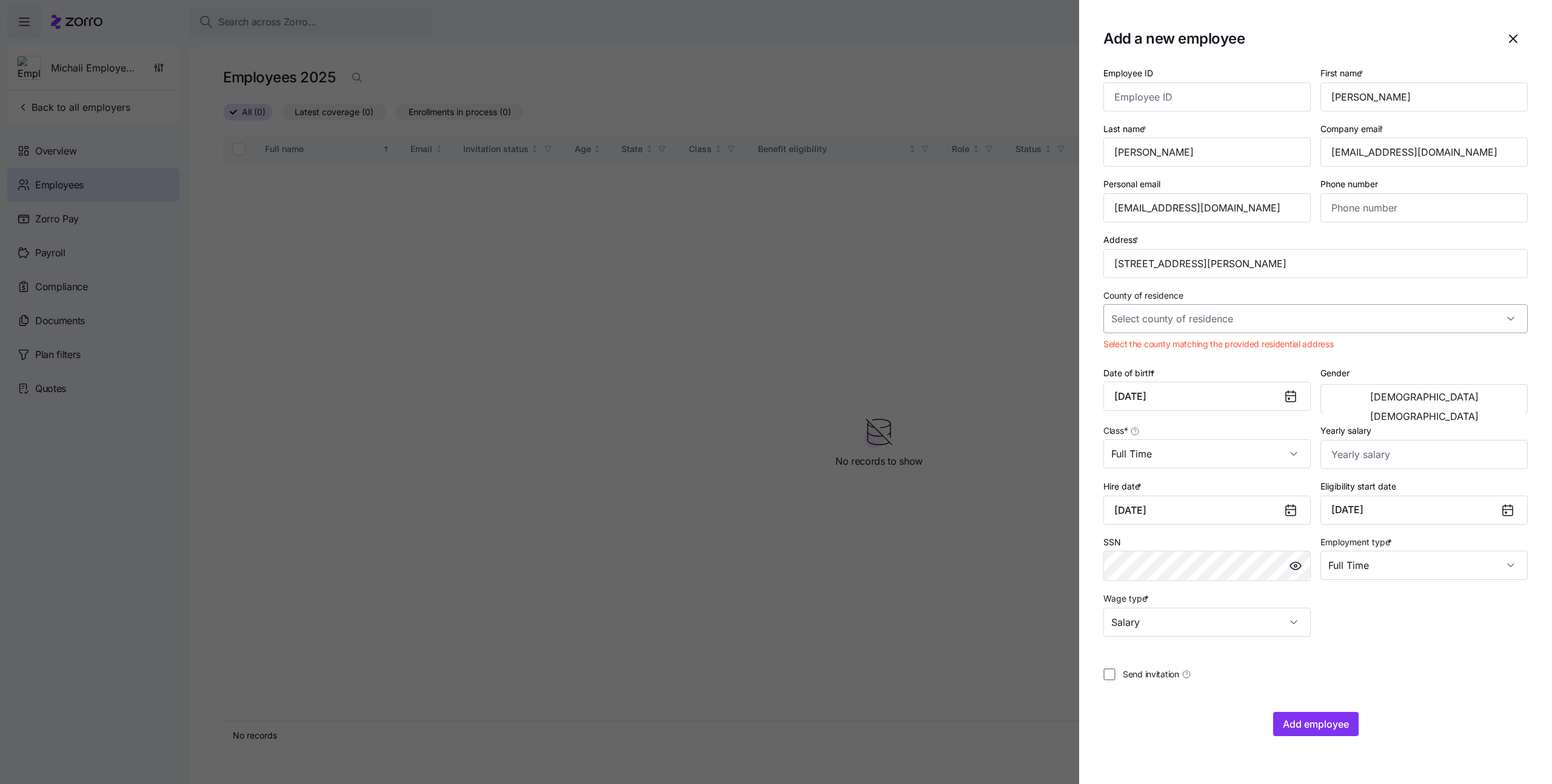
click at [1207, 326] on input "County of residence" at bounding box center [1316, 319] width 424 height 29
click at [1193, 352] on span "[GEOGRAPHIC_DATA], [US_STATE]" at bounding box center [1187, 356] width 139 height 13
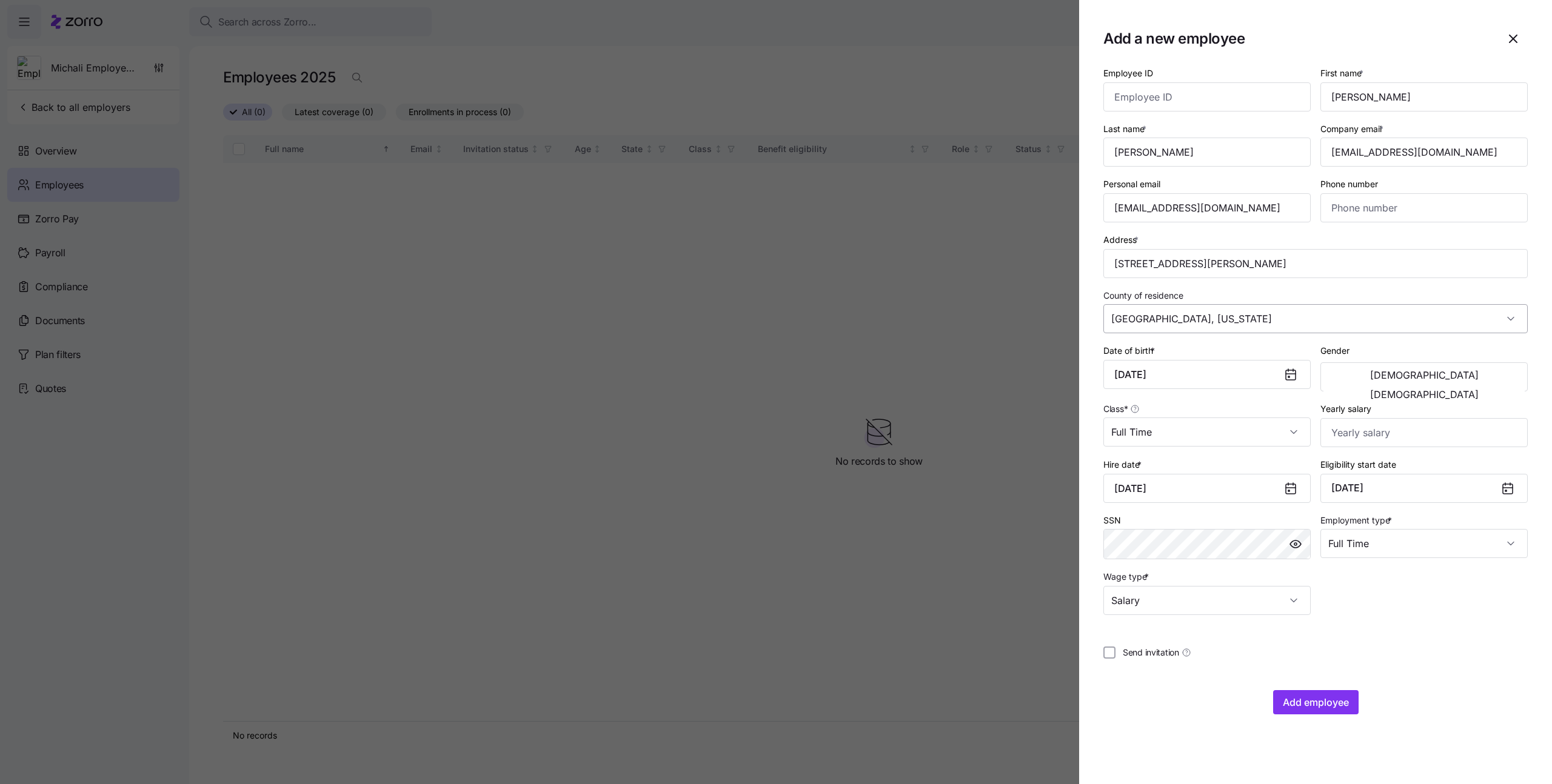
click at [1191, 323] on input "[GEOGRAPHIC_DATA], [US_STATE]" at bounding box center [1316, 319] width 424 height 29
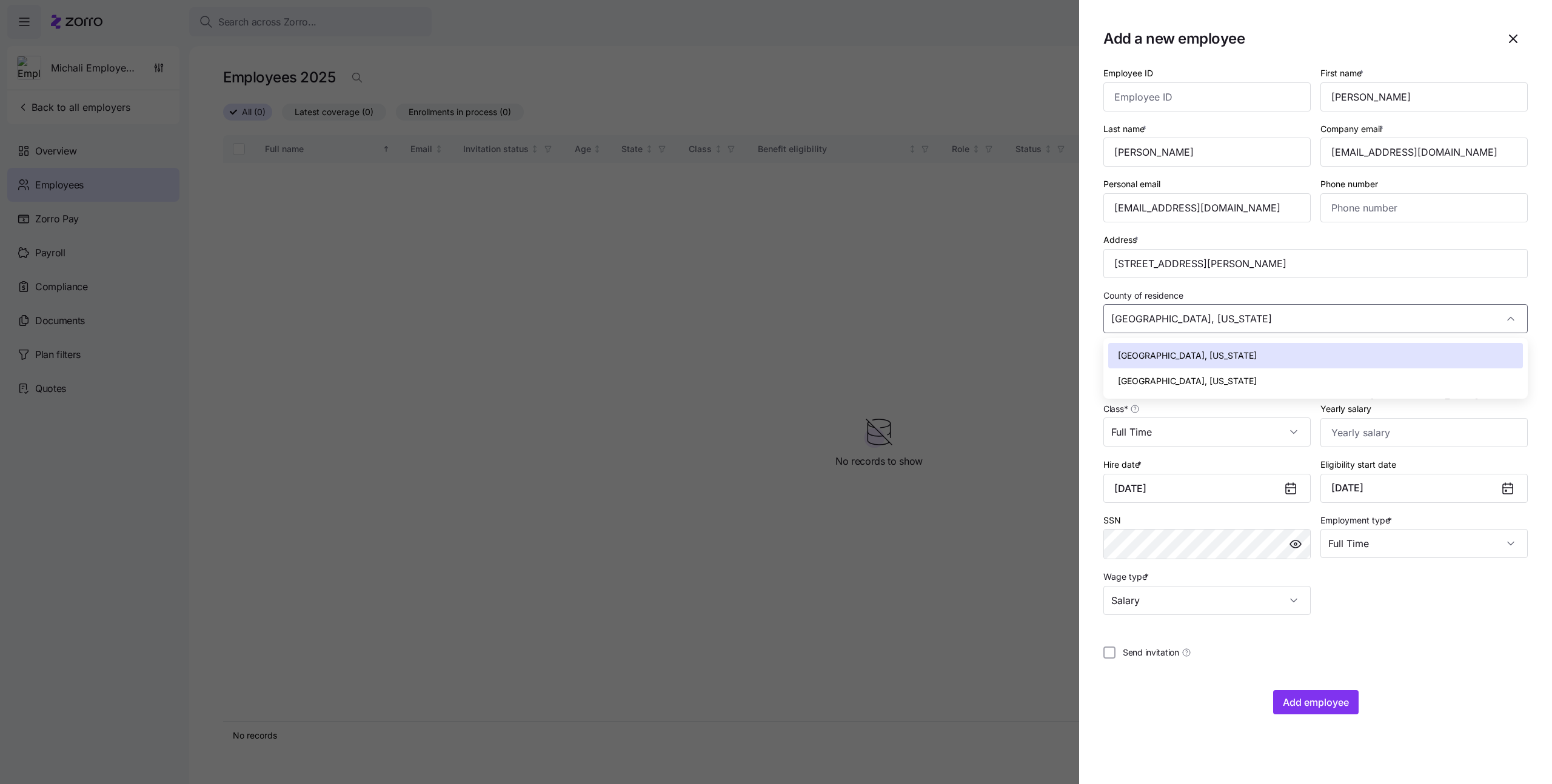
click at [1189, 381] on span "[GEOGRAPHIC_DATA], [US_STATE]" at bounding box center [1187, 381] width 139 height 13
type input "[GEOGRAPHIC_DATA], [US_STATE]"
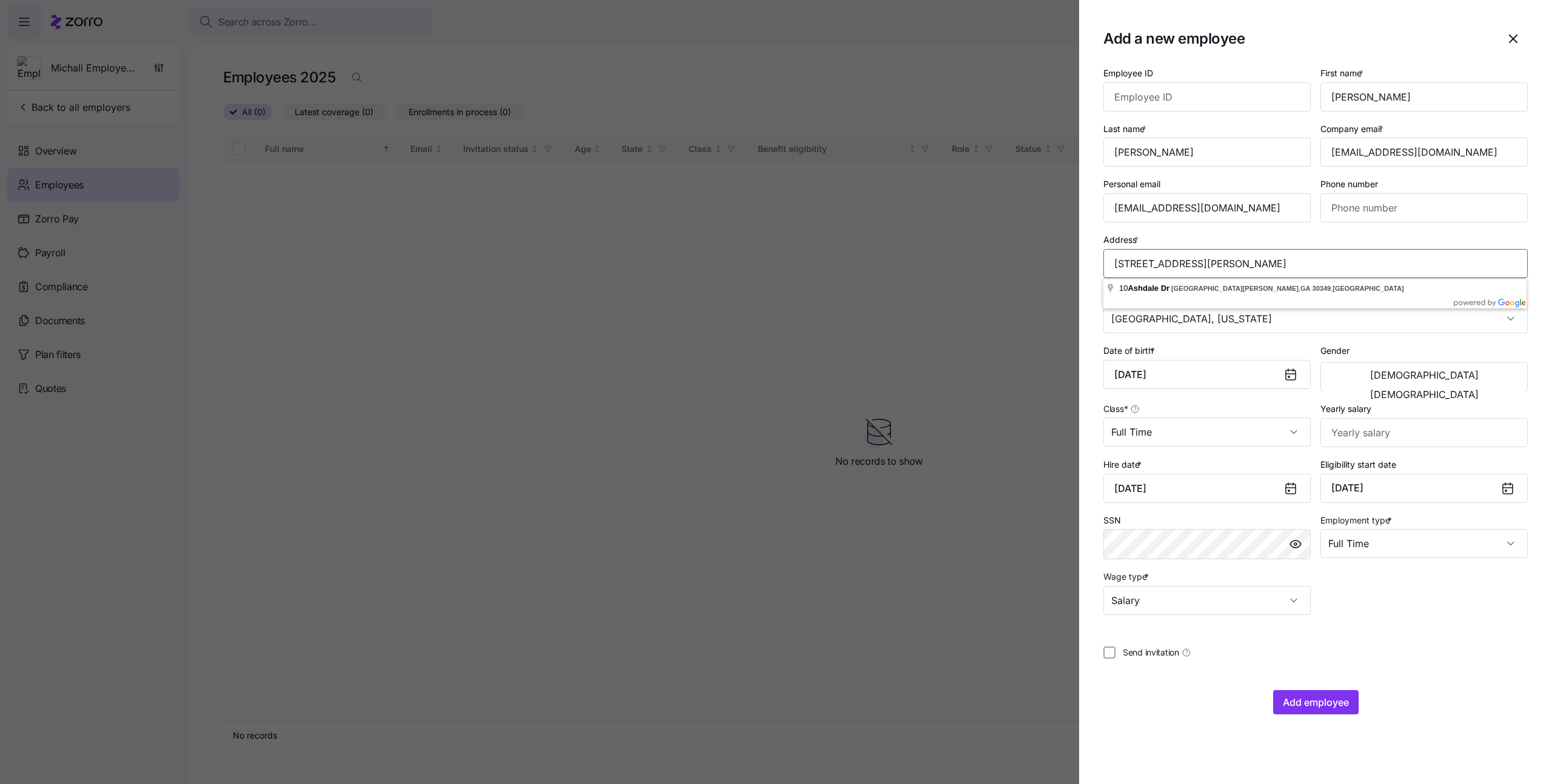
click at [1337, 269] on input "[STREET_ADDRESS][PERSON_NAME]" at bounding box center [1316, 264] width 424 height 29
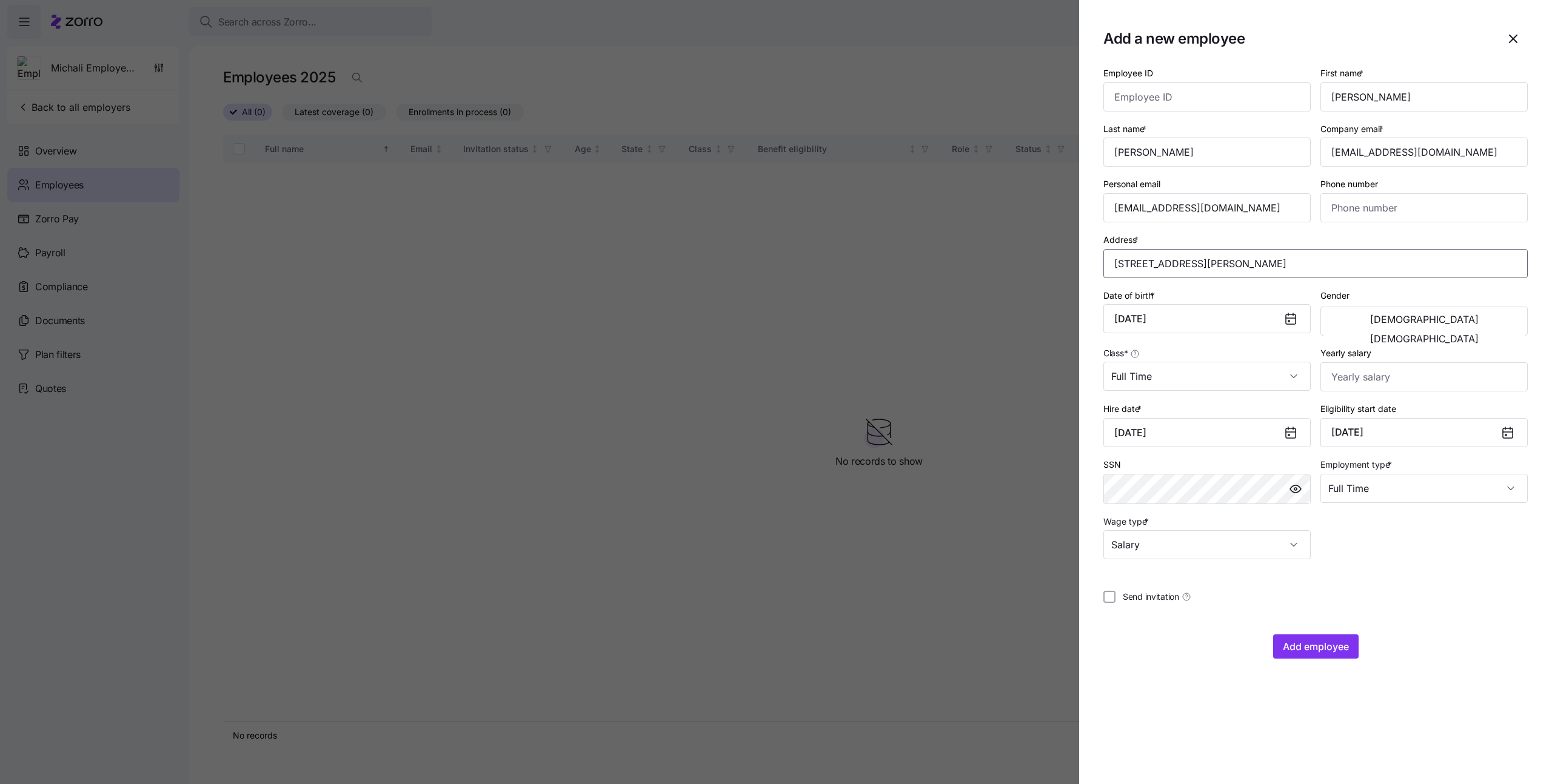
click at [1365, 260] on input "[STREET_ADDRESS][PERSON_NAME]" at bounding box center [1316, 264] width 424 height 29
drag, startPoint x: 1411, startPoint y: 262, endPoint x: 1102, endPoint y: 275, distance: 309.3
click at [1102, 275] on section "Add a new employee Employee ID First name * [PERSON_NAME] Last name * [PERSON_N…" at bounding box center [1316, 392] width 473 height 784
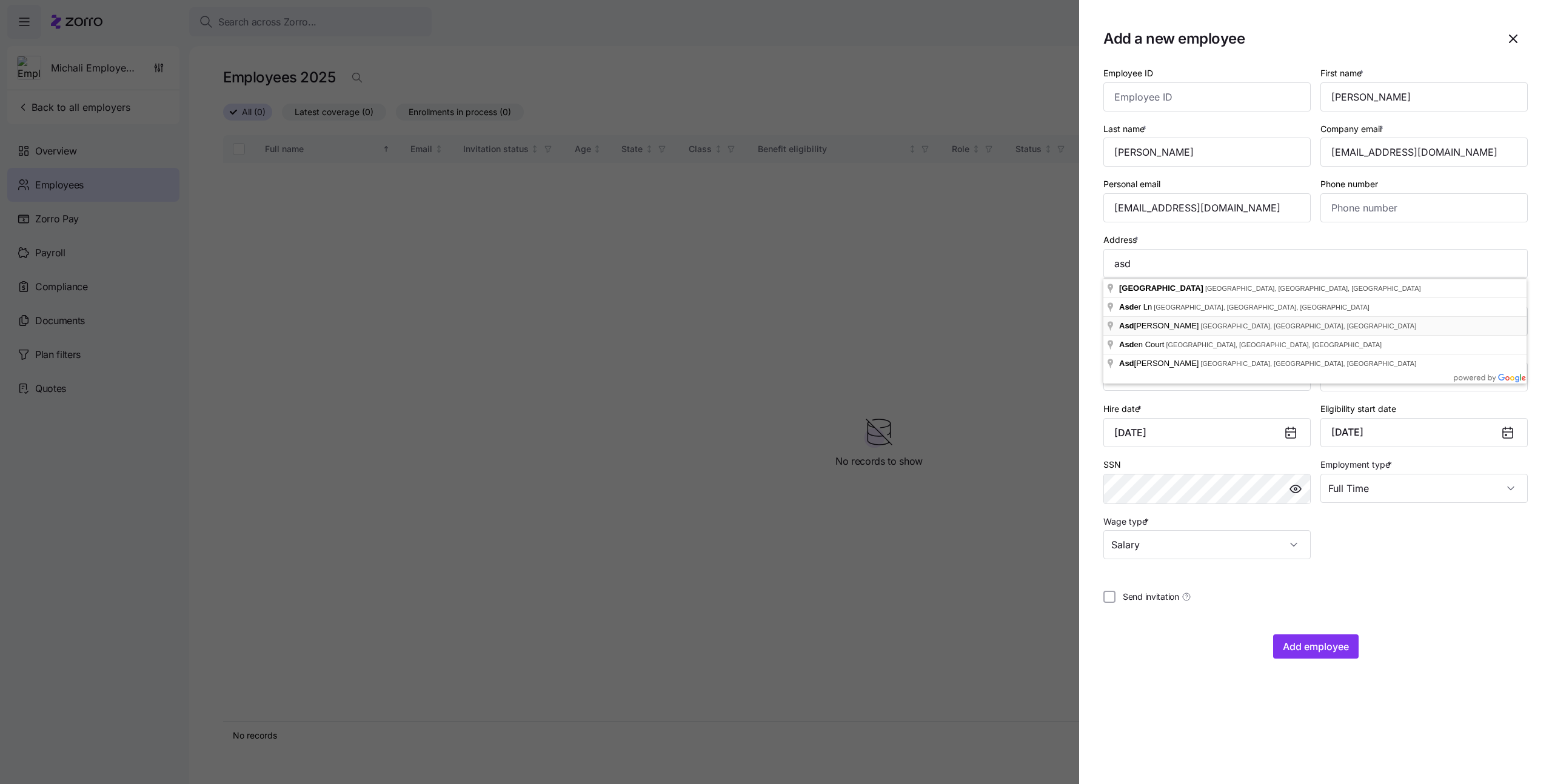
type input "Asdee Ln, [GEOGRAPHIC_DATA], [GEOGRAPHIC_DATA]"
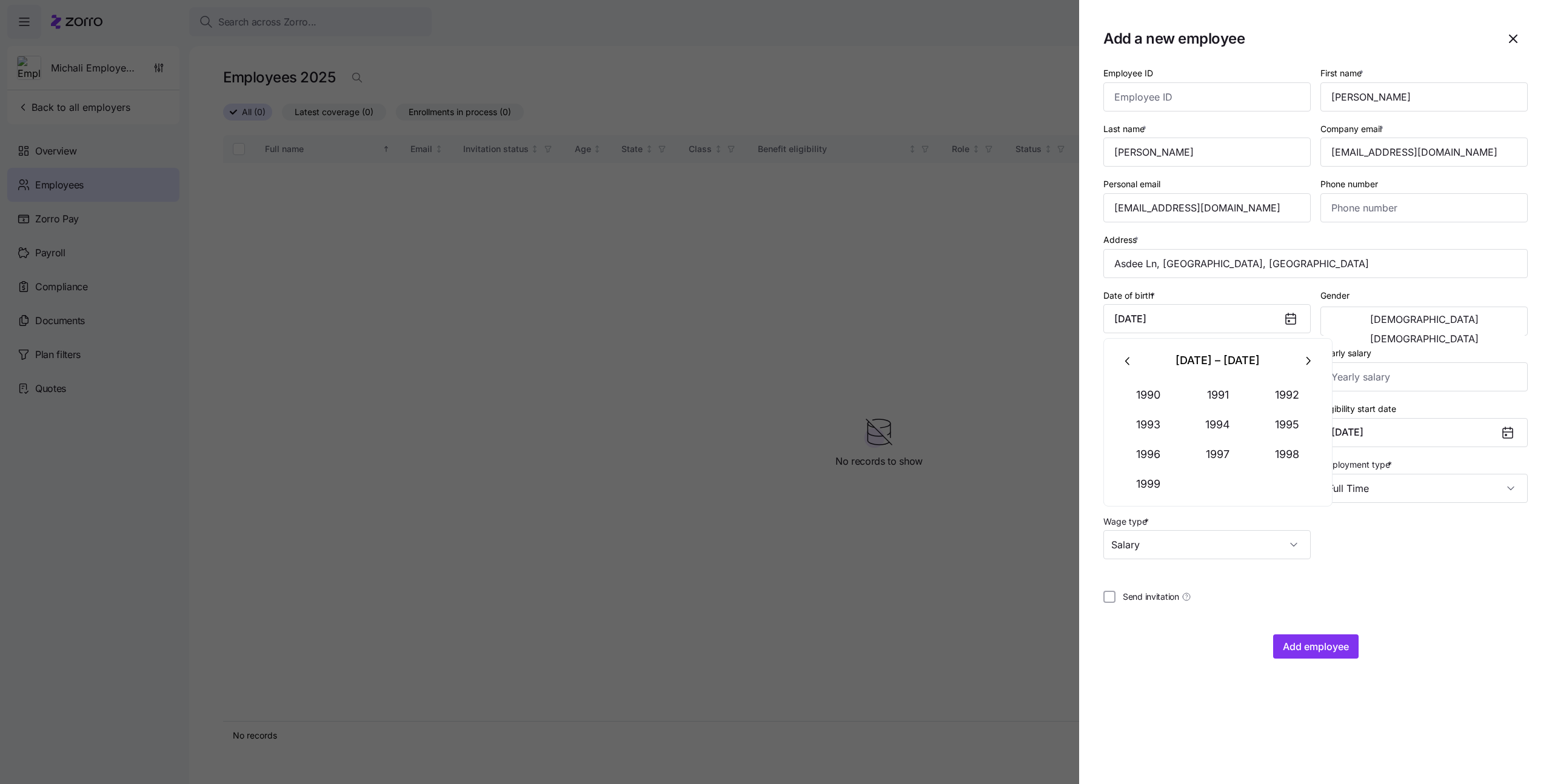
drag, startPoint x: 1219, startPoint y: 722, endPoint x: 1300, endPoint y: 698, distance: 84.5
click at [1219, 722] on section "Add a new employee Employee ID First name * [PERSON_NAME] Last name * [PERSON_N…" at bounding box center [1316, 392] width 473 height 784
click at [1307, 649] on span "Add employee" at bounding box center [1316, 647] width 66 height 15
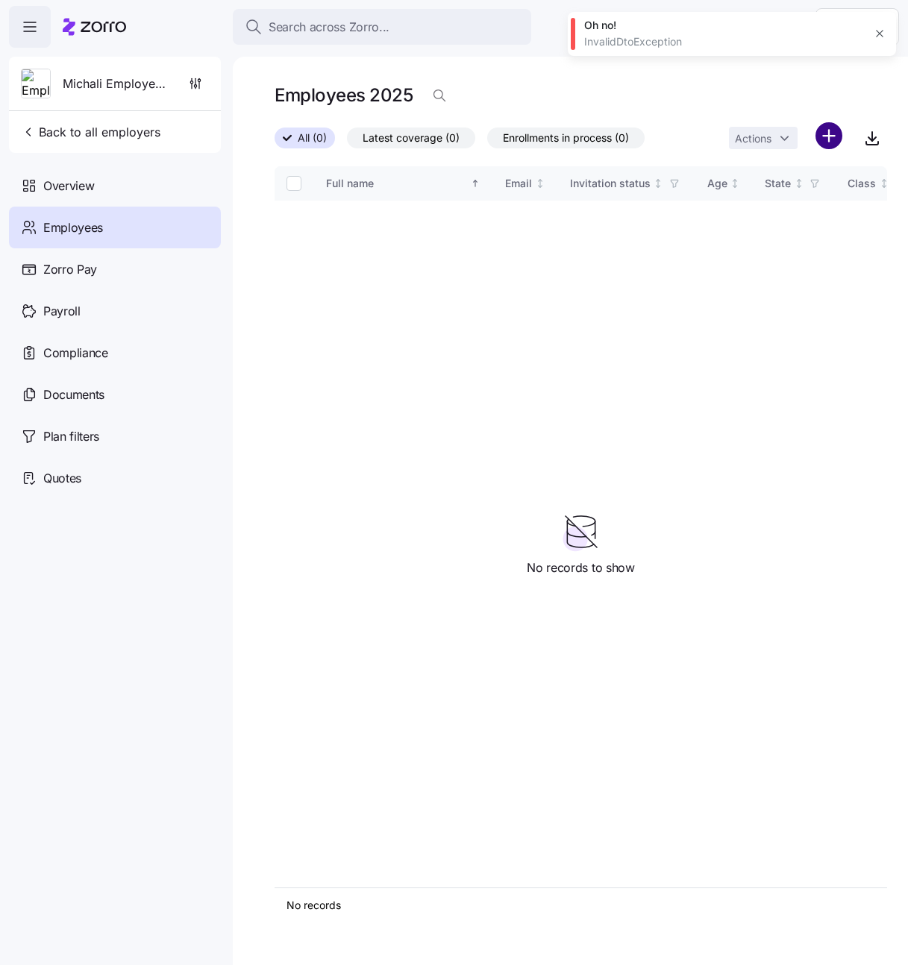
click at [829, 142] on html "Search across Zorro... Help Michali Employer123 Back to all employers Overview …" at bounding box center [454, 478] width 908 height 957
click at [794, 201] on span "Add a new employee" at bounding box center [780, 199] width 100 height 15
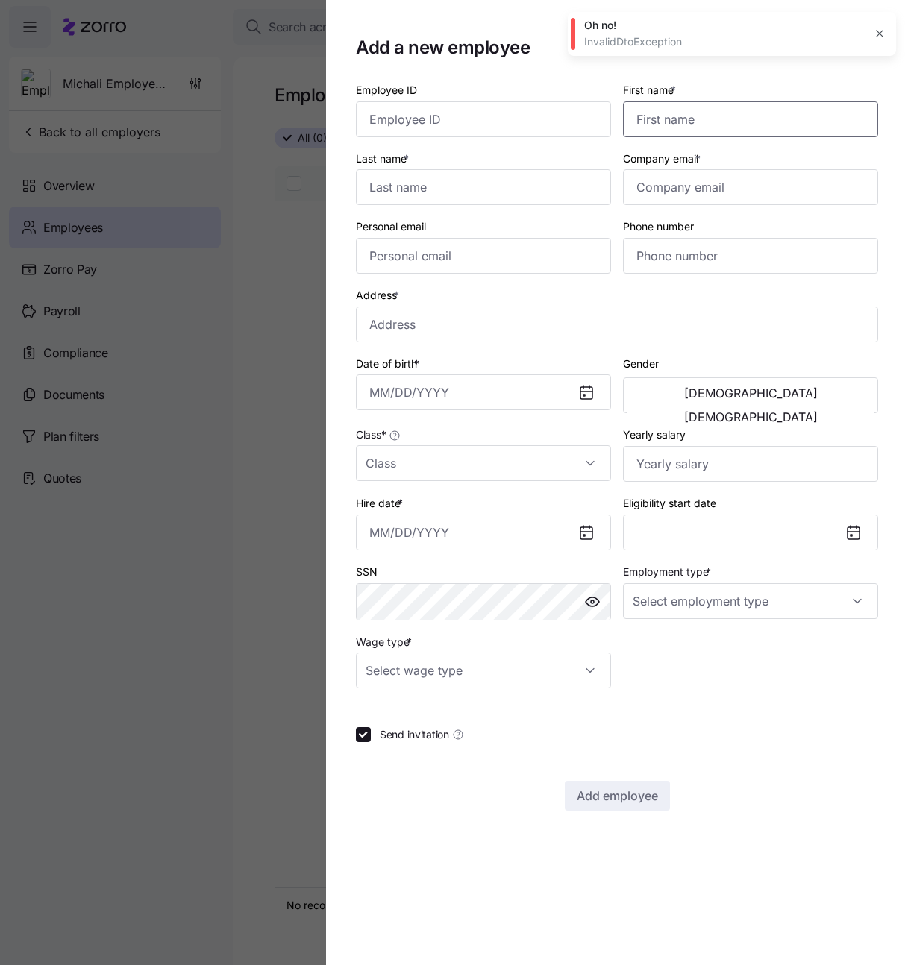
click at [671, 105] on input "First name *" at bounding box center [750, 119] width 255 height 36
type input "[PERSON_NAME]"
type input "[EMAIL_ADDRESS][DOMAIN_NAME]"
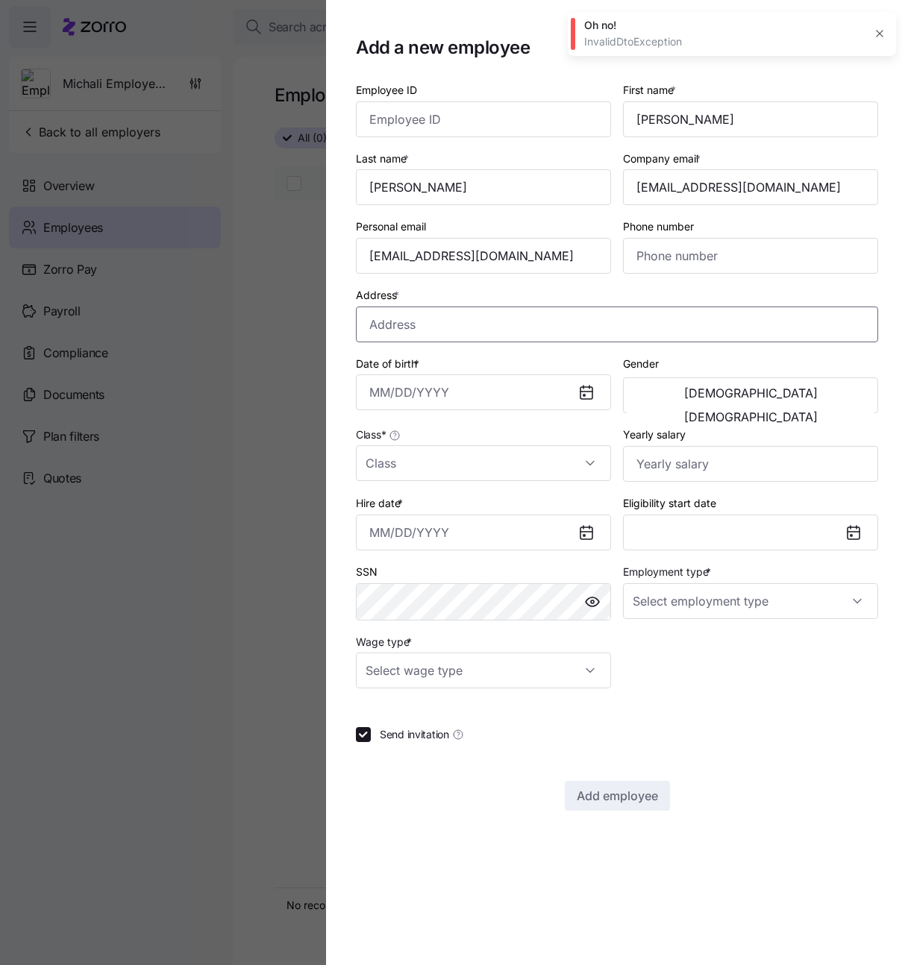
click at [436, 334] on input "Address *" at bounding box center [617, 325] width 522 height 36
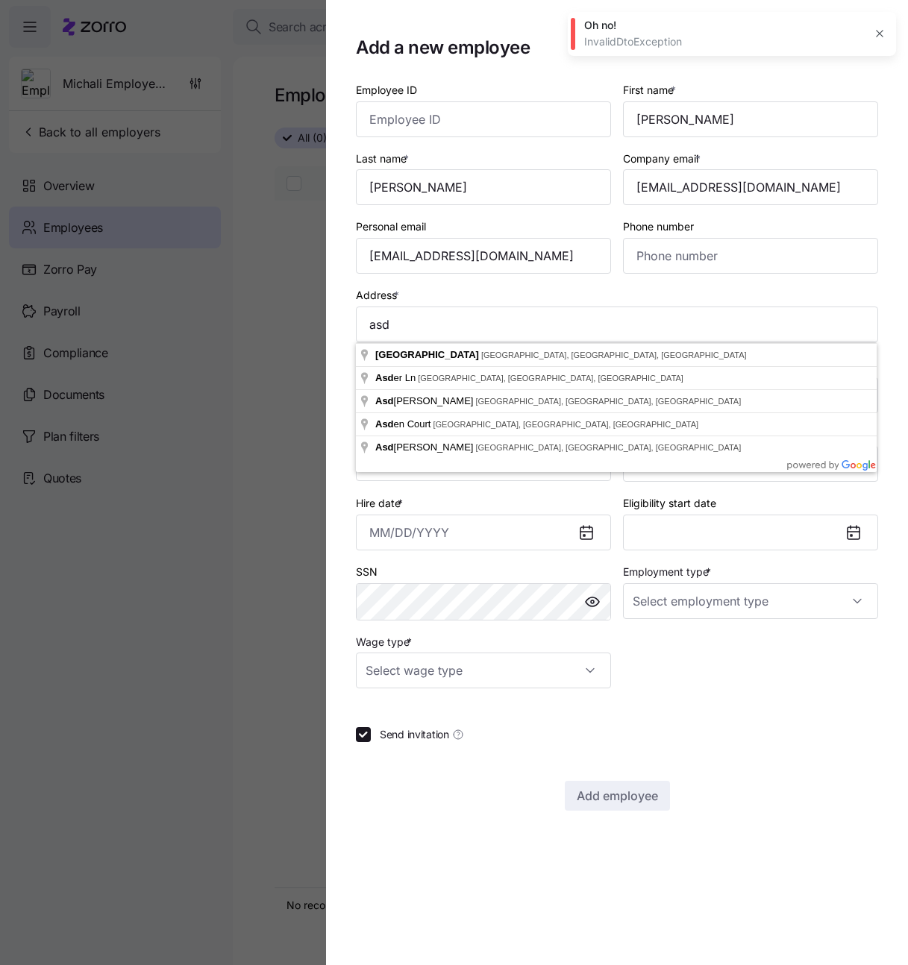
type input "Asdee Ln, [GEOGRAPHIC_DATA], [GEOGRAPHIC_DATA]"
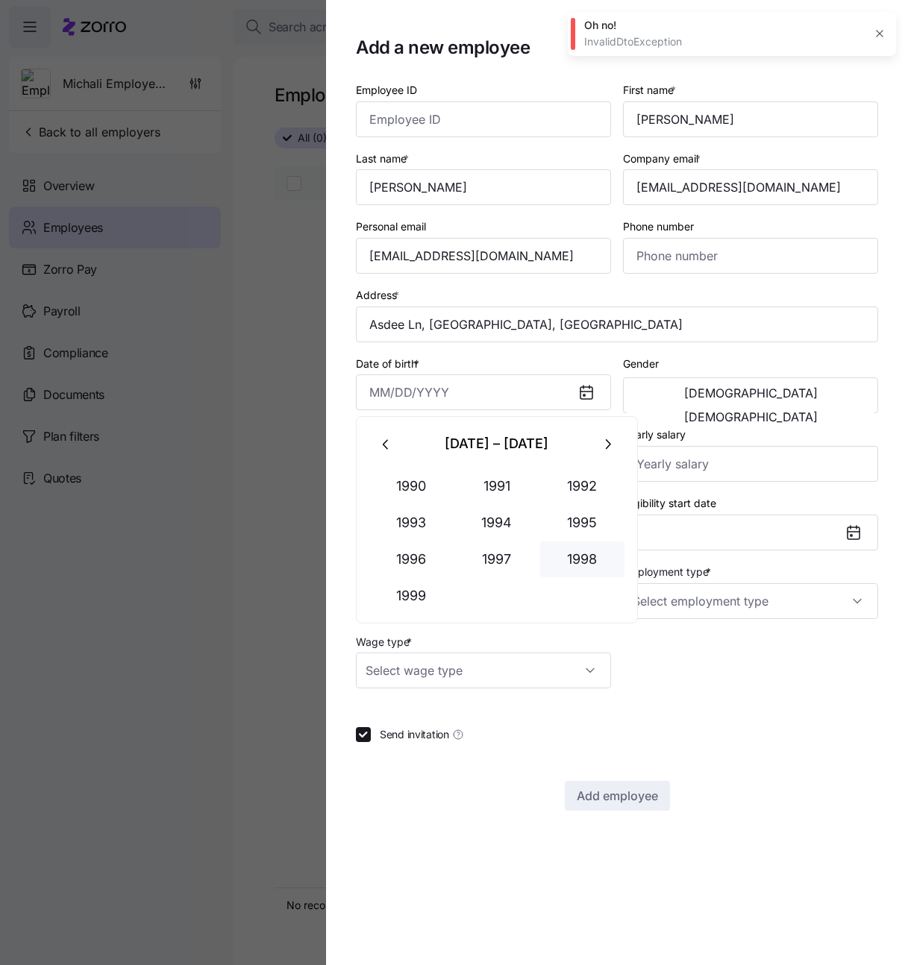
click at [595, 563] on button "1998" at bounding box center [582, 560] width 85 height 36
click at [518, 482] on button "Feb" at bounding box center [496, 487] width 85 height 36
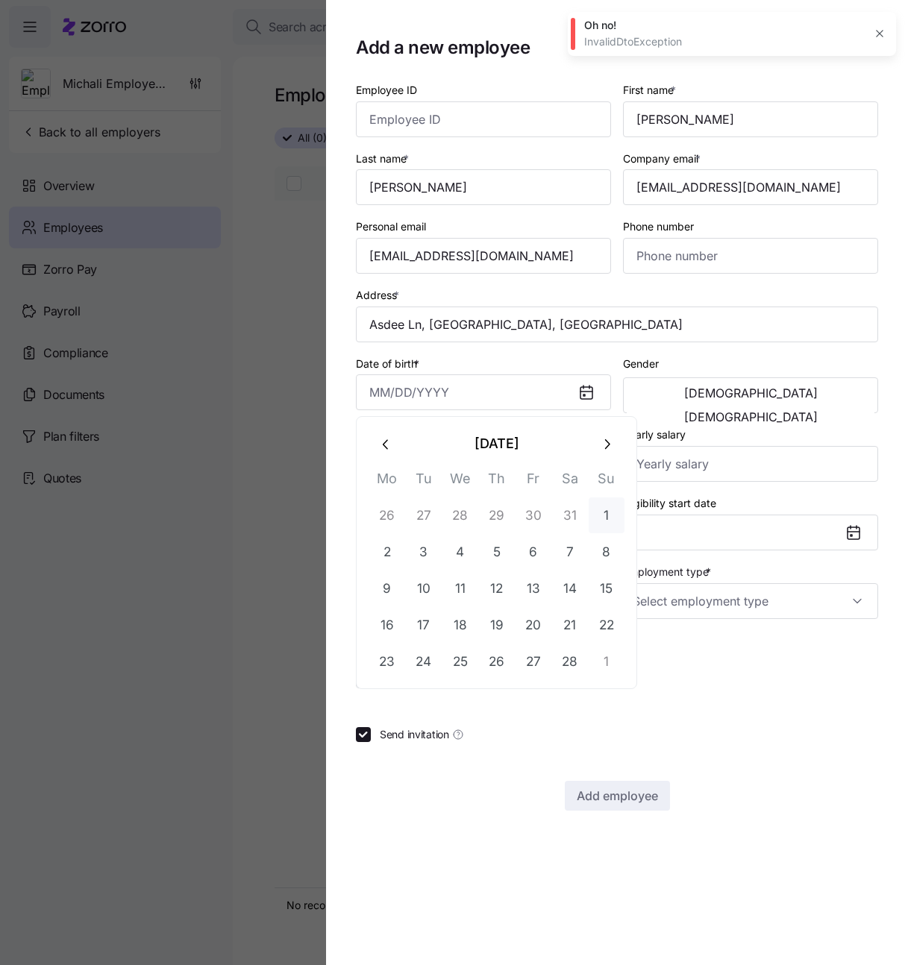
click at [594, 515] on button "1" at bounding box center [607, 516] width 36 height 36
type input "[DATE]"
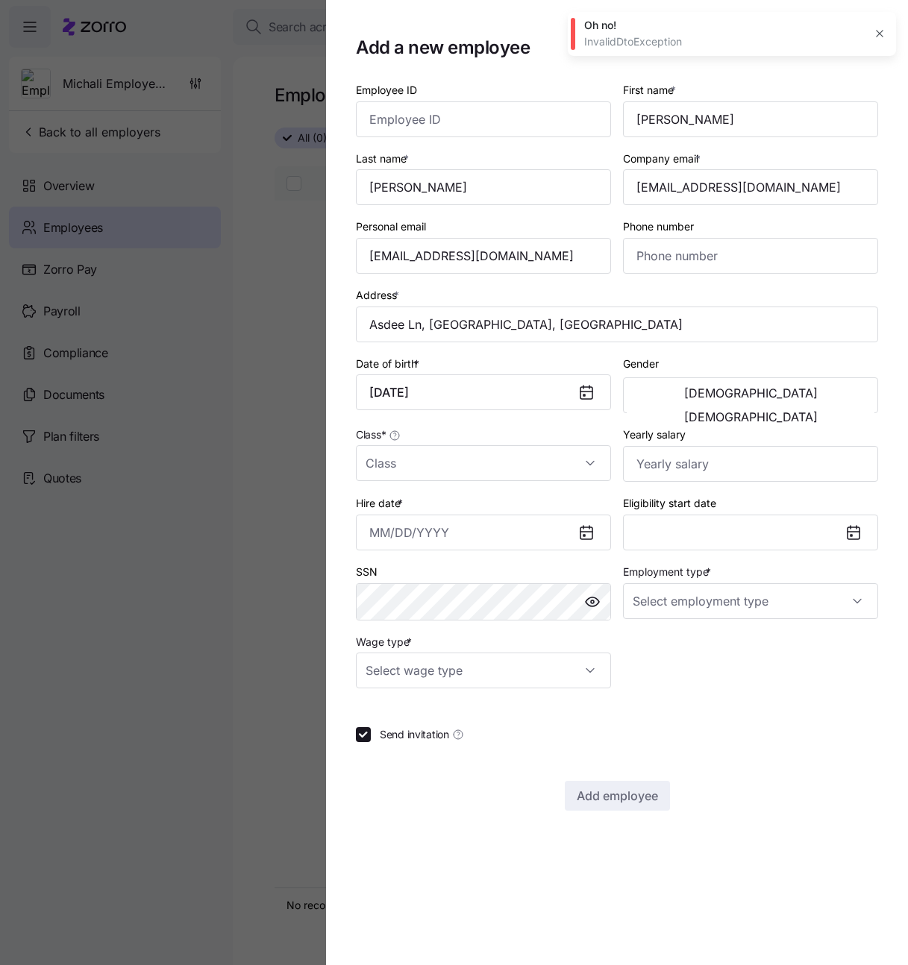
click at [593, 384] on icon at bounding box center [586, 393] width 18 height 18
click at [647, 380] on div "[DEMOGRAPHIC_DATA] [DEMOGRAPHIC_DATA]" at bounding box center [750, 396] width 255 height 36
click at [668, 385] on button "[DEMOGRAPHIC_DATA]" at bounding box center [751, 393] width 248 height 24
click at [577, 438] on div "Class *" at bounding box center [483, 453] width 255 height 56
click at [577, 459] on input "Class *" at bounding box center [483, 463] width 255 height 36
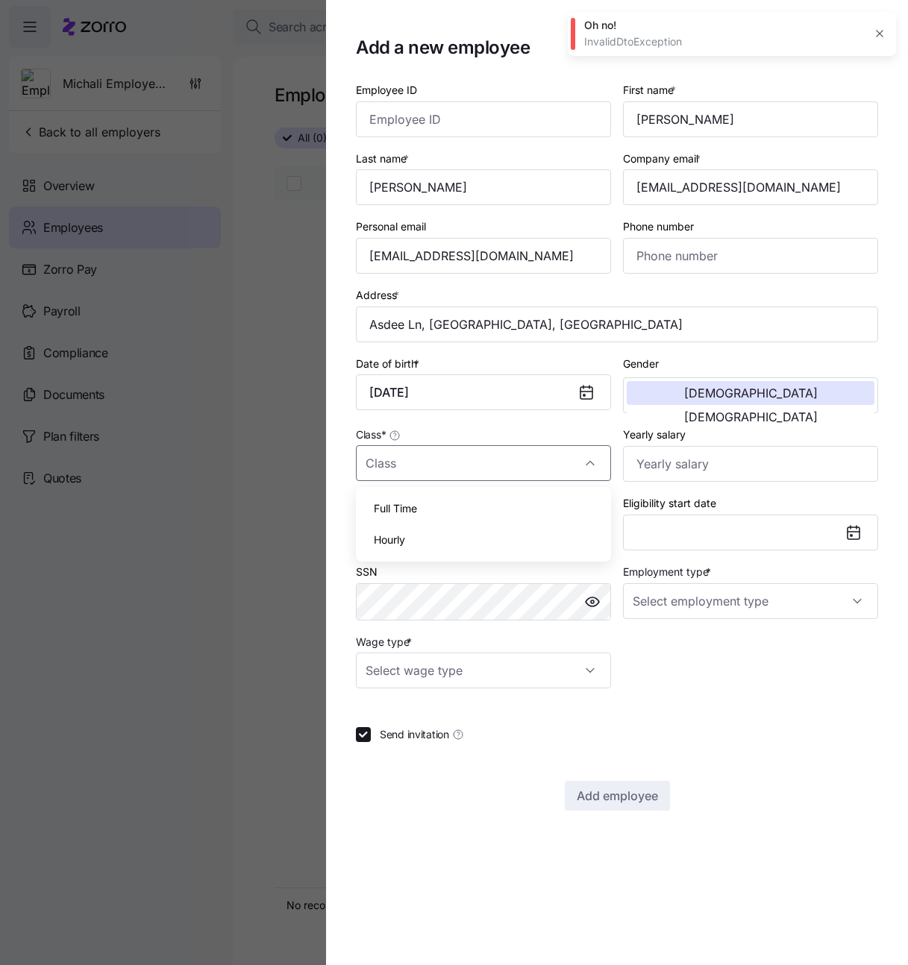
click at [551, 505] on div "Full Time" at bounding box center [483, 508] width 243 height 31
type input "Full Time"
click at [494, 539] on input "Hire date *" at bounding box center [483, 533] width 255 height 36
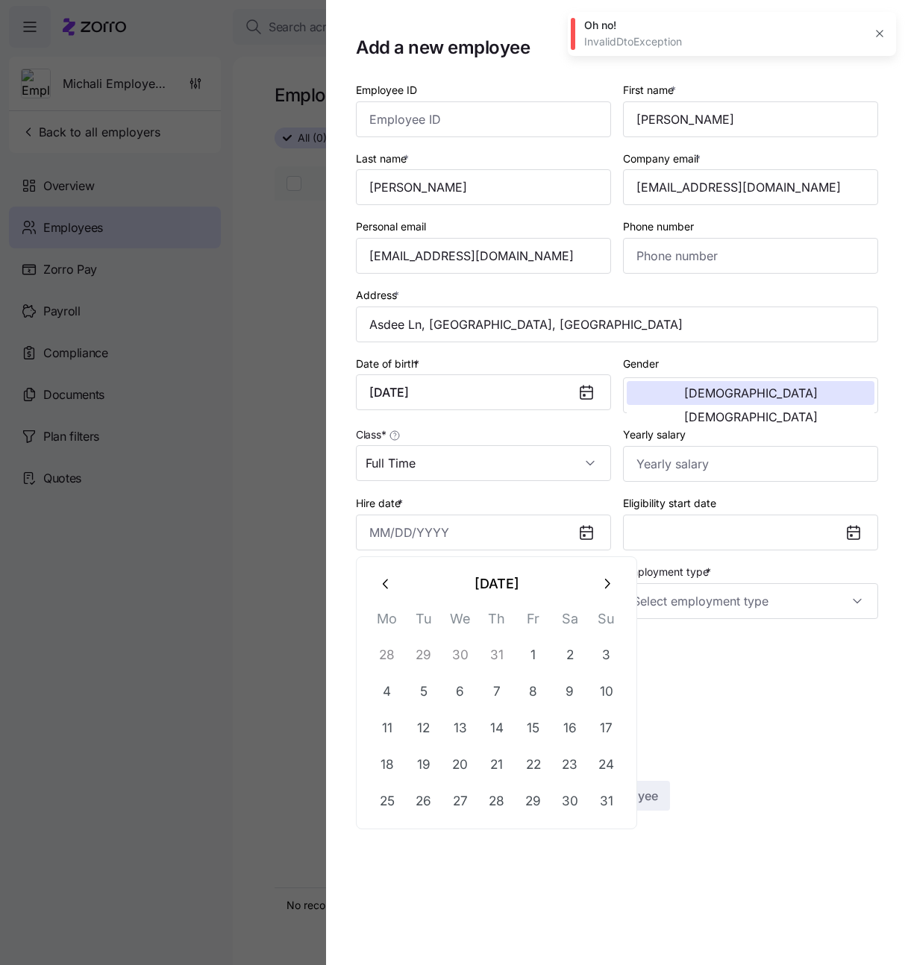
click at [387, 594] on button "button" at bounding box center [387, 584] width 36 height 36
click at [489, 650] on button "3" at bounding box center [497, 655] width 36 height 36
type input "[DATE]"
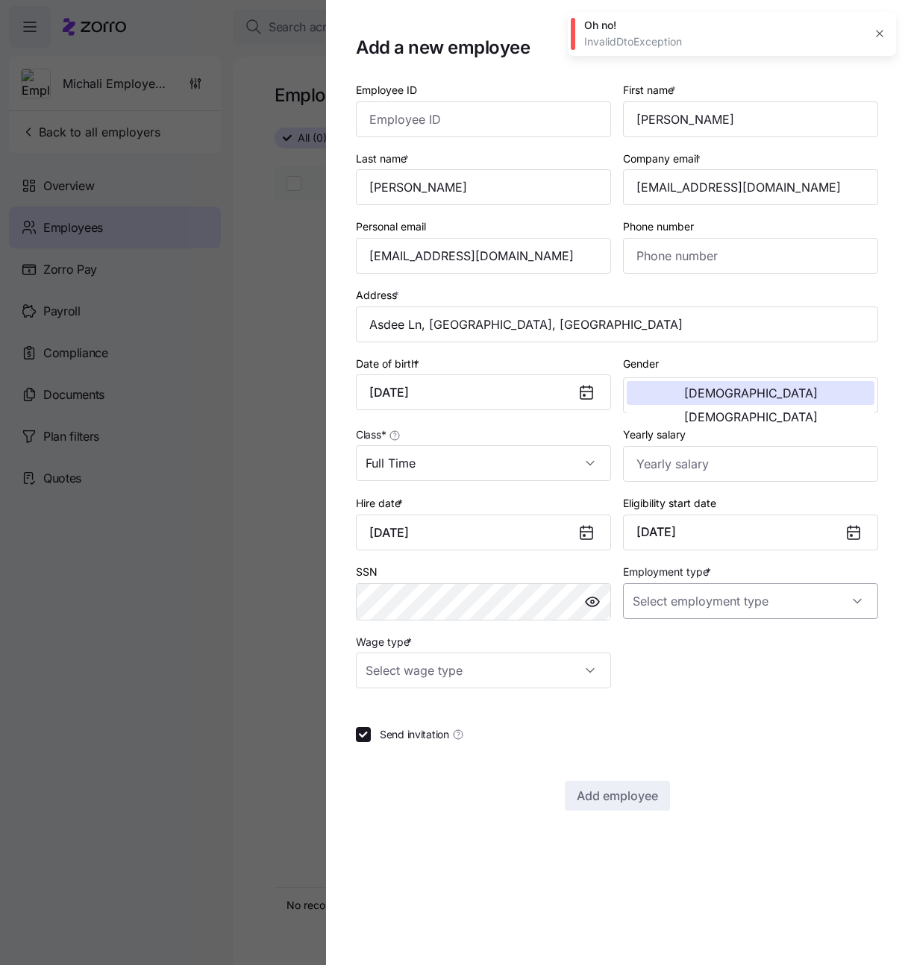
click at [652, 609] on input "Employment type *" at bounding box center [750, 601] width 255 height 36
click at [670, 645] on span "Full Time" at bounding box center [662, 647] width 43 height 16
type input "Full Time"
click at [551, 677] on input "Wage type *" at bounding box center [483, 671] width 255 height 36
click at [457, 712] on div "Salary" at bounding box center [483, 716] width 243 height 31
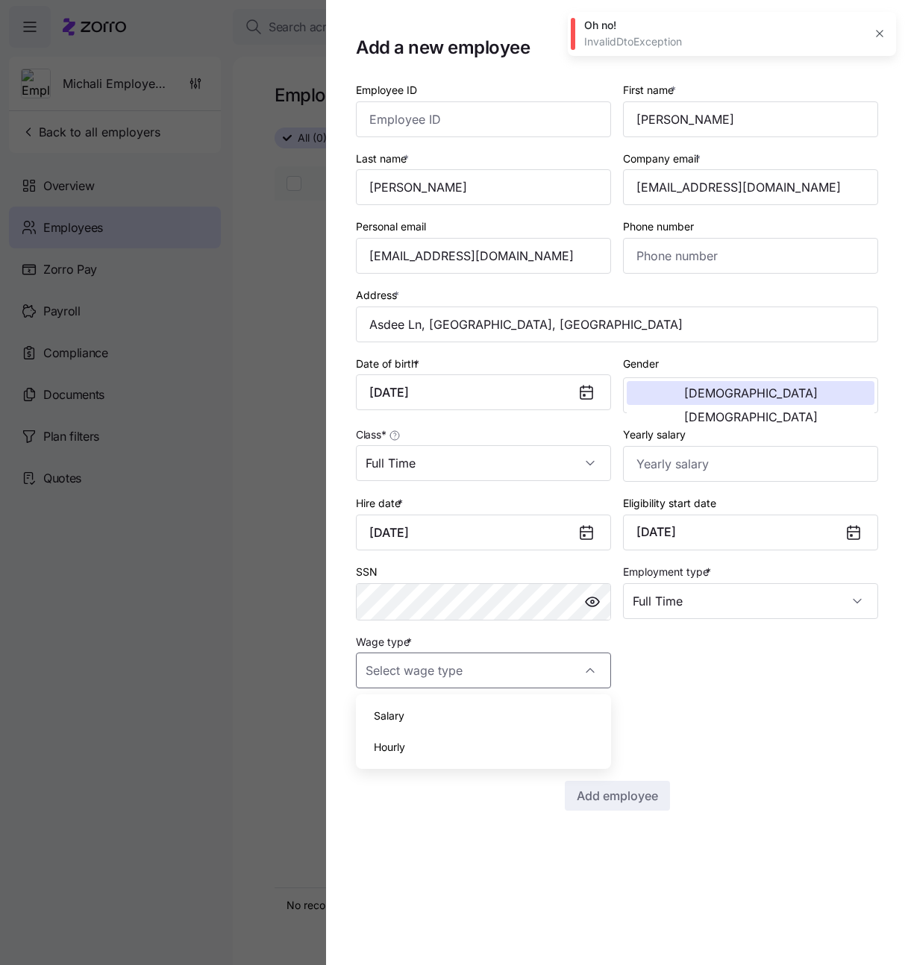
type input "Salary"
click at [396, 728] on span "Send invitation" at bounding box center [414, 734] width 69 height 15
click at [371, 728] on input "Send invitation" at bounding box center [363, 734] width 15 height 15
checkbox input "false"
click at [586, 795] on span "Add employee" at bounding box center [617, 796] width 81 height 18
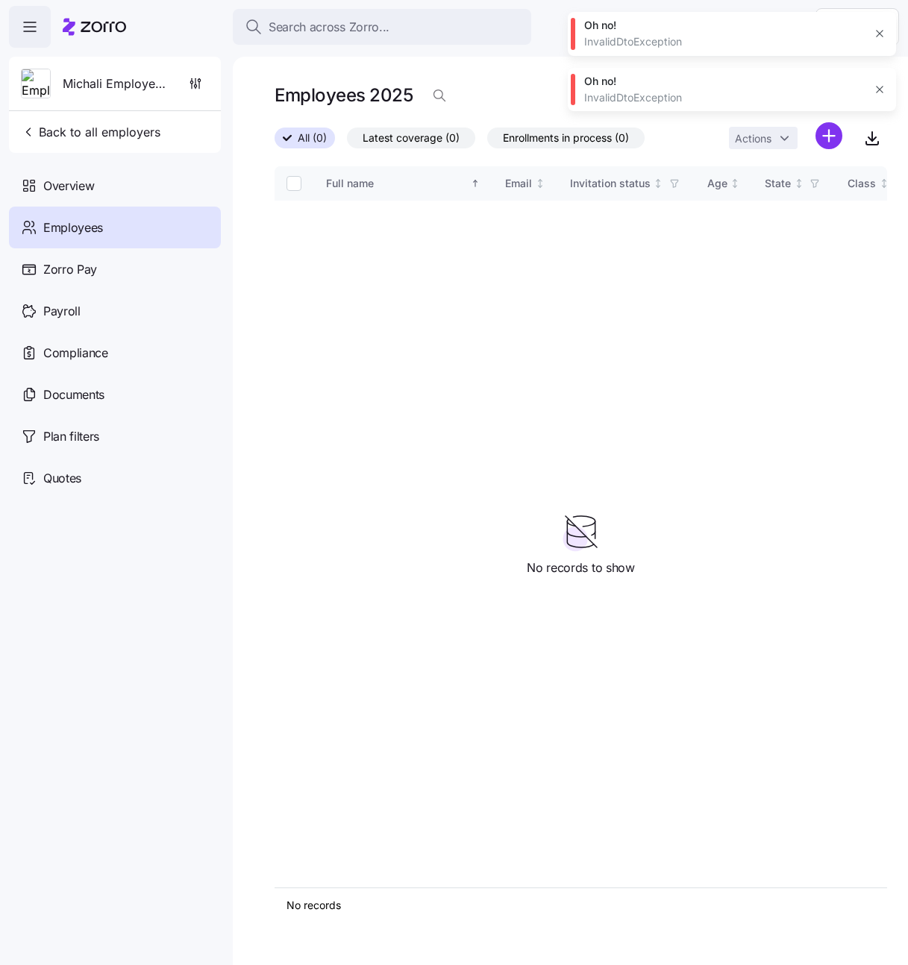
click at [878, 39] on icon "button" at bounding box center [880, 34] width 12 height 12
click at [880, 88] on div "Employees 2025" at bounding box center [581, 96] width 613 height 30
click at [879, 40] on button "button" at bounding box center [879, 33] width 21 height 21
click at [878, 33] on html "Search across Zorro... Help Michali Employer123 Back to all employers Overview …" at bounding box center [454, 478] width 908 height 957
click at [871, 60] on div "My settings" at bounding box center [848, 67] width 78 height 16
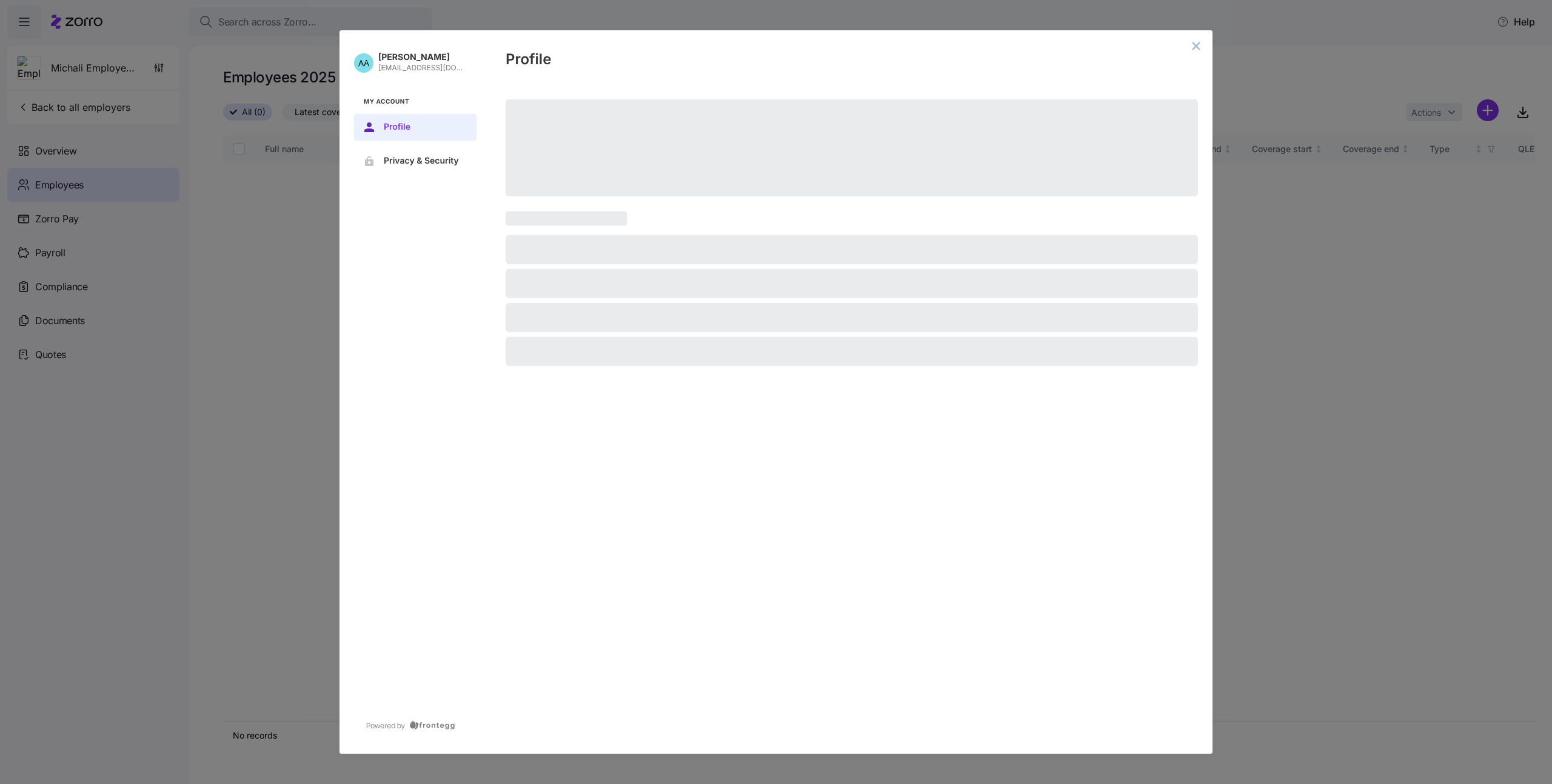
drag, startPoint x: 376, startPoint y: 70, endPoint x: 454, endPoint y: 69, distance: 78.0
click at [454, 69] on div "[PERSON_NAME] [PERSON_NAME][EMAIL_ADDRESS][DOMAIN_NAME]" at bounding box center [415, 62] width 123 height 25
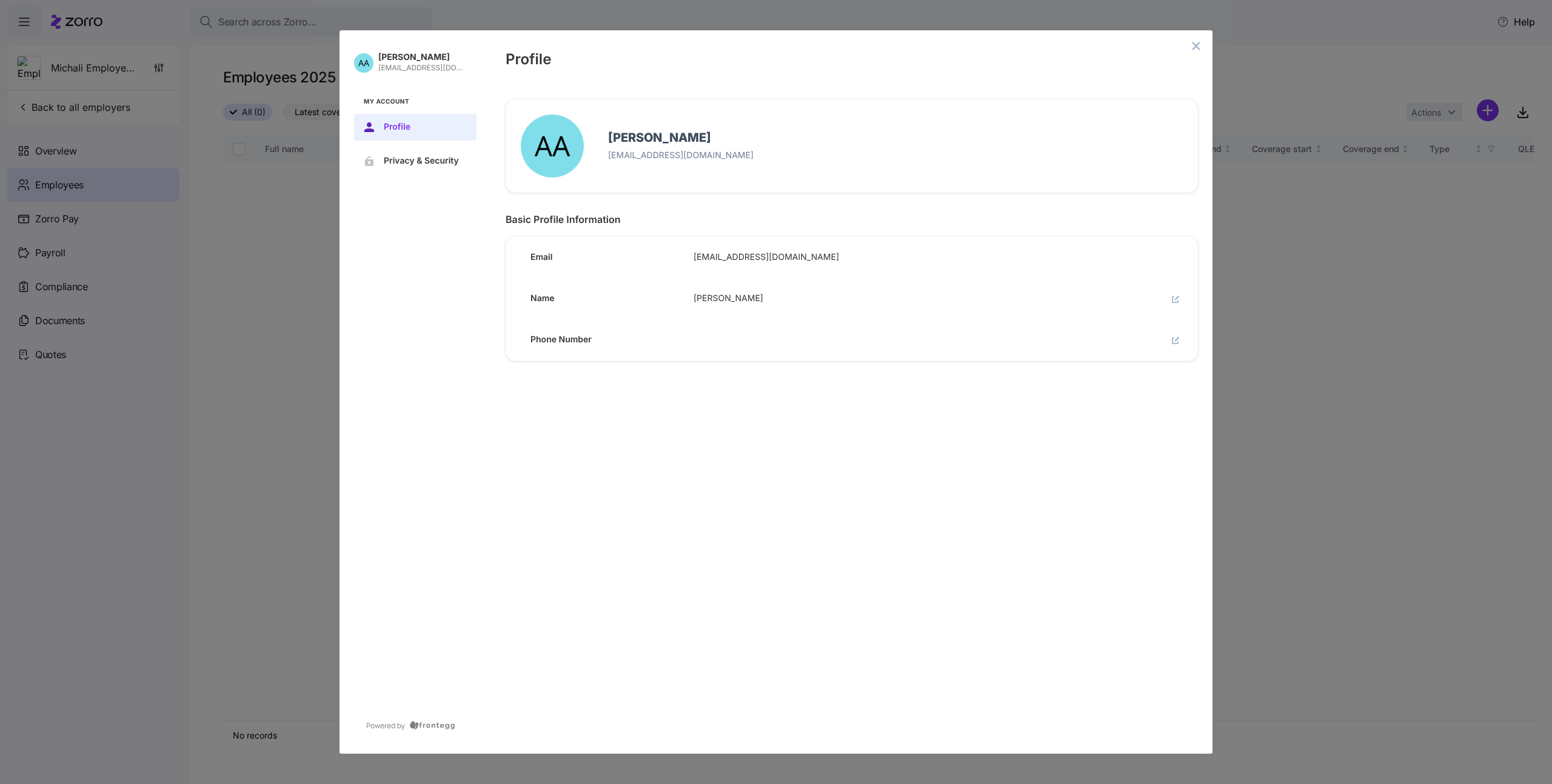
click at [401, 61] on p "[PERSON_NAME]" at bounding box center [423, 57] width 89 height 11
click at [398, 65] on p "[EMAIL_ADDRESS][DOMAIN_NAME]" at bounding box center [423, 68] width 89 height 10
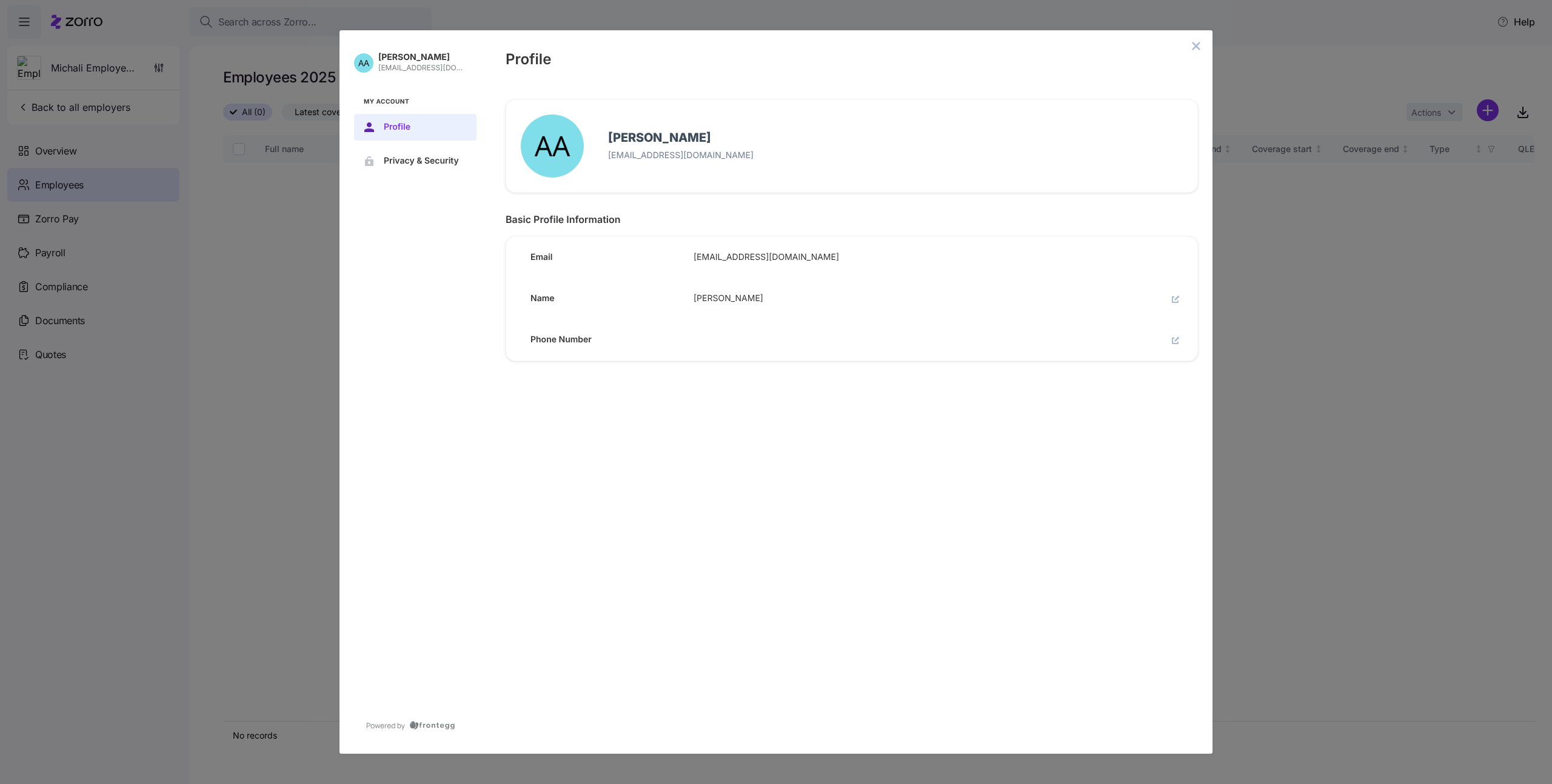
click at [398, 65] on p "[EMAIL_ADDRESS][DOMAIN_NAME]" at bounding box center [423, 68] width 89 height 10
click at [402, 66] on p "[EMAIL_ADDRESS][DOMAIN_NAME]" at bounding box center [423, 68] width 89 height 10
click at [402, 64] on p "[EMAIL_ADDRESS][DOMAIN_NAME]" at bounding box center [423, 68] width 89 height 10
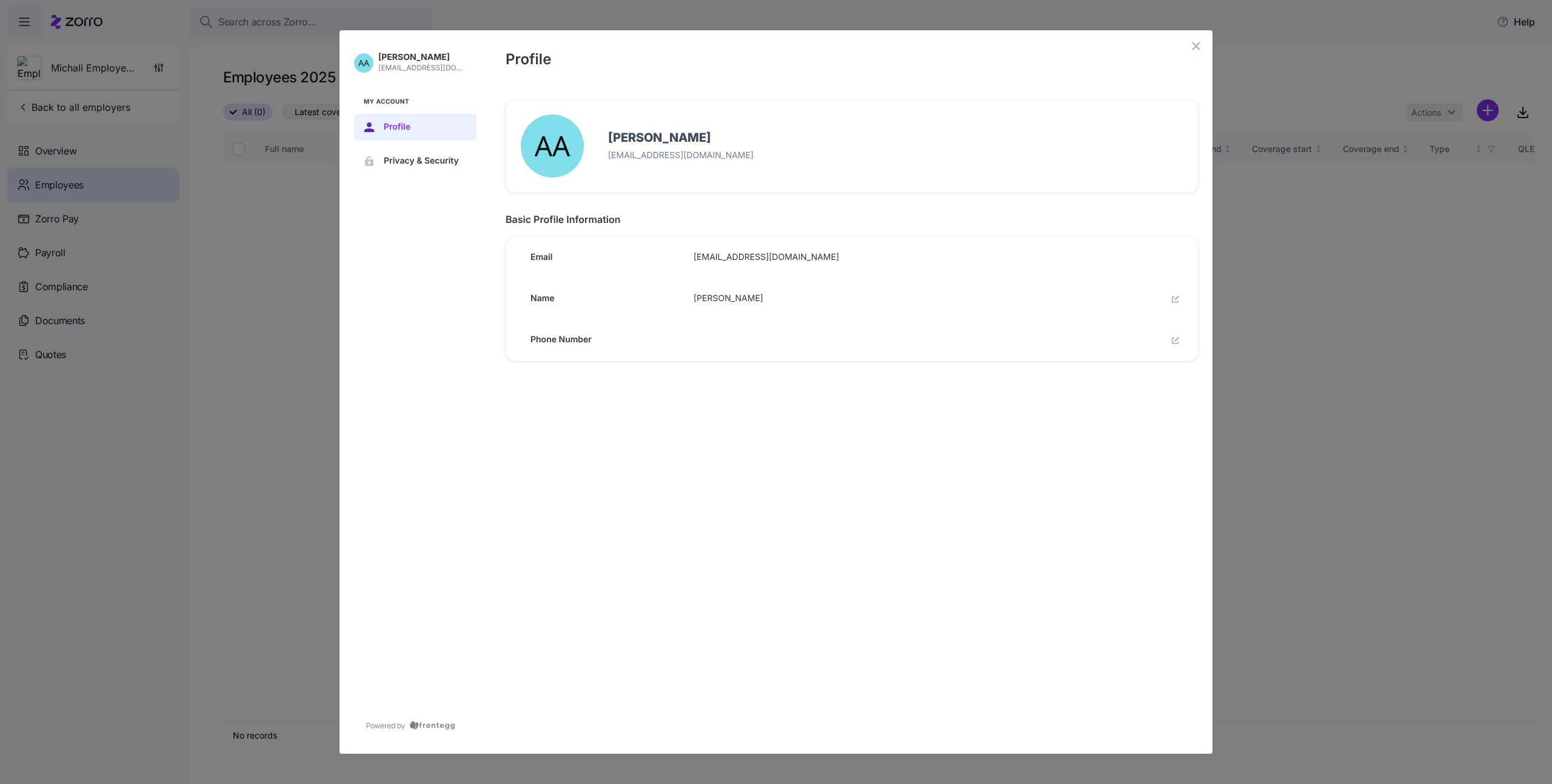
click at [402, 64] on p "[EMAIL_ADDRESS][DOMAIN_NAME]" at bounding box center [423, 68] width 89 height 10
click at [1336, 255] on div "[PERSON_NAME] [PERSON_NAME][EMAIL_ADDRESS][DOMAIN_NAME] My Account Profile Priv…" at bounding box center [776, 392] width 1552 height 784
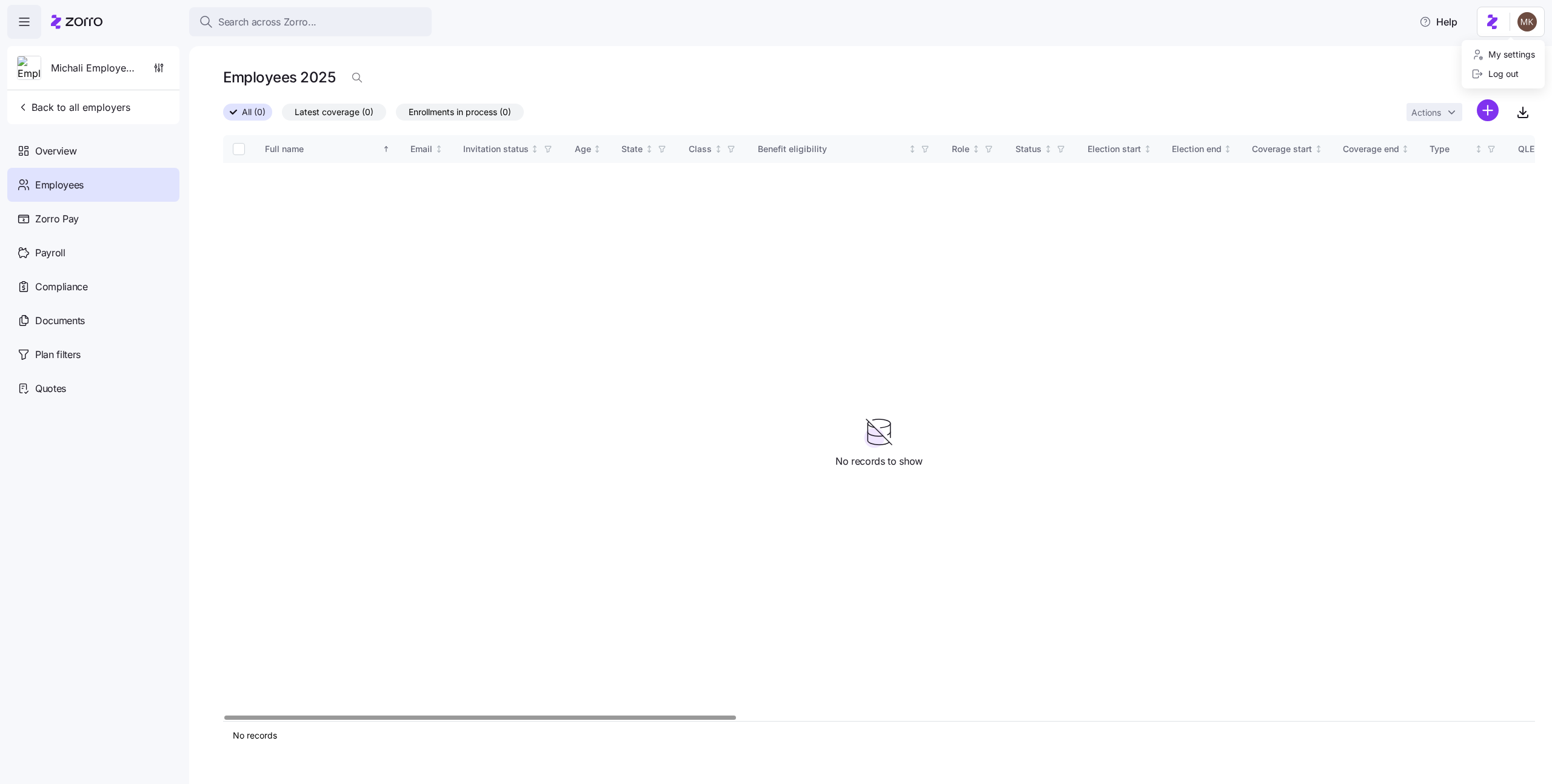
click at [1524, 10] on html "Search across Zorro... Help Michali Employer123 Back to all employers Overview …" at bounding box center [776, 388] width 1552 height 778
click at [1514, 45] on div "My settings" at bounding box center [1503, 54] width 73 height 19
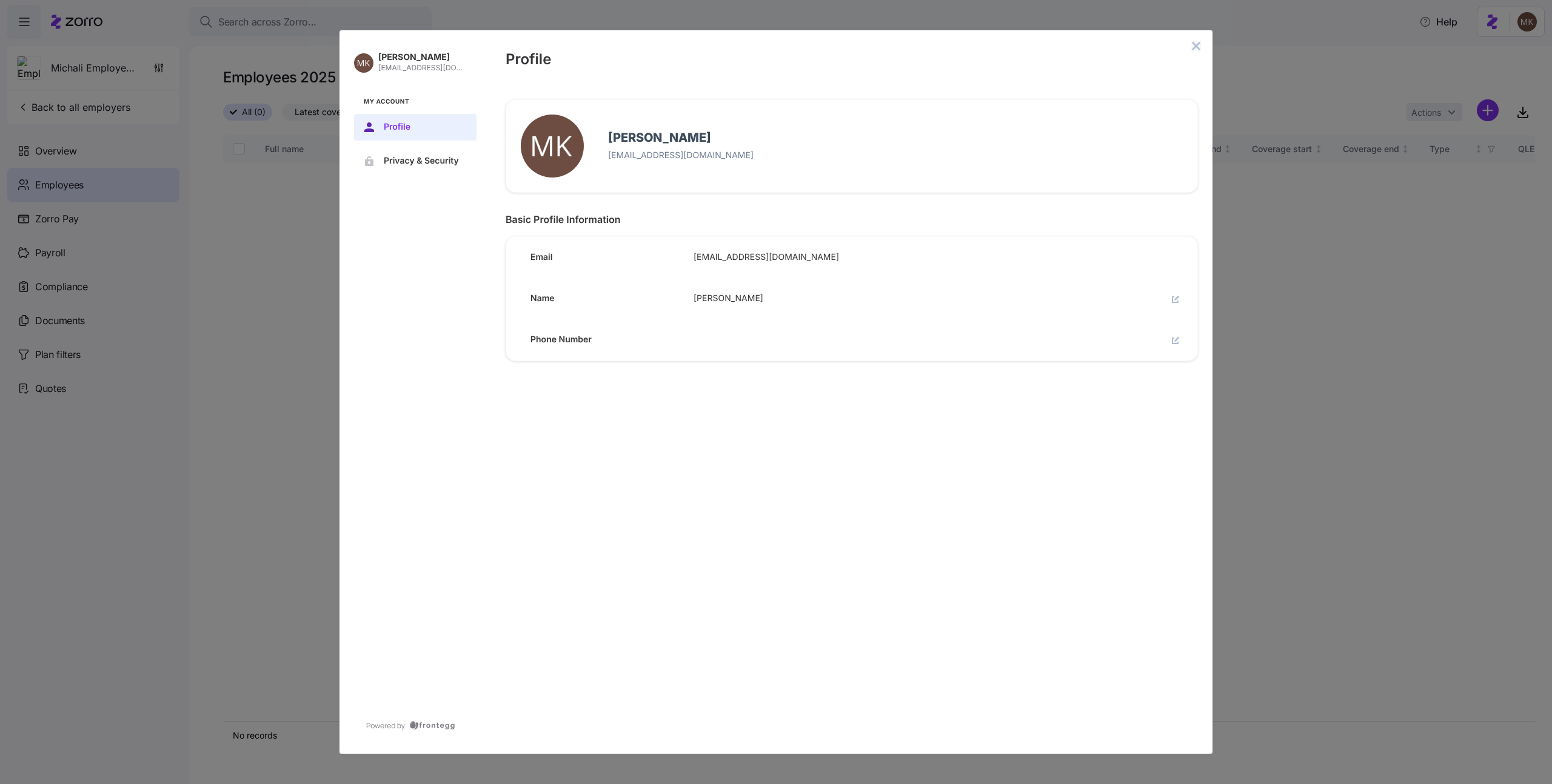
click at [1192, 50] on icon "close admin-box" at bounding box center [1196, 46] width 10 height 10
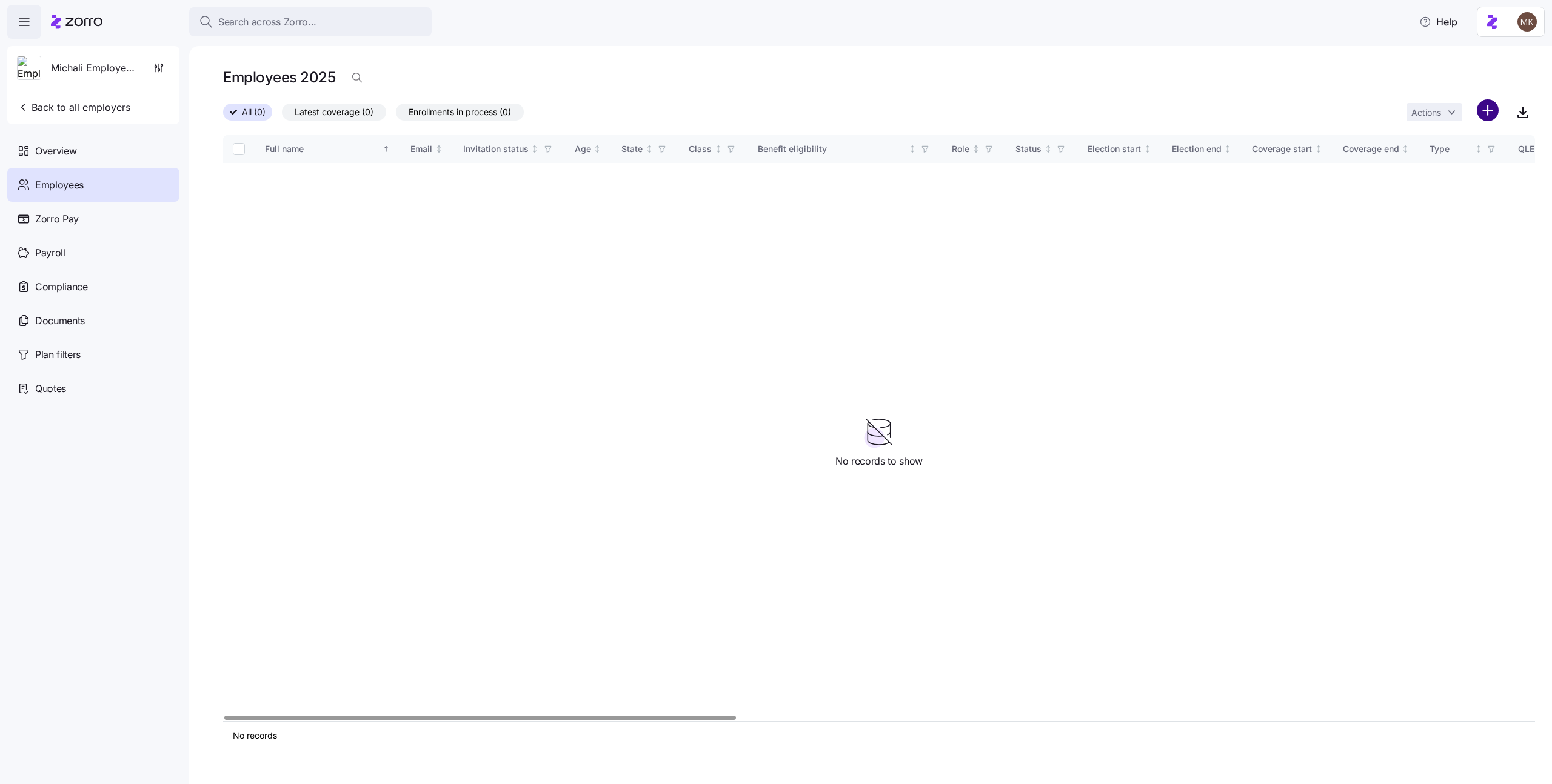
click at [1489, 114] on html "Search across Zorro... Help Michali Employer123 Back to all employers Overview …" at bounding box center [776, 388] width 1552 height 778
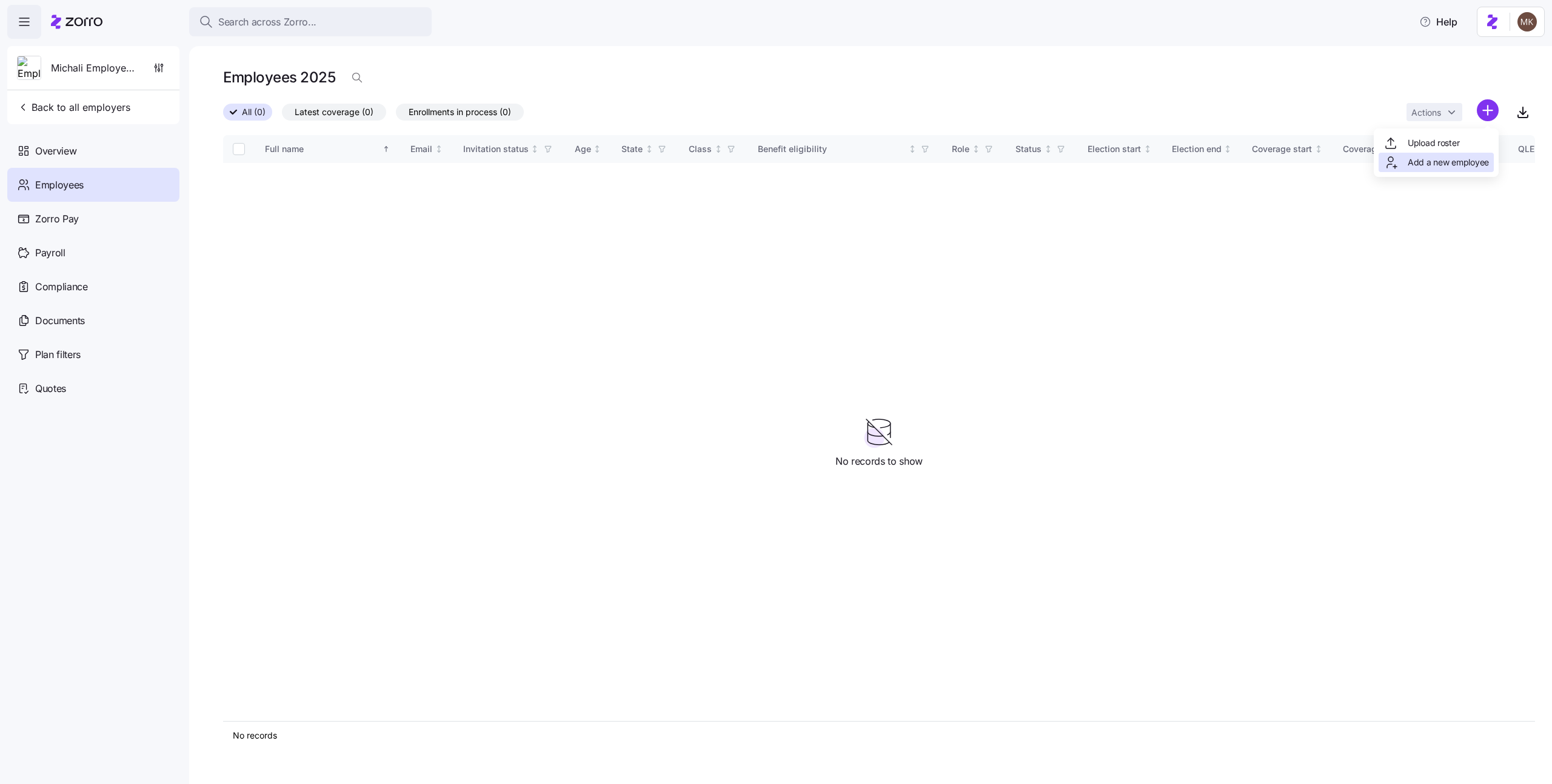
click at [1475, 158] on span "Add a new employee" at bounding box center [1448, 162] width 81 height 12
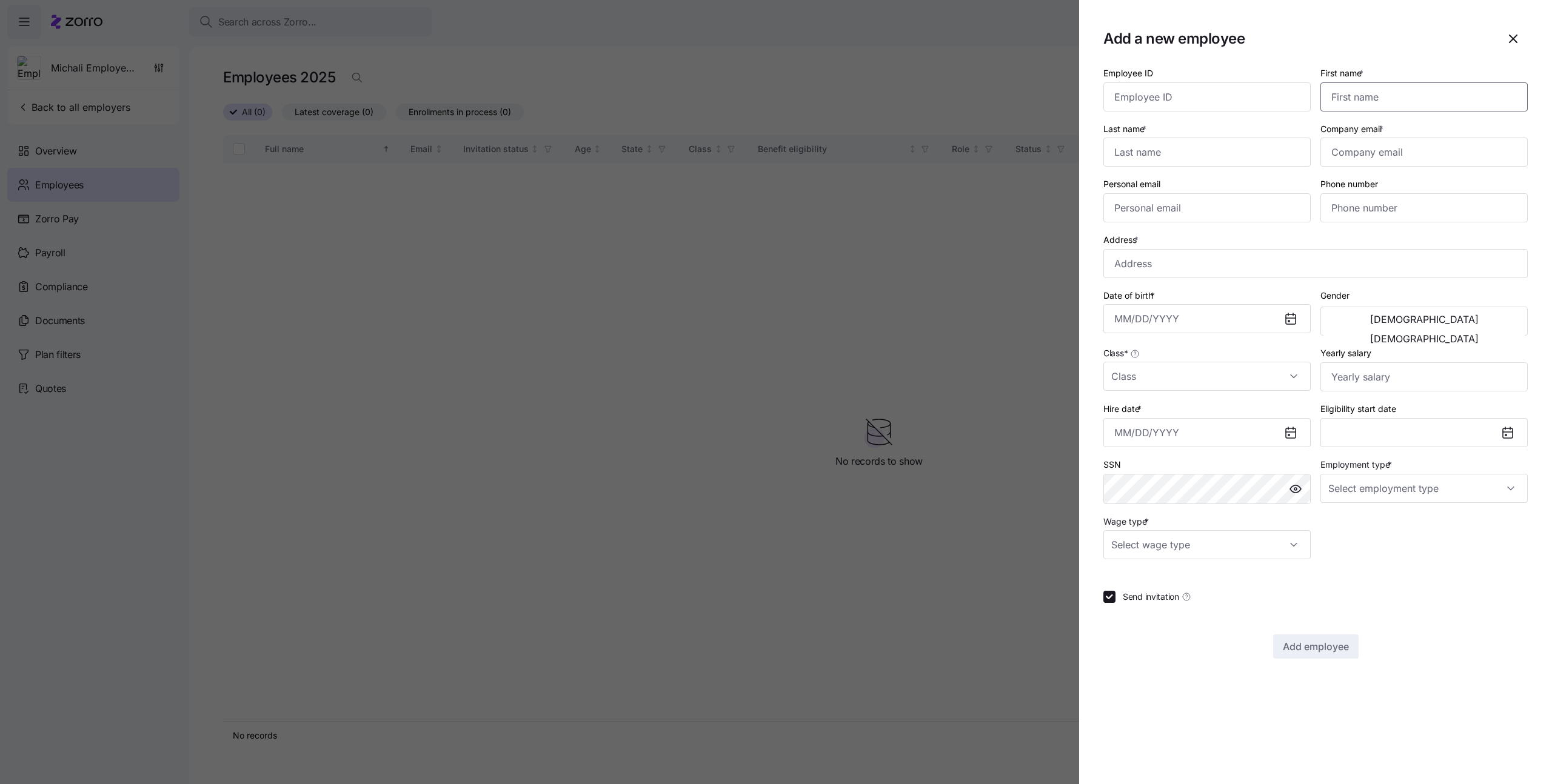
click at [1372, 97] on input "First name *" at bounding box center [1424, 97] width 207 height 29
type input "aa"
click at [1212, 136] on div "Last name *" at bounding box center [1207, 144] width 207 height 46
click at [1177, 140] on input "Last name *" at bounding box center [1207, 152] width 207 height 29
type input "aa"
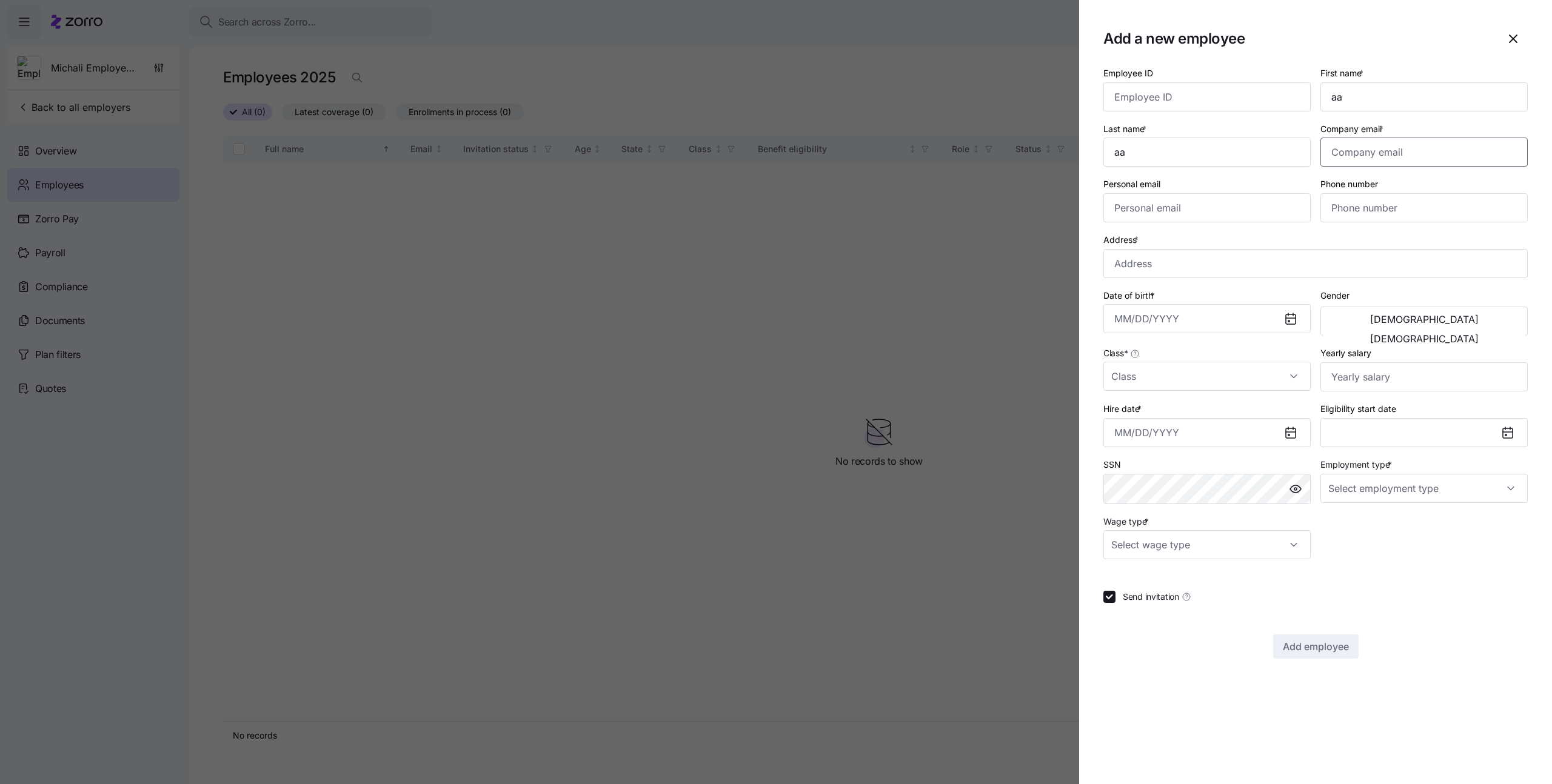
click at [1398, 156] on input "Company email *" at bounding box center [1424, 152] width 207 height 29
type input "aa@bbb.c"
click at [1267, 244] on div "Address *" at bounding box center [1316, 255] width 424 height 46
click at [1207, 260] on input "Address *" at bounding box center [1316, 264] width 424 height 29
type input "Asdee Ln, [GEOGRAPHIC_DATA], [GEOGRAPHIC_DATA]"
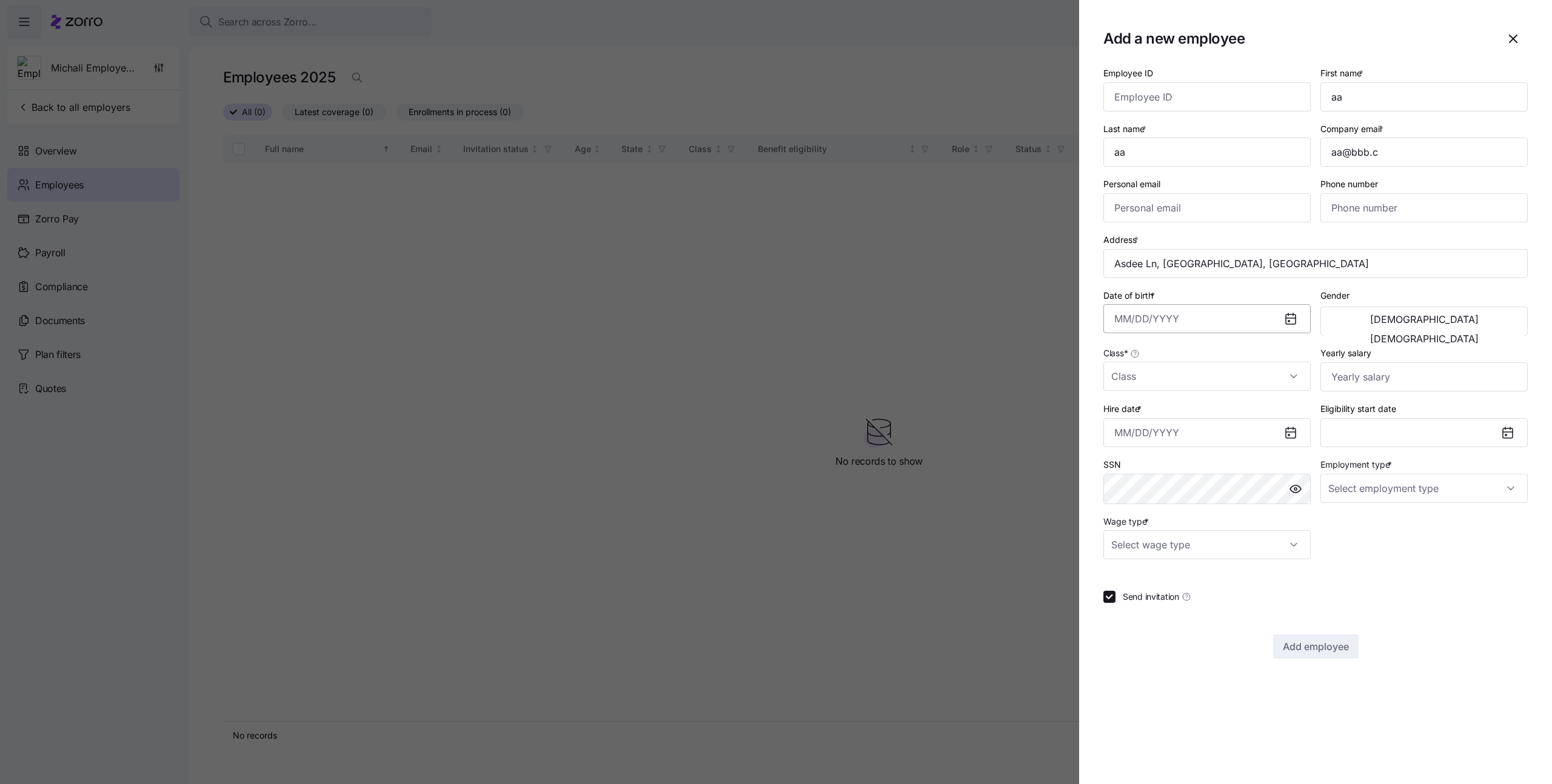
click at [1214, 320] on input "Date of birth *" at bounding box center [1207, 319] width 207 height 29
click at [1160, 484] on button "1999" at bounding box center [1148, 484] width 69 height 29
click at [1224, 396] on button "Feb" at bounding box center [1217, 396] width 69 height 29
click at [1207, 422] on button "4" at bounding box center [1218, 419] width 29 height 29
type input "February 4, 1999"
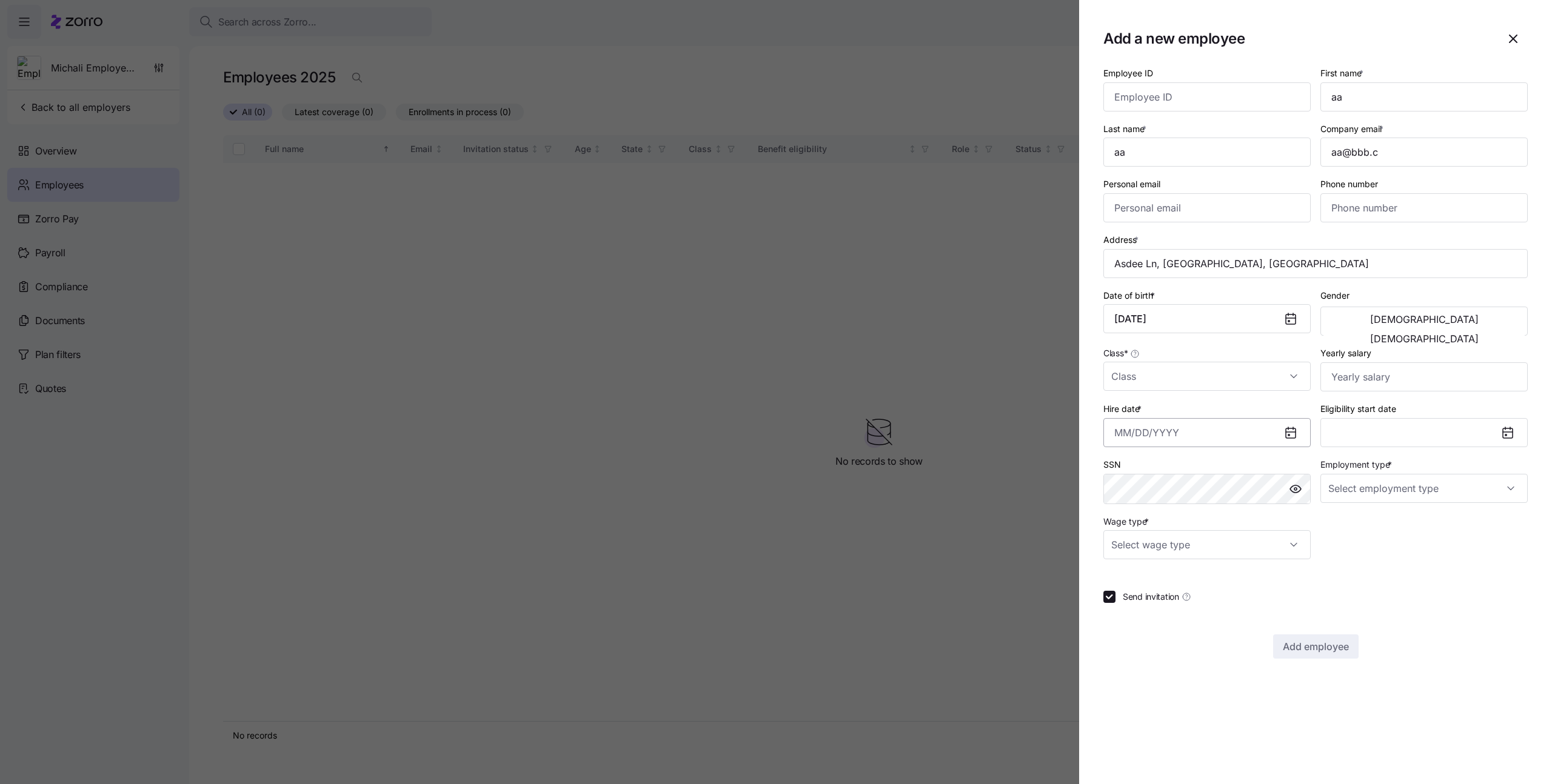
click at [1173, 440] on input "Hire date *" at bounding box center [1207, 433] width 207 height 29
click at [1247, 531] on button "1" at bounding box center [1248, 532] width 29 height 29
type input "[DATE]"
click at [1343, 491] on input "Employment type *" at bounding box center [1424, 488] width 207 height 29
click at [1350, 513] on div "Full Time" at bounding box center [1424, 525] width 197 height 25
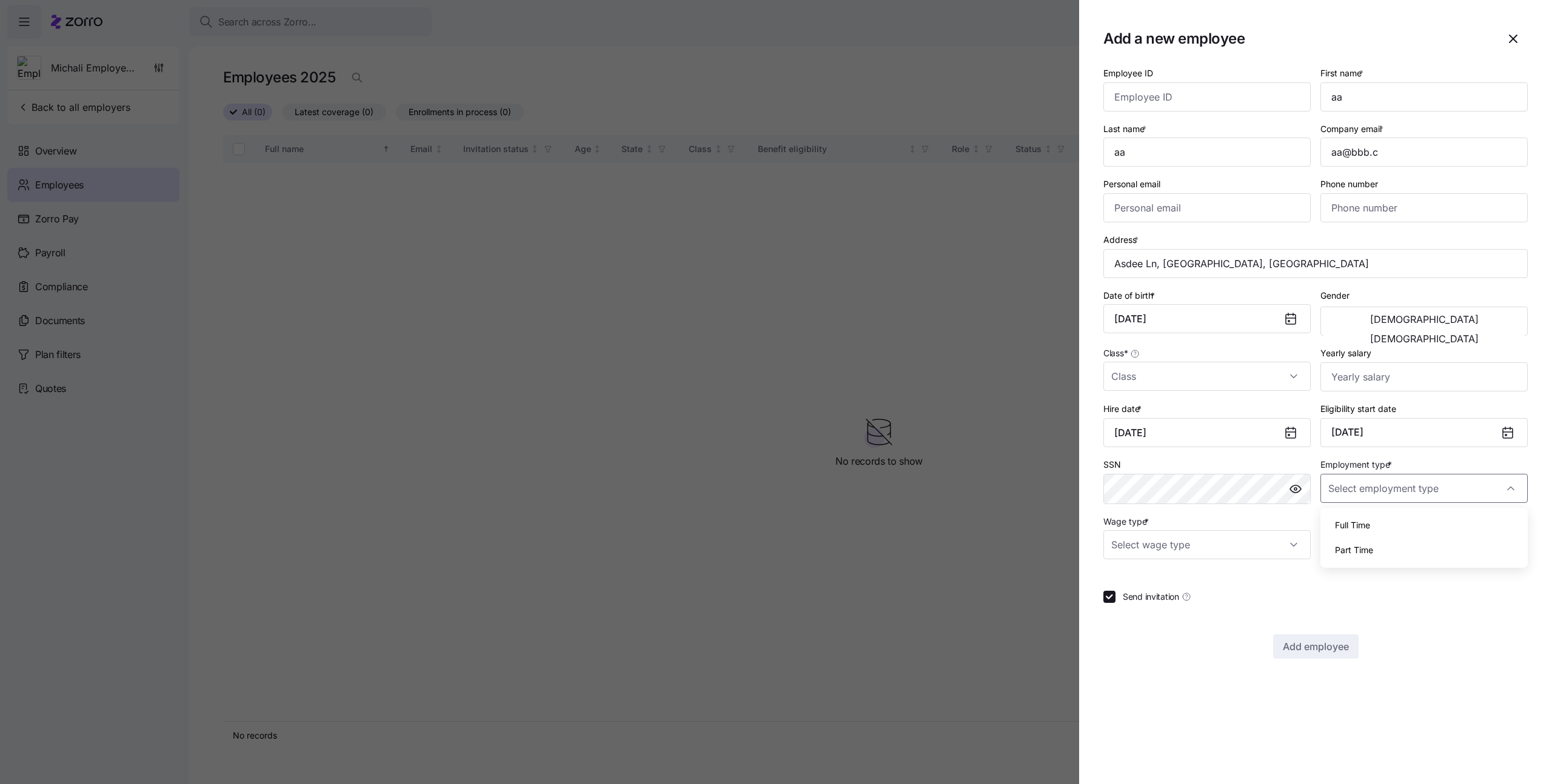
type input "Full Time"
click at [1274, 534] on input "Wage type *" at bounding box center [1207, 545] width 207 height 29
click at [1239, 566] on div "Salary Hourly" at bounding box center [1207, 595] width 207 height 60
click at [1232, 572] on div "Salary" at bounding box center [1207, 582] width 197 height 25
type input "Salary"
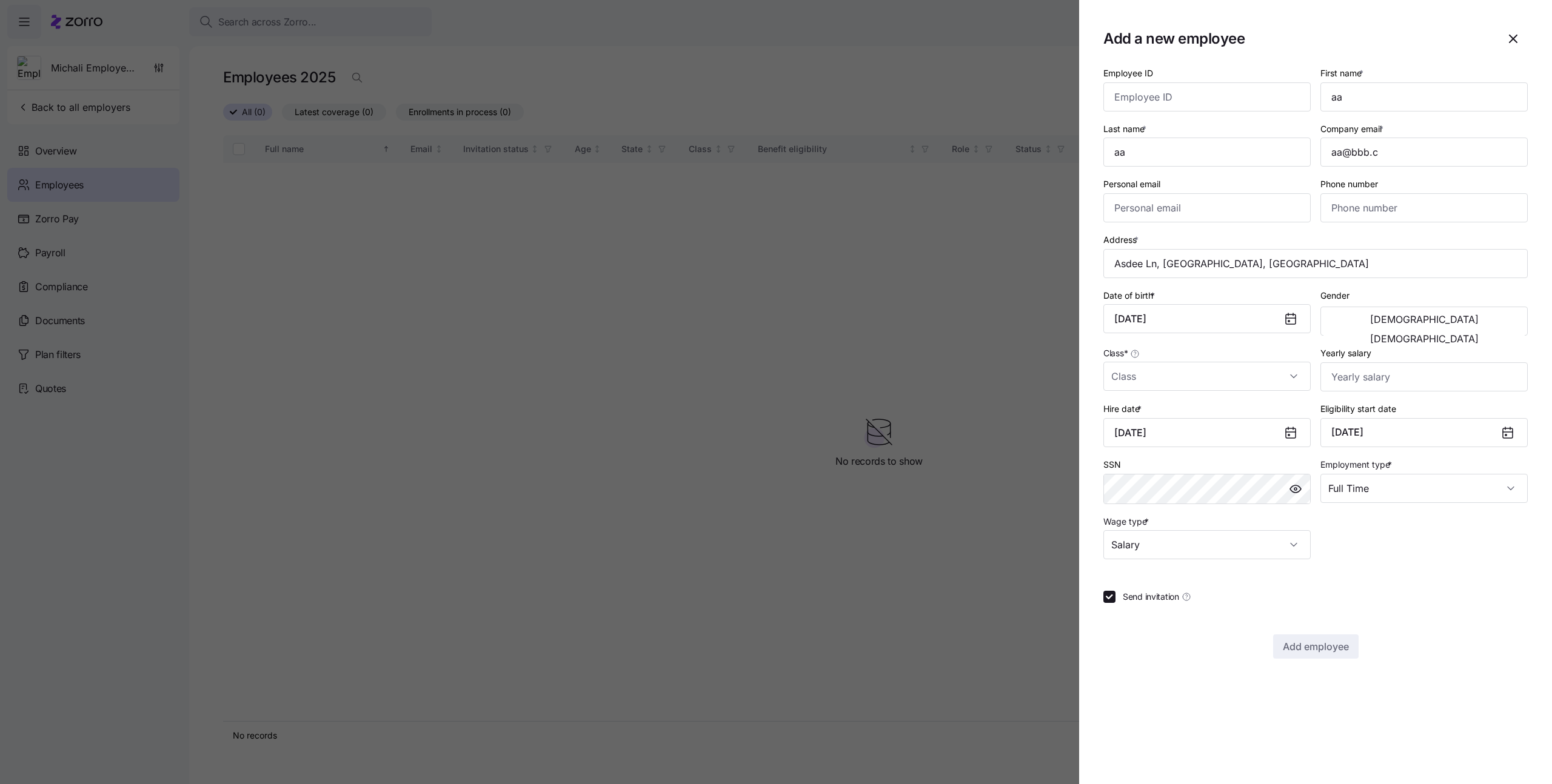
click at [1125, 600] on span "Send invitation" at bounding box center [1151, 596] width 56 height 12
click at [1116, 600] on input "Send invitation" at bounding box center [1109, 596] width 12 height 12
checkbox input "false"
click at [1150, 391] on div "Class *" at bounding box center [1207, 368] width 217 height 56
click at [1151, 379] on input "Class *" at bounding box center [1207, 376] width 207 height 29
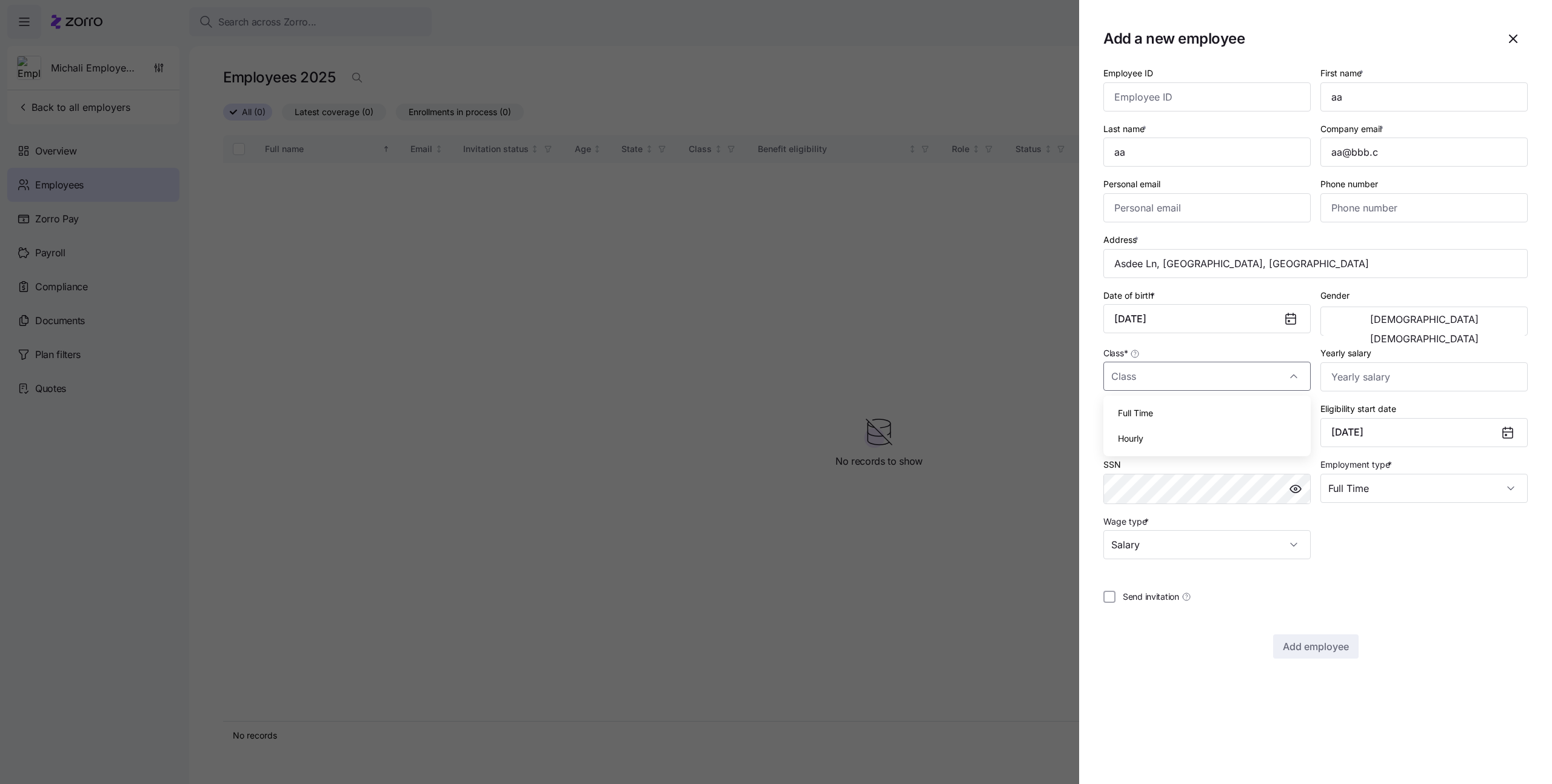
click at [1147, 403] on div "Full Time" at bounding box center [1207, 413] width 197 height 25
type input "Full Time"
click at [1329, 644] on span "Add employee" at bounding box center [1316, 647] width 66 height 15
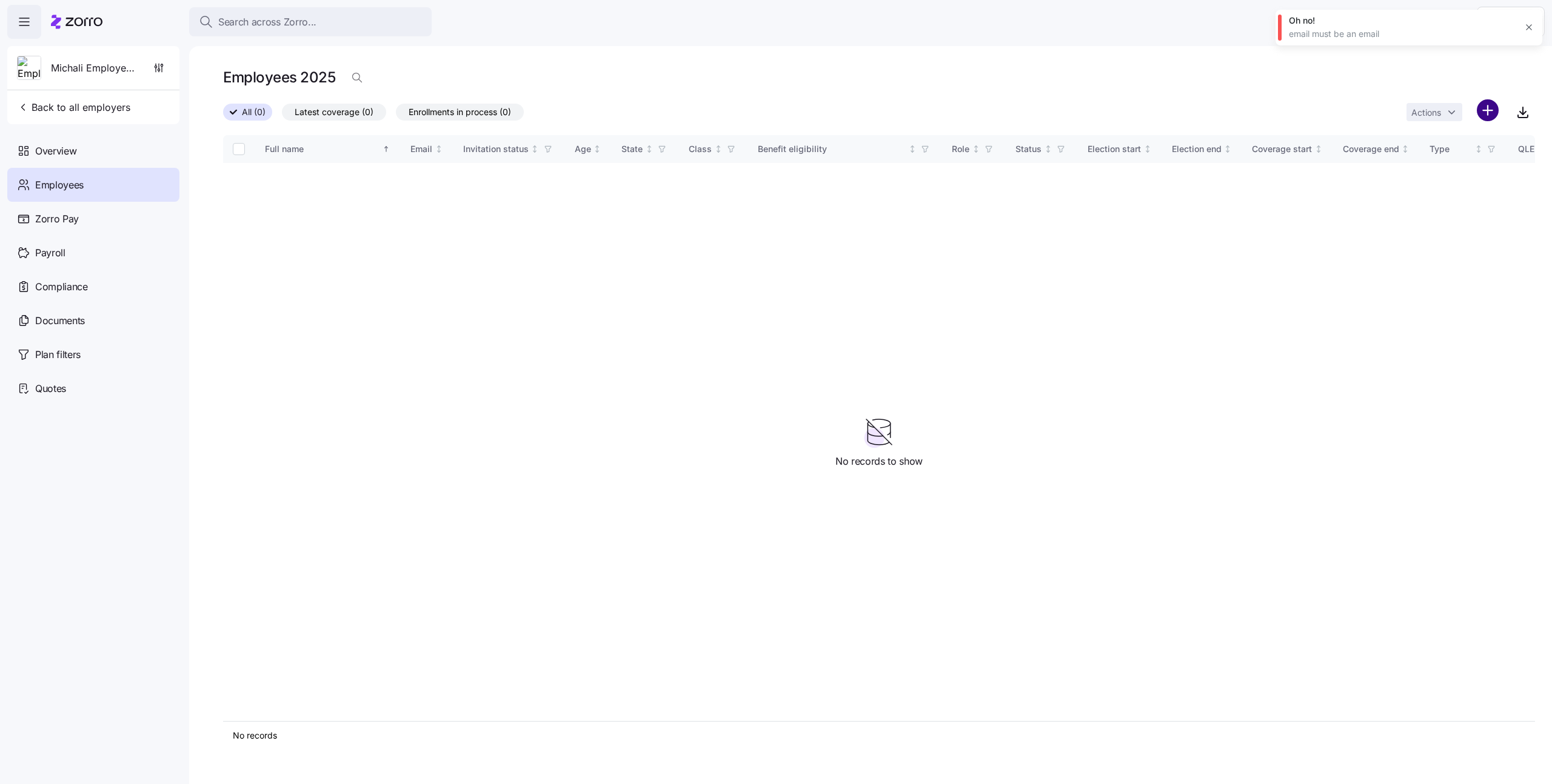
click at [1493, 114] on html "Search across Zorro... Help Michali Employer123 Back to all employers Overview …" at bounding box center [776, 388] width 1552 height 778
click at [1453, 157] on span "Add a new employee" at bounding box center [1448, 162] width 81 height 12
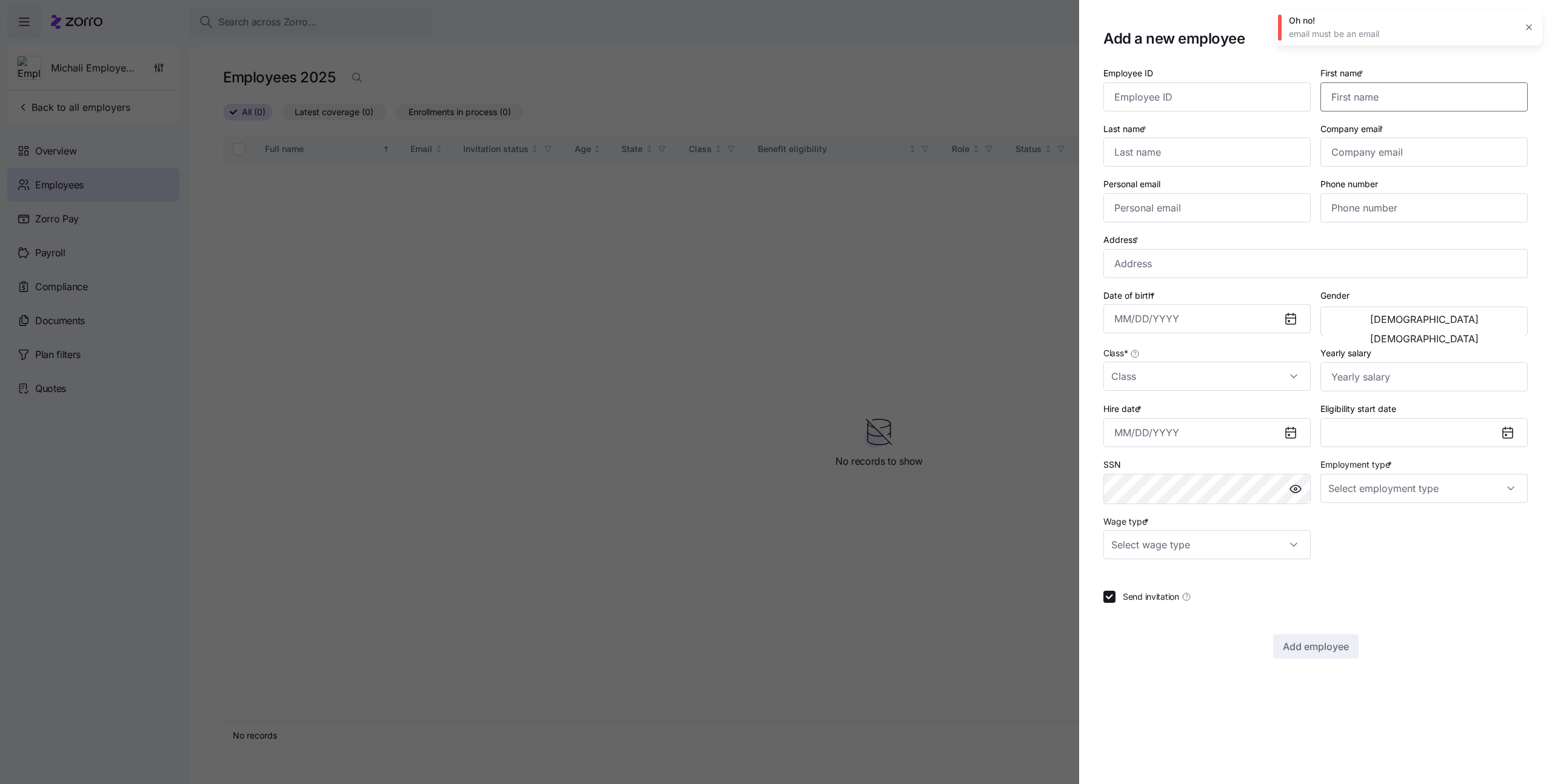
click at [1370, 99] on input "First name *" at bounding box center [1424, 97] width 207 height 29
type input "aaaa"
click at [1183, 158] on input "Last name *" at bounding box center [1207, 152] width 207 height 29
type input "aaaa"
click at [1355, 154] on input "Company email *" at bounding box center [1424, 152] width 207 height 29
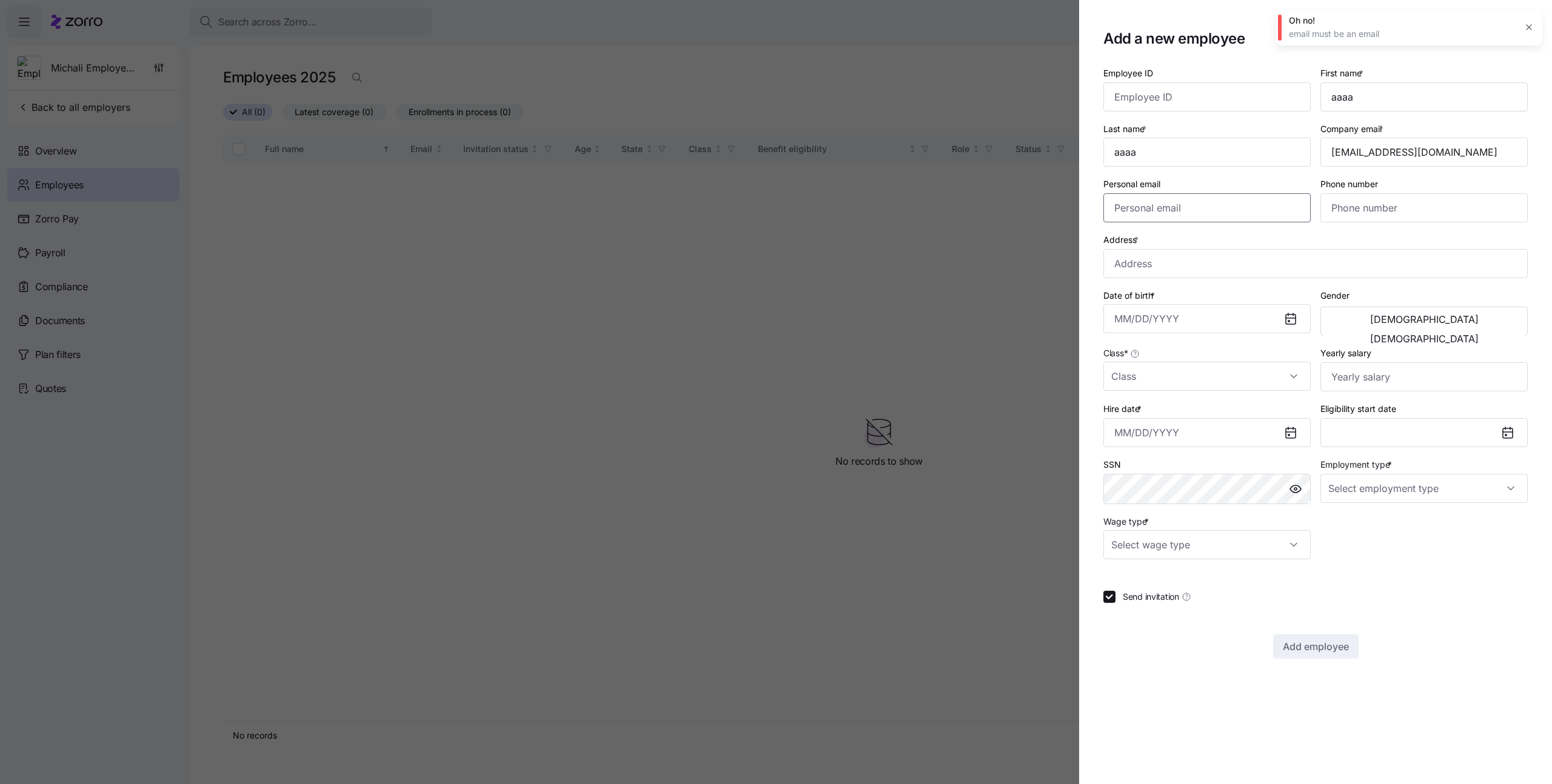
click at [1190, 214] on input "Personal email" at bounding box center [1207, 208] width 207 height 29
click at [1367, 154] on input "aaaa@gmail.com" at bounding box center [1424, 152] width 207 height 29
click at [1437, 159] on input "aaaa@myzorro.com" at bounding box center [1424, 152] width 207 height 29
type input "aaaa@myzorro.co"
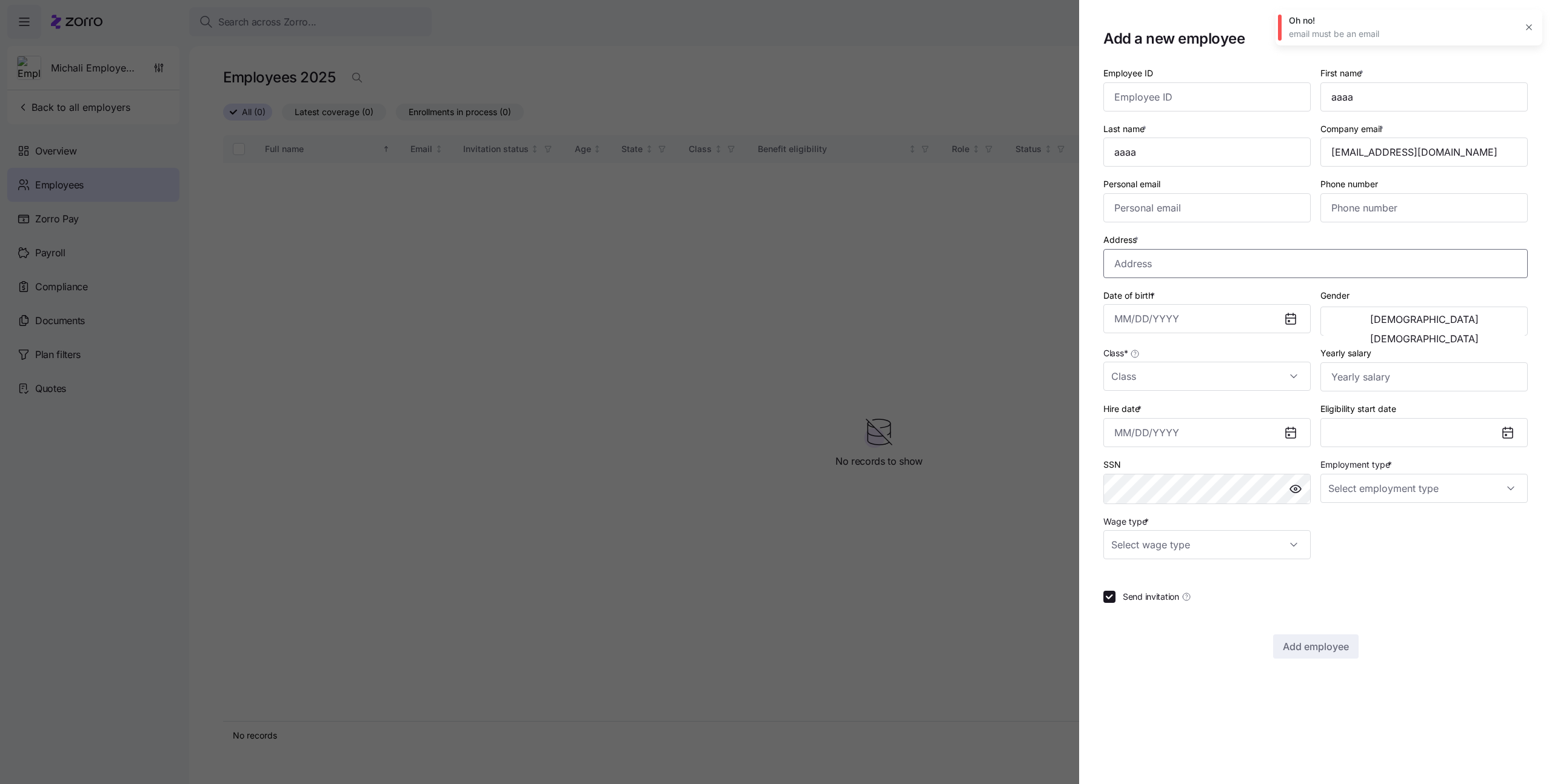
click at [1186, 258] on input "Address *" at bounding box center [1316, 264] width 424 height 29
type input "Asdee Ln, [GEOGRAPHIC_DATA], [GEOGRAPHIC_DATA]"
click at [1216, 317] on input "Date of birth *" at bounding box center [1207, 319] width 207 height 29
click at [1156, 471] on button "1999" at bounding box center [1148, 484] width 69 height 29
click at [1217, 419] on button "May" at bounding box center [1217, 425] width 69 height 29
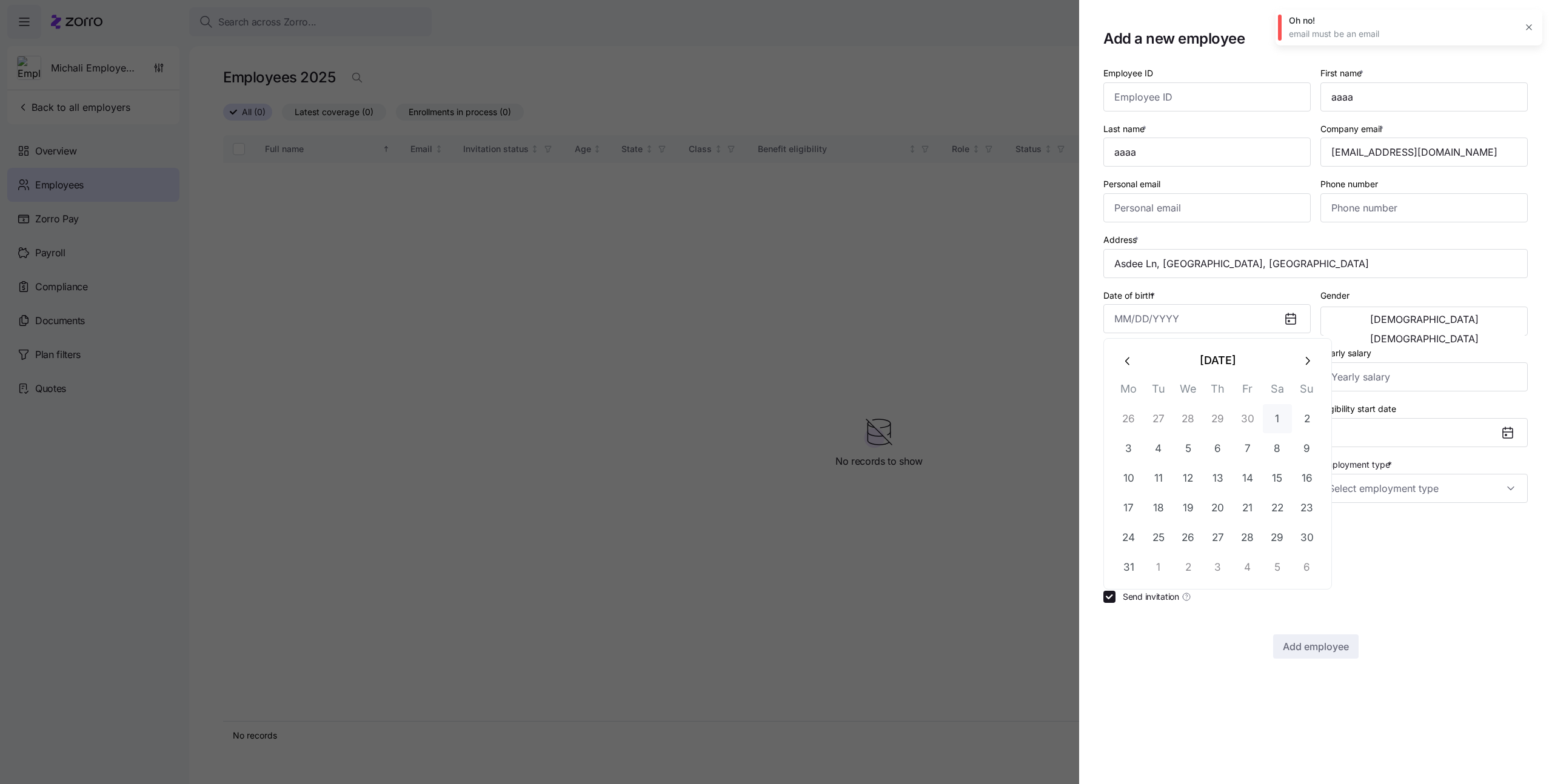
click at [1273, 415] on button "1" at bounding box center [1277, 419] width 29 height 29
type input "May 1, 1999"
click at [1158, 443] on input "Hire date *" at bounding box center [1207, 433] width 207 height 29
click at [1241, 521] on button "1" at bounding box center [1248, 532] width 29 height 29
type input "[DATE]"
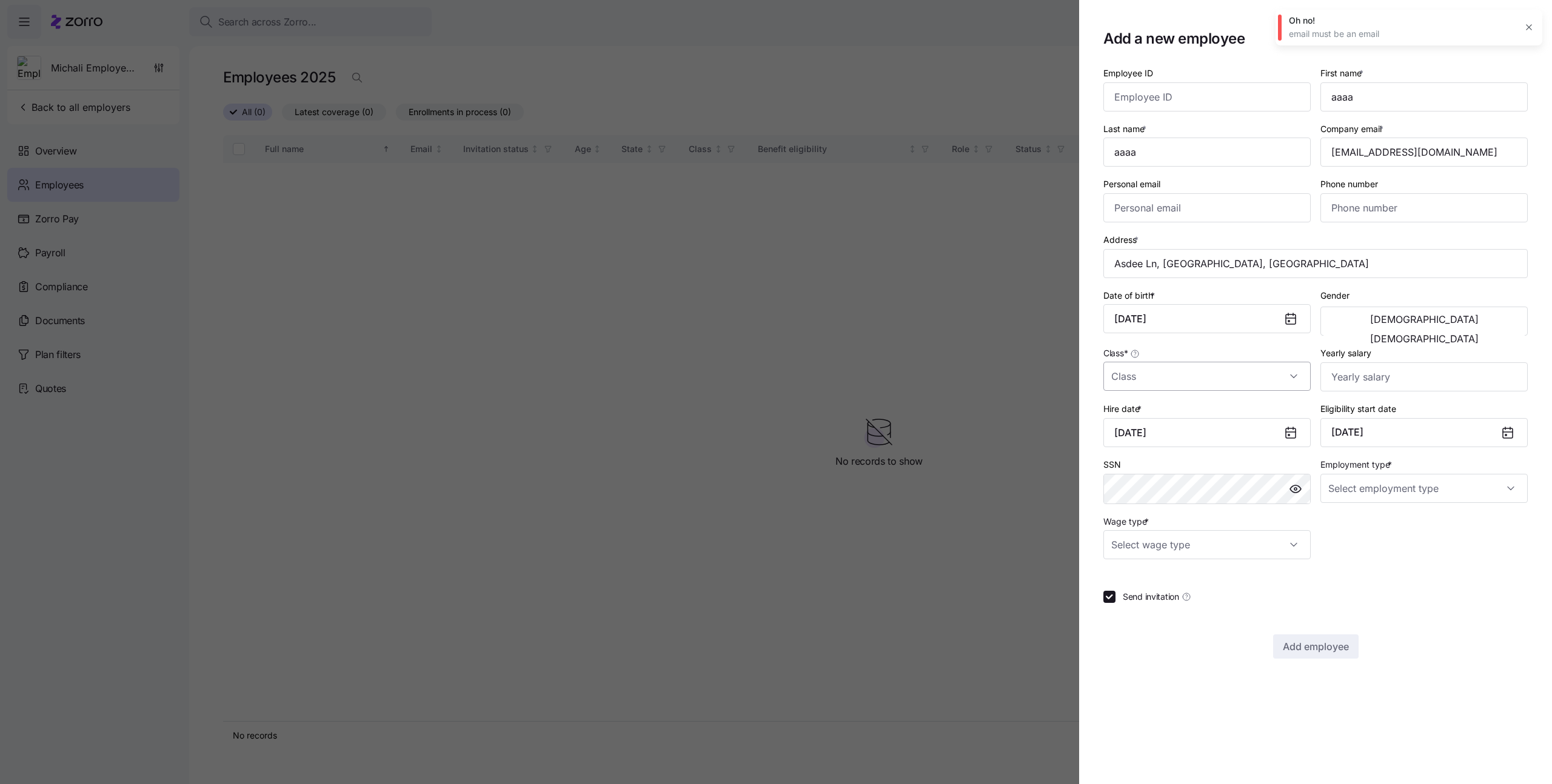
click at [1158, 378] on input "Class *" at bounding box center [1207, 376] width 207 height 29
click at [1162, 402] on div "Full Time" at bounding box center [1207, 413] width 197 height 25
type input "Full Time"
click at [1341, 481] on input "Employment type *" at bounding box center [1424, 488] width 207 height 29
click at [1349, 520] on span "Full Time" at bounding box center [1352, 526] width 35 height 13
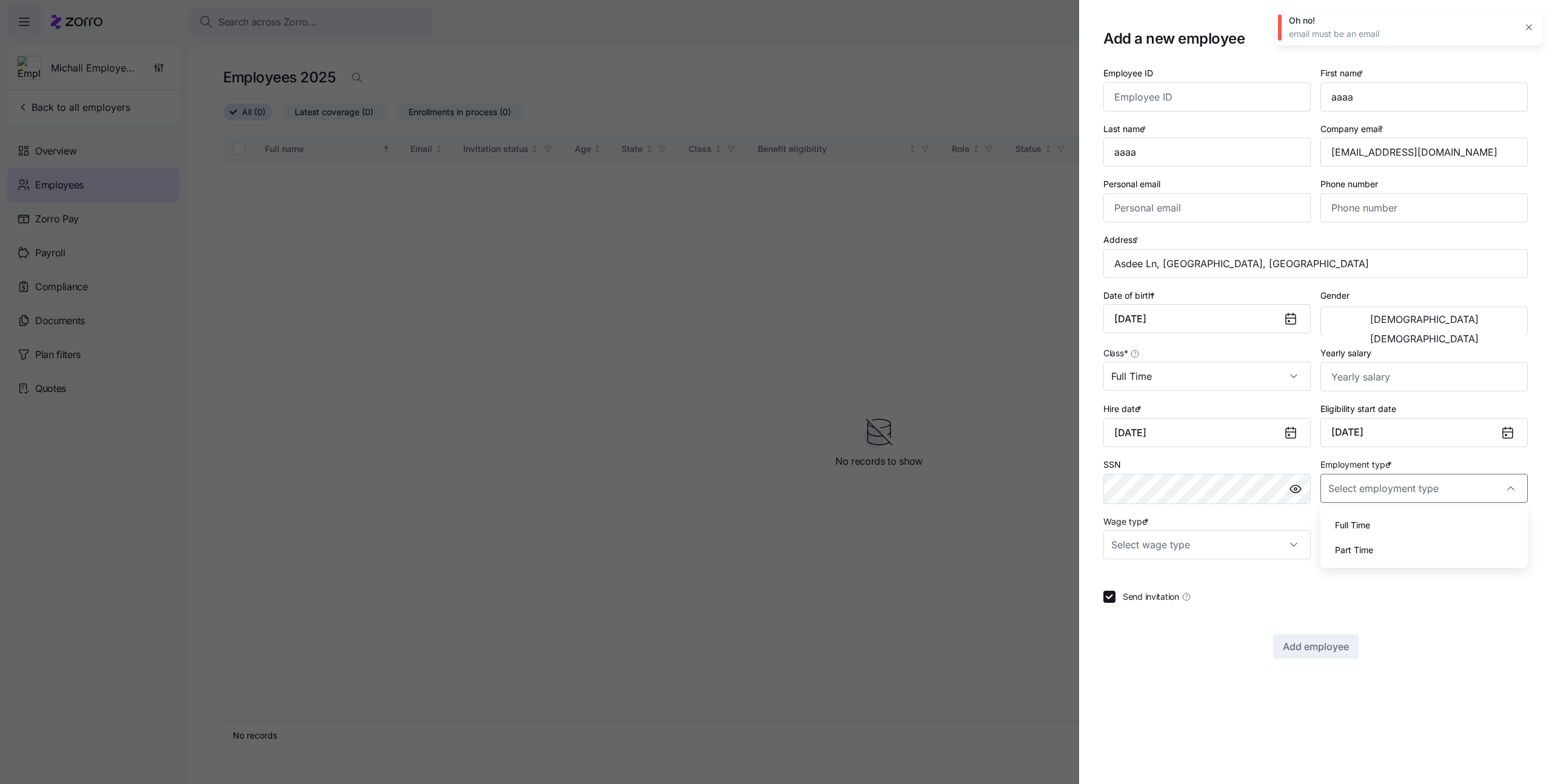
type input "Full Time"
click at [1200, 552] on input "Wage type *" at bounding box center [1207, 545] width 207 height 29
click at [1151, 578] on div "Salary" at bounding box center [1207, 582] width 197 height 25
type input "Salary"
click at [1134, 596] on span "Send invitation" at bounding box center [1151, 596] width 56 height 12
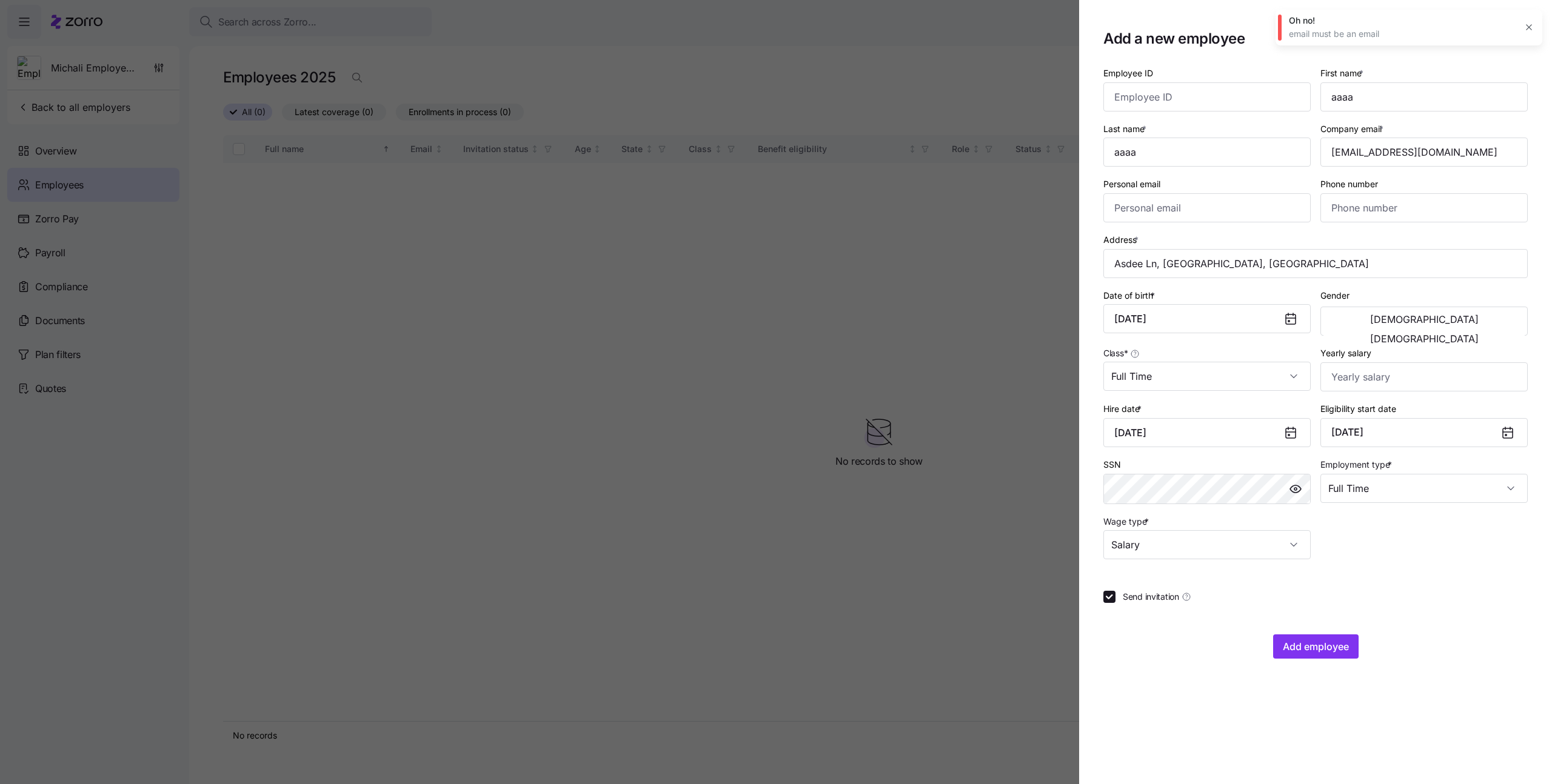
click at [1116, 596] on input "Send invitation" at bounding box center [1109, 596] width 12 height 12
checkbox input "false"
click at [1521, 32] on button "button" at bounding box center [1528, 27] width 17 height 17
click at [1328, 659] on section "Add a new employee Employee ID First name * aaaa Last name * aaaa Company email…" at bounding box center [1316, 392] width 473 height 784
click at [1329, 651] on span "Add employee" at bounding box center [1316, 647] width 66 height 15
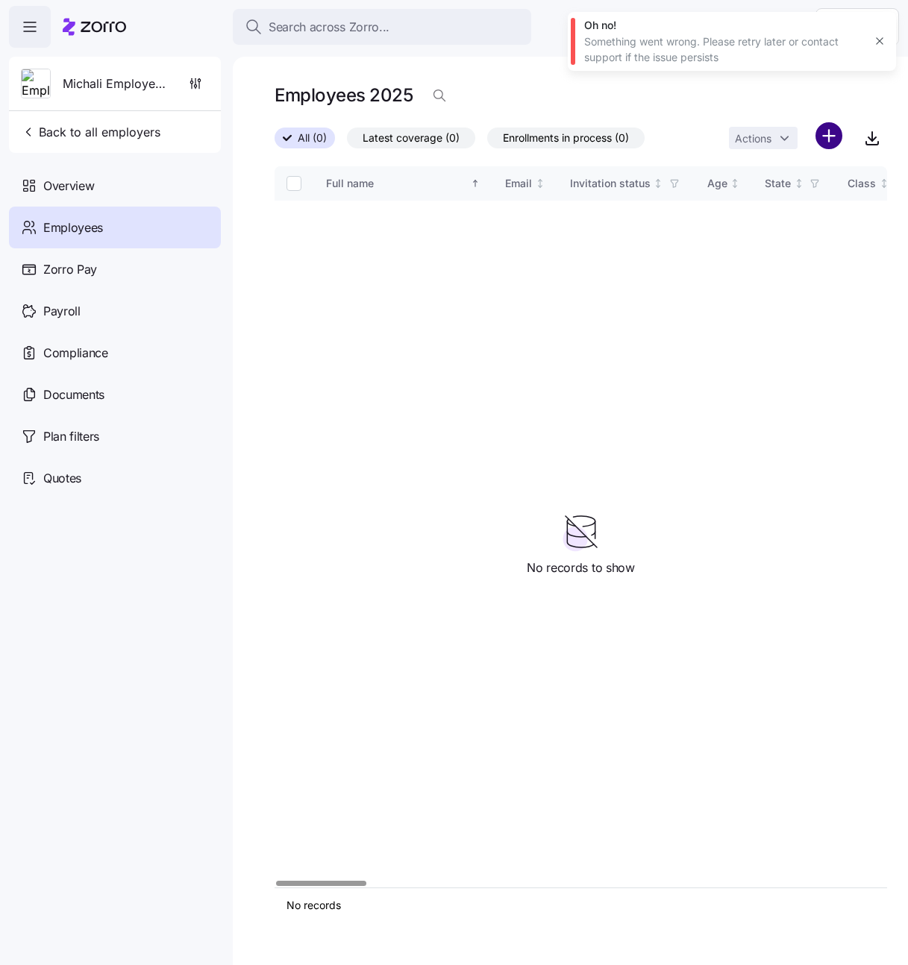
click at [838, 143] on html "Search across Zorro... Help Michali Employer123 Back to all employers Overview …" at bounding box center [454, 478] width 908 height 957
click at [763, 199] on span "Add a new employee" at bounding box center [780, 199] width 100 height 15
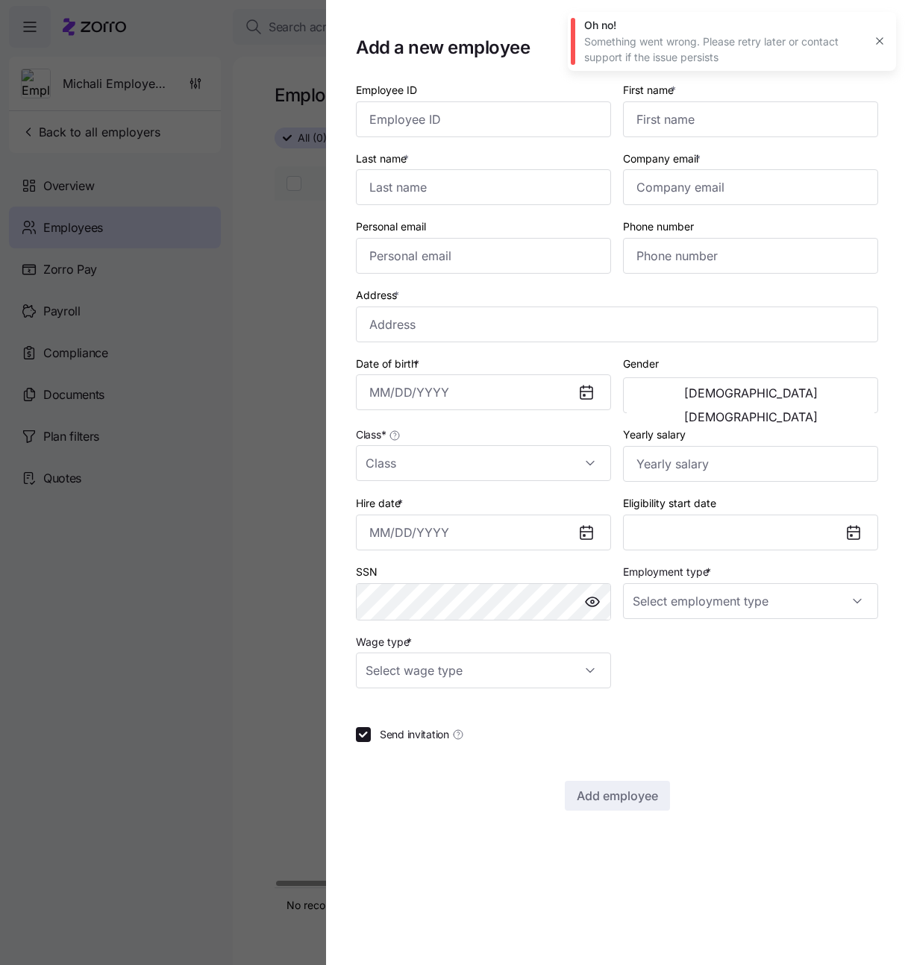
click at [876, 43] on icon "button" at bounding box center [880, 41] width 12 height 12
click at [736, 125] on input "First name *" at bounding box center [750, 119] width 255 height 36
type input "aaaaa"
click at [496, 178] on input "Last name *" at bounding box center [483, 187] width 255 height 36
type input "aaa"
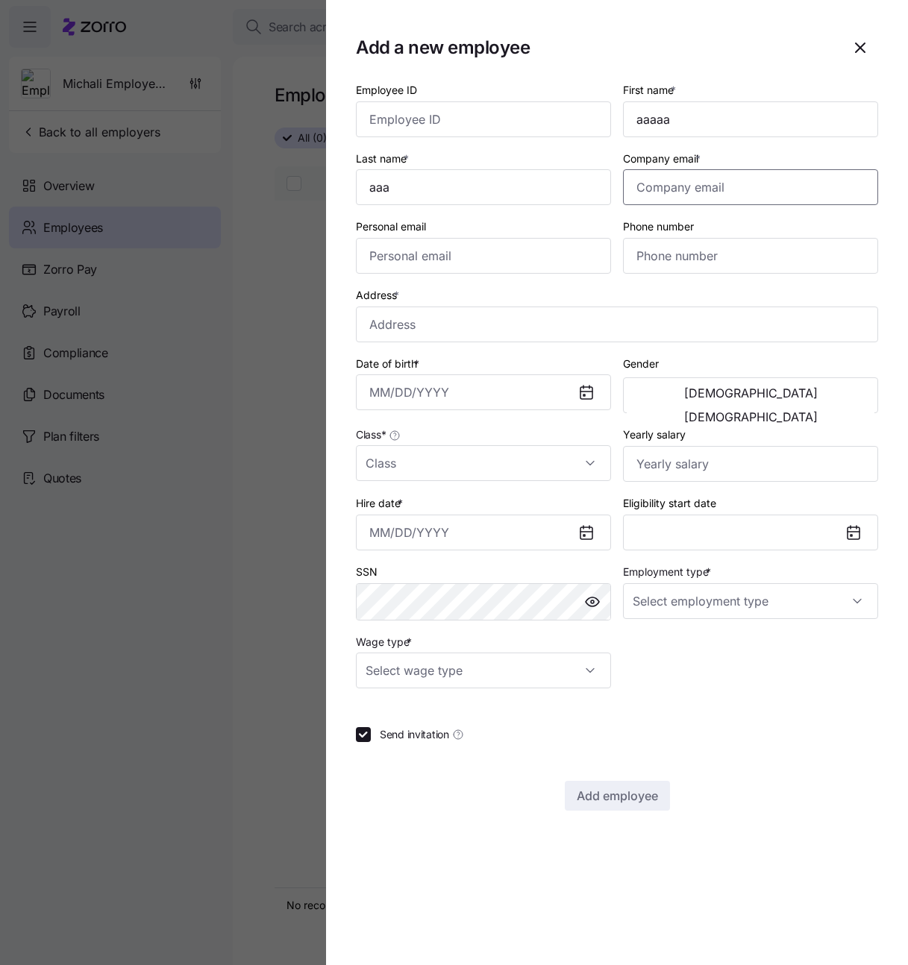
click at [707, 182] on input "Company email *" at bounding box center [750, 187] width 255 height 36
type input "aaaa@myzorro.co"
click at [456, 326] on input "Address *" at bounding box center [617, 325] width 522 height 36
type input "Asdee Ln, [GEOGRAPHIC_DATA], [GEOGRAPHIC_DATA]"
click at [484, 382] on input "Date of birth *" at bounding box center [483, 393] width 255 height 36
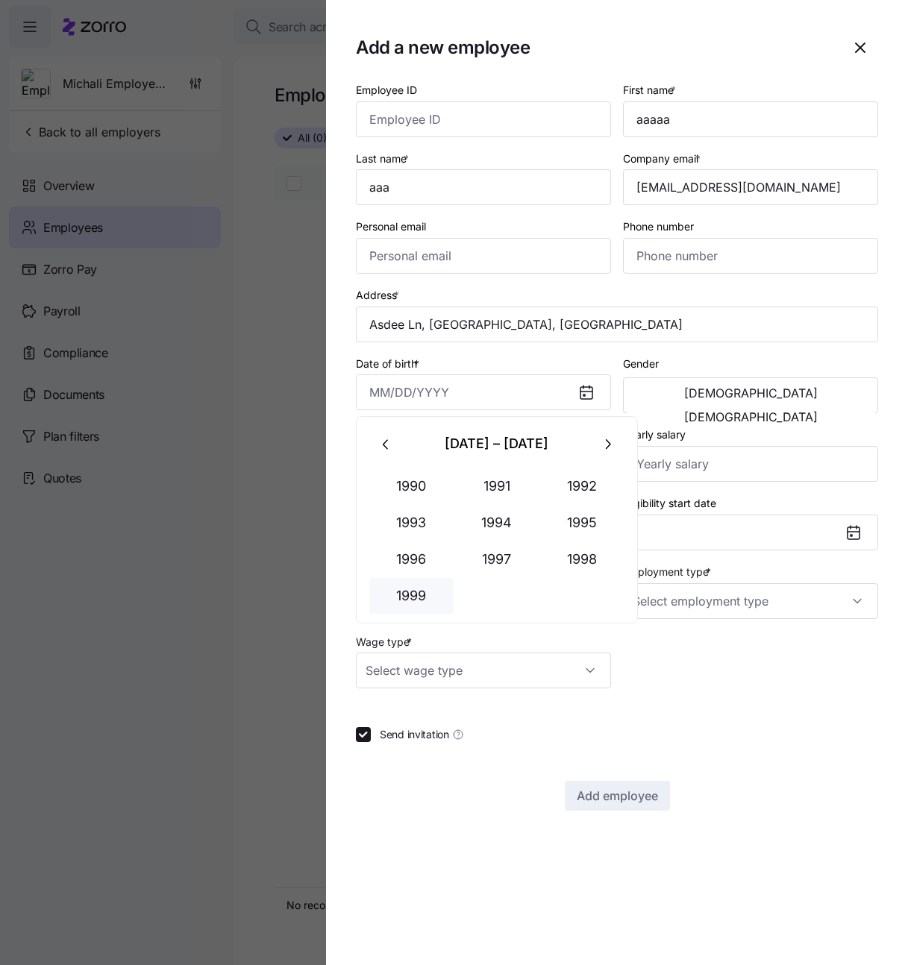
click at [419, 599] on button "1999" at bounding box center [411, 596] width 85 height 36
click at [502, 496] on button "Feb" at bounding box center [496, 487] width 85 height 36
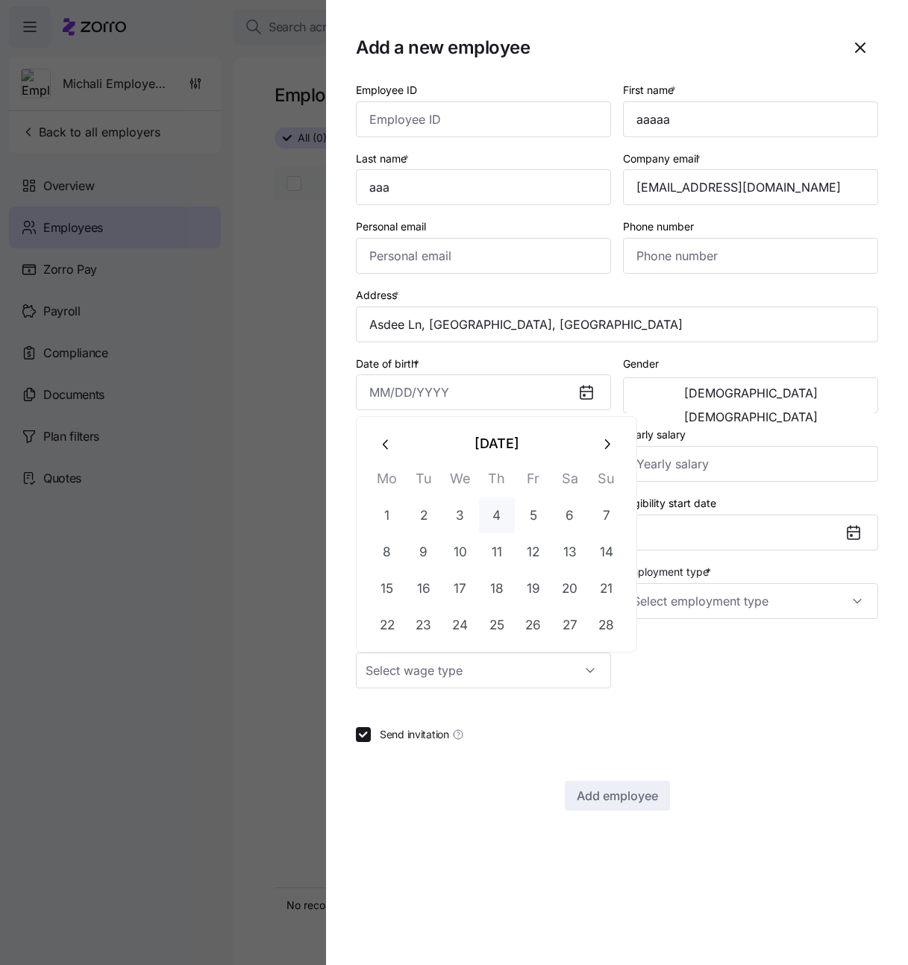
click at [492, 507] on button "4" at bounding box center [497, 516] width 36 height 36
type input "February 4, 1999"
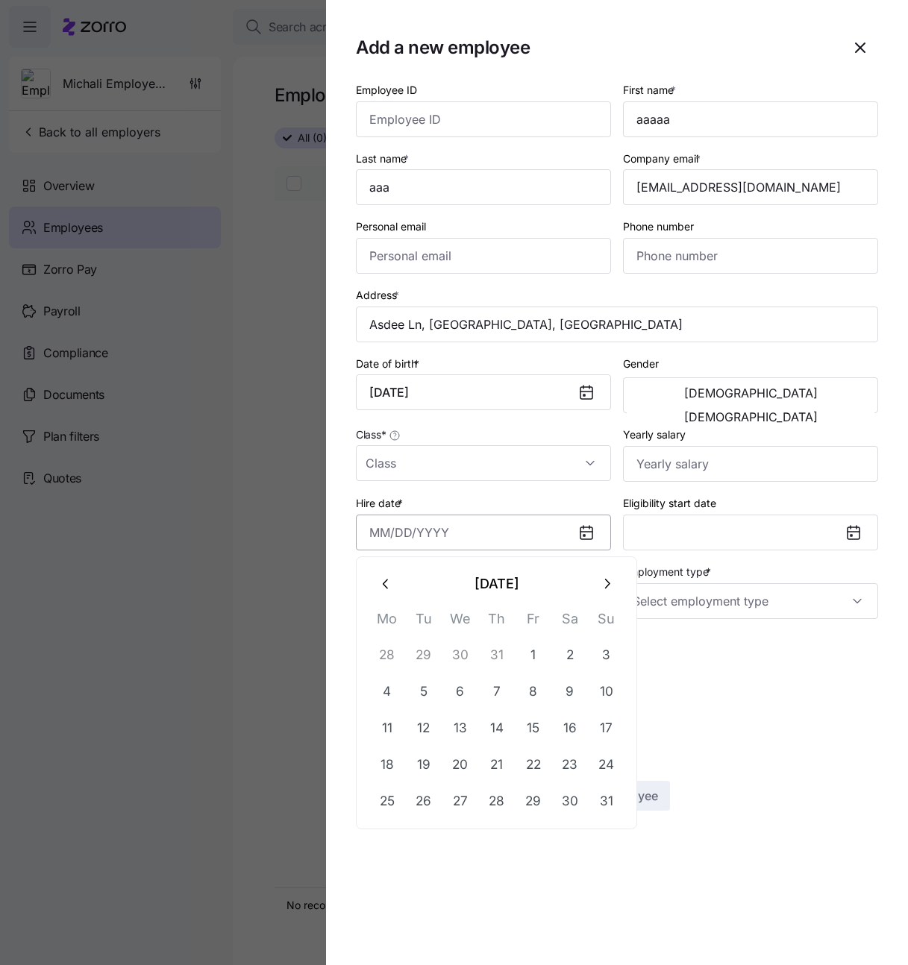
click at [491, 534] on input "Hire date *" at bounding box center [483, 533] width 255 height 36
click at [530, 645] on button "1" at bounding box center [534, 655] width 36 height 36
type input "[DATE]"
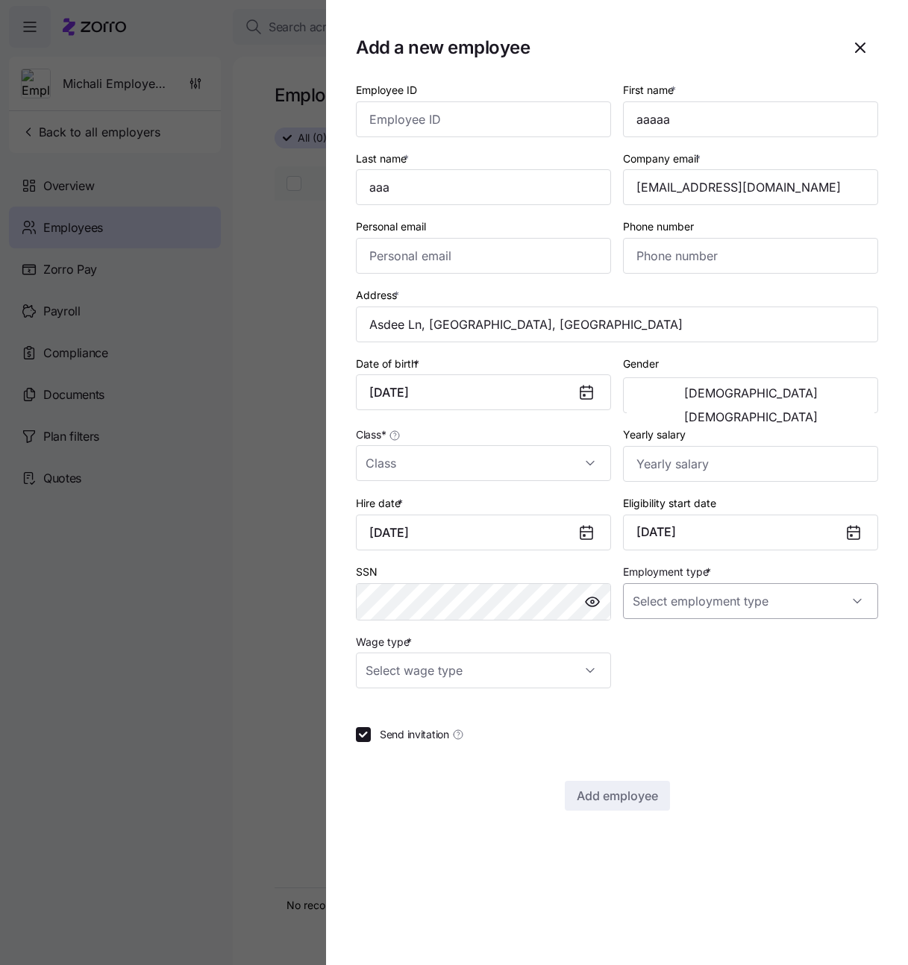
click at [688, 612] on input "Employment type *" at bounding box center [750, 601] width 255 height 36
click at [666, 639] on span "Full Time" at bounding box center [662, 647] width 43 height 16
type input "Full Time"
click at [502, 678] on input "Wage type *" at bounding box center [483, 671] width 255 height 36
click at [439, 704] on div "Salary" at bounding box center [483, 716] width 243 height 31
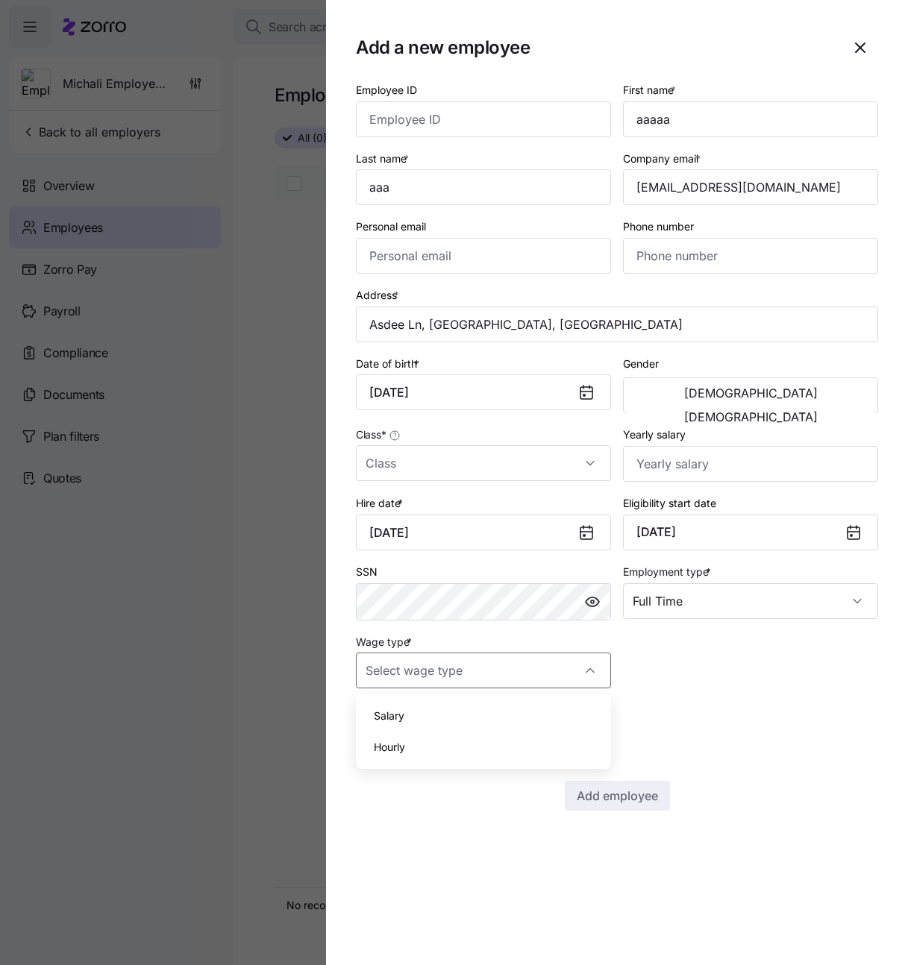
type input "Salary"
click at [389, 731] on span "Send invitation" at bounding box center [414, 734] width 69 height 15
click at [371, 731] on input "Send invitation" at bounding box center [363, 734] width 15 height 15
checkbox input "false"
click at [445, 454] on input "Class *" at bounding box center [483, 463] width 255 height 36
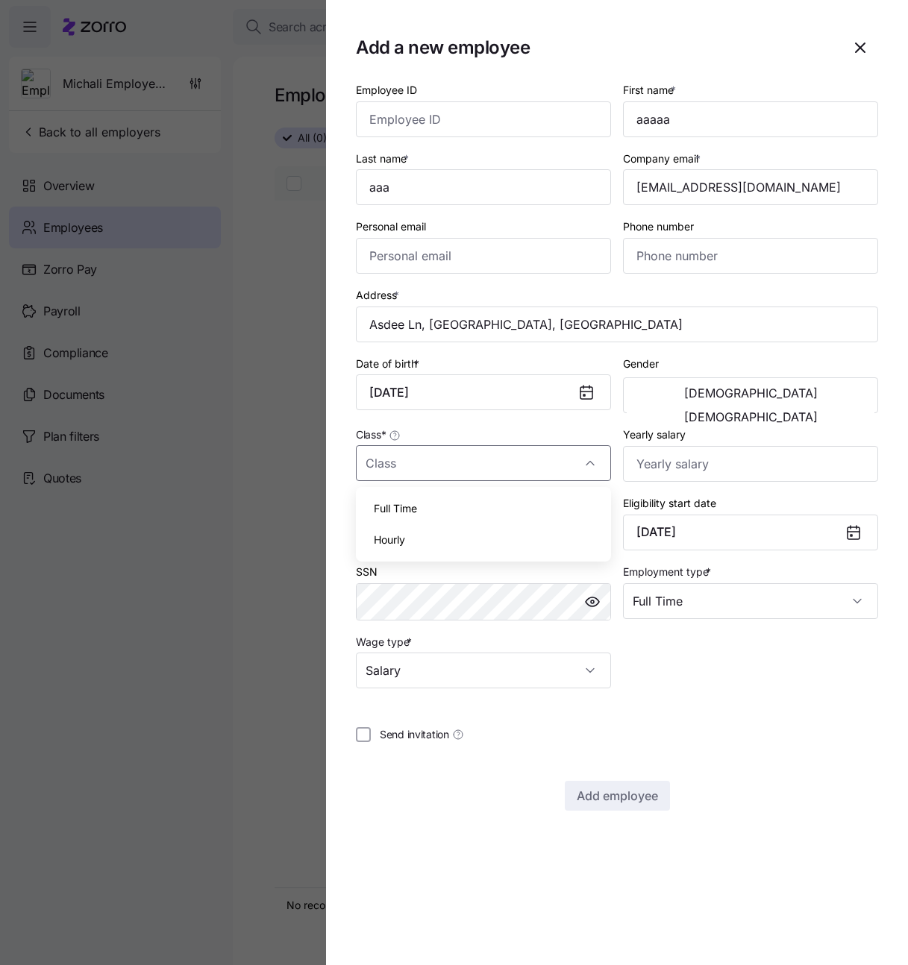
click at [447, 493] on div "Full Time" at bounding box center [483, 508] width 243 height 31
type input "Full Time"
click at [599, 801] on span "Add employee" at bounding box center [617, 796] width 81 height 18
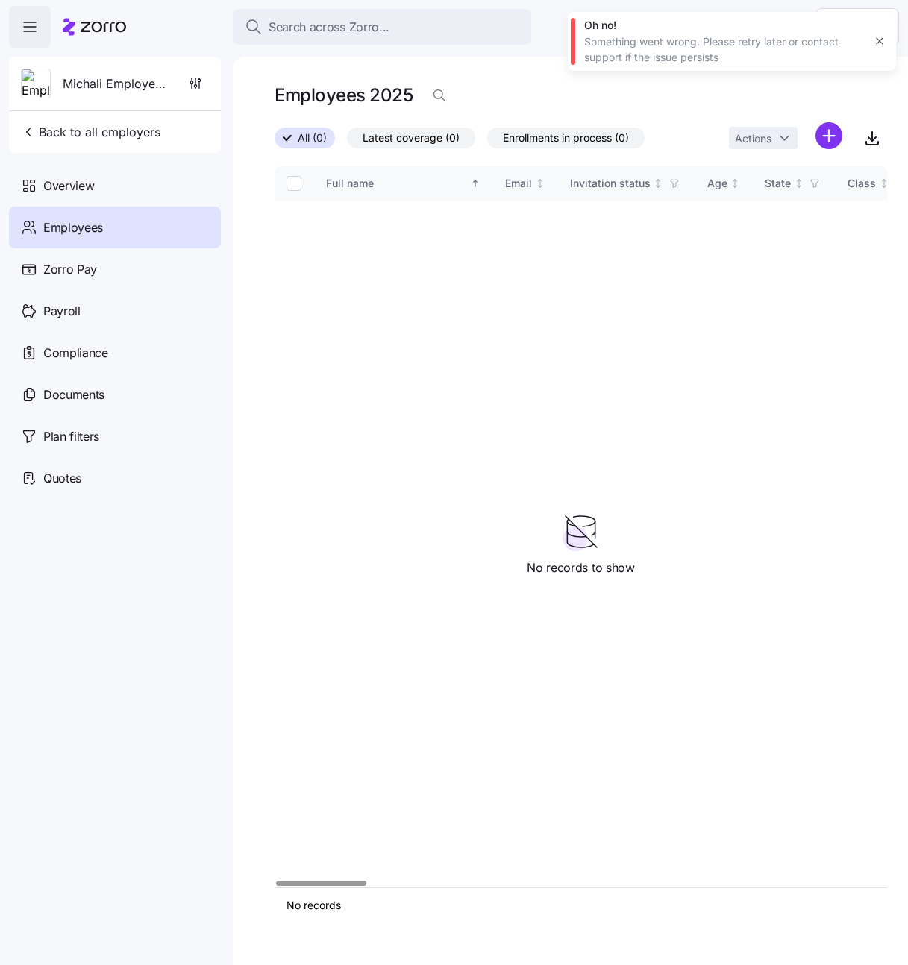
click at [475, 427] on div "Full name Email Invitation status Age State Class Benefit eligibility Role Stat…" at bounding box center [581, 526] width 613 height 721
click at [113, 82] on span "Michali Employer123" at bounding box center [116, 84] width 107 height 19
click at [78, 172] on div "Overview" at bounding box center [115, 186] width 212 height 42
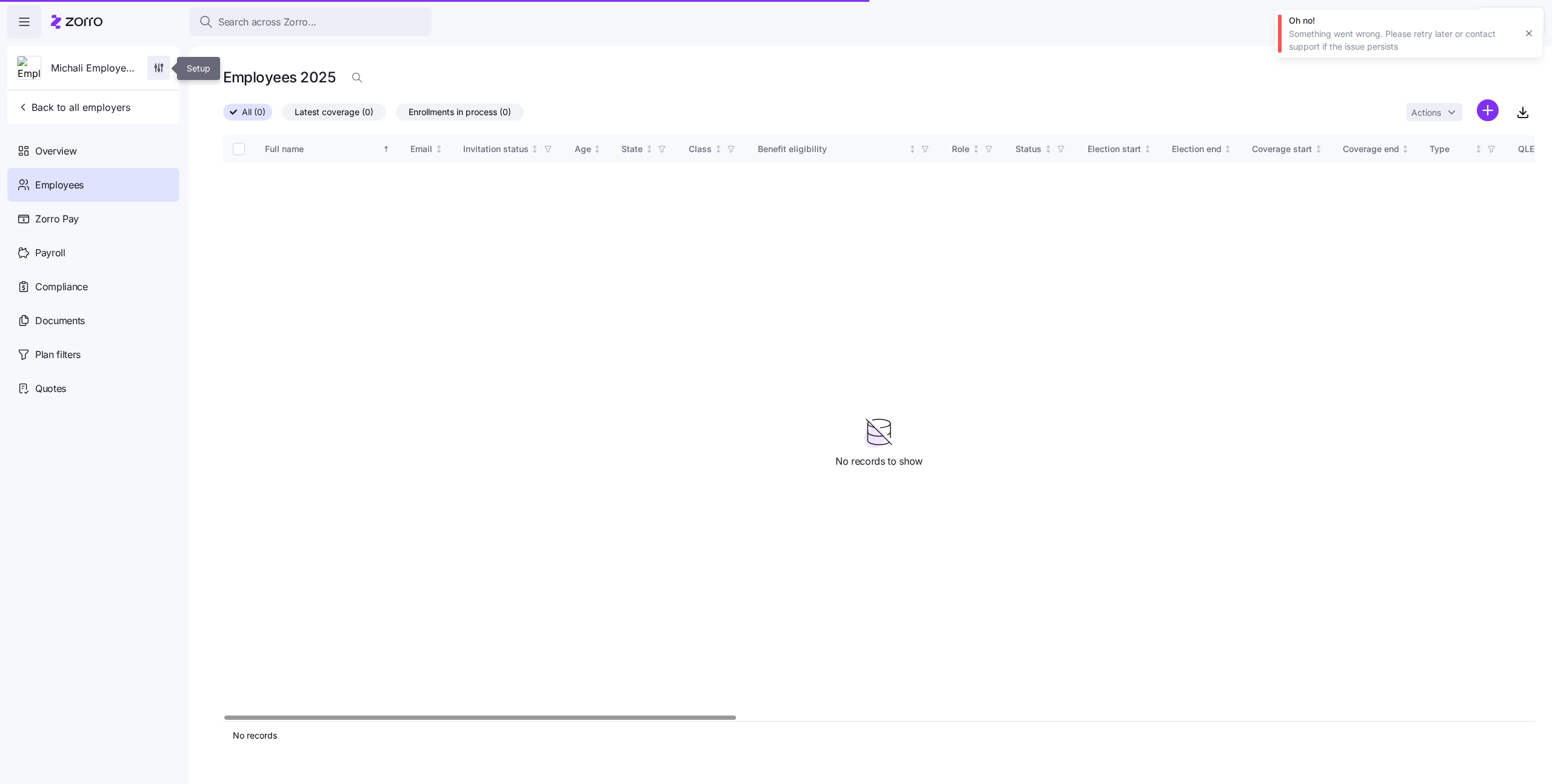
click at [154, 68] on icon "button" at bounding box center [158, 67] width 12 height 12
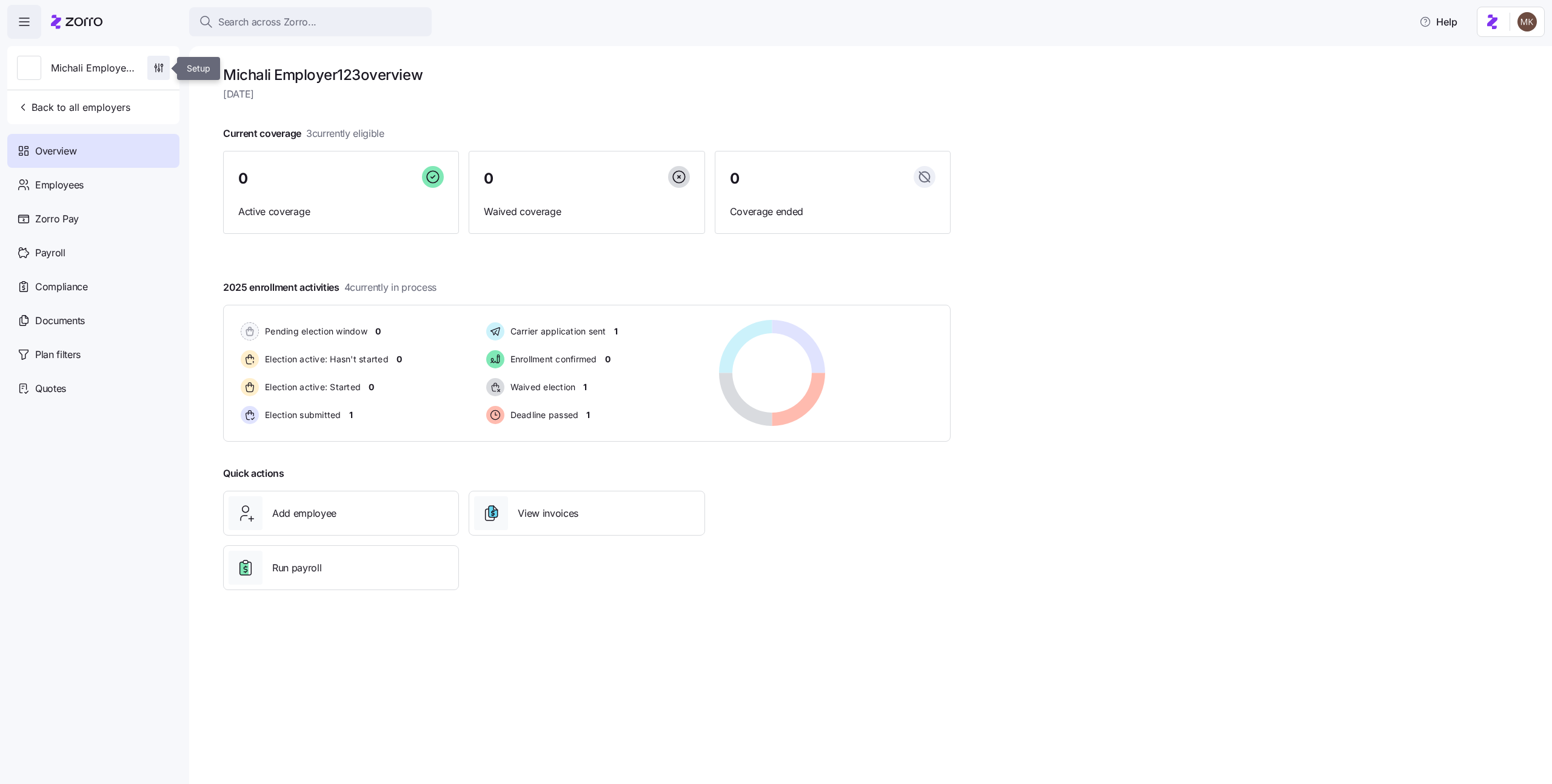
click at [158, 64] on icon "button" at bounding box center [158, 67] width 12 height 12
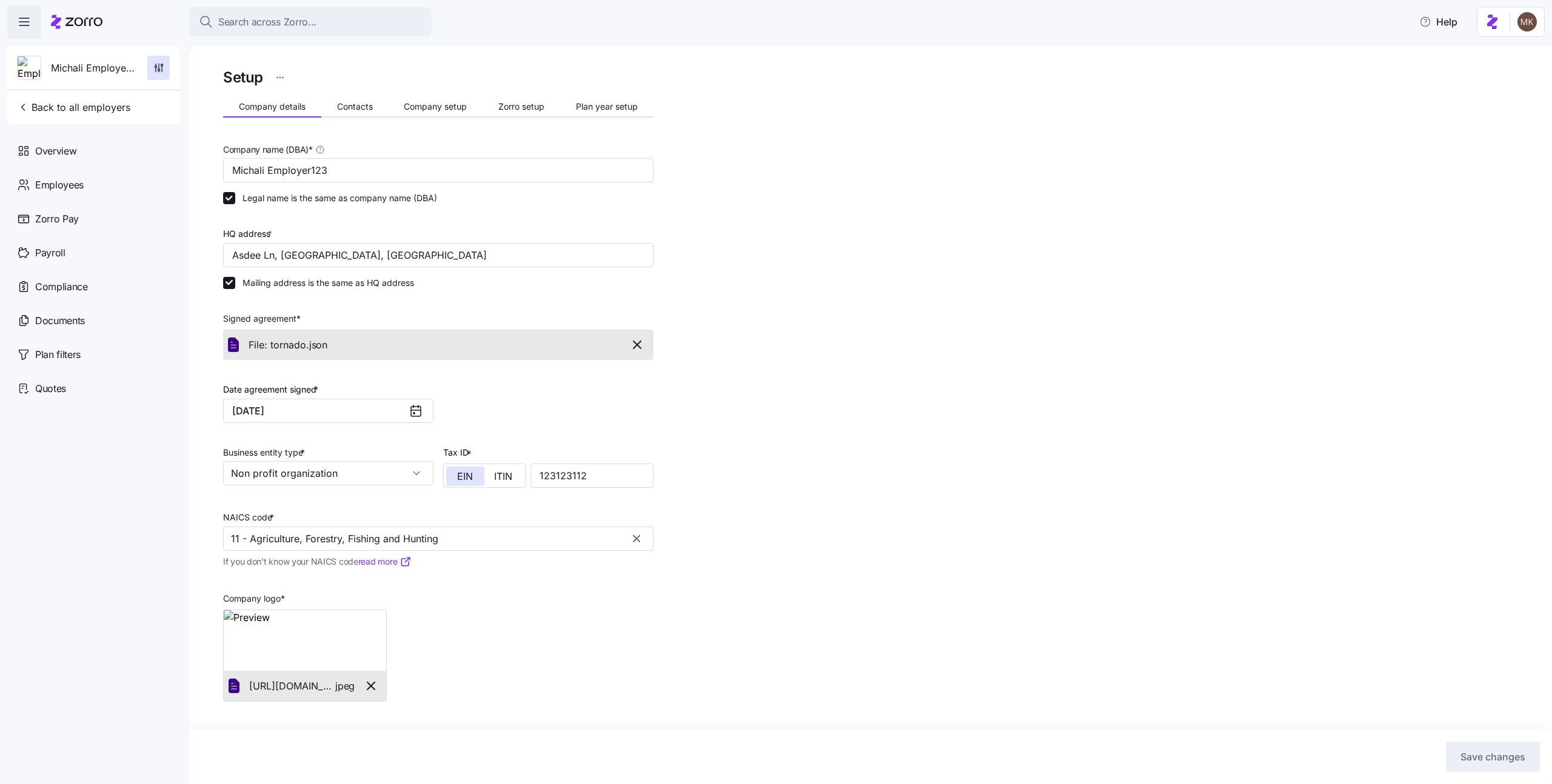
click at [588, 108] on span "Plan year setup" at bounding box center [607, 106] width 62 height 8
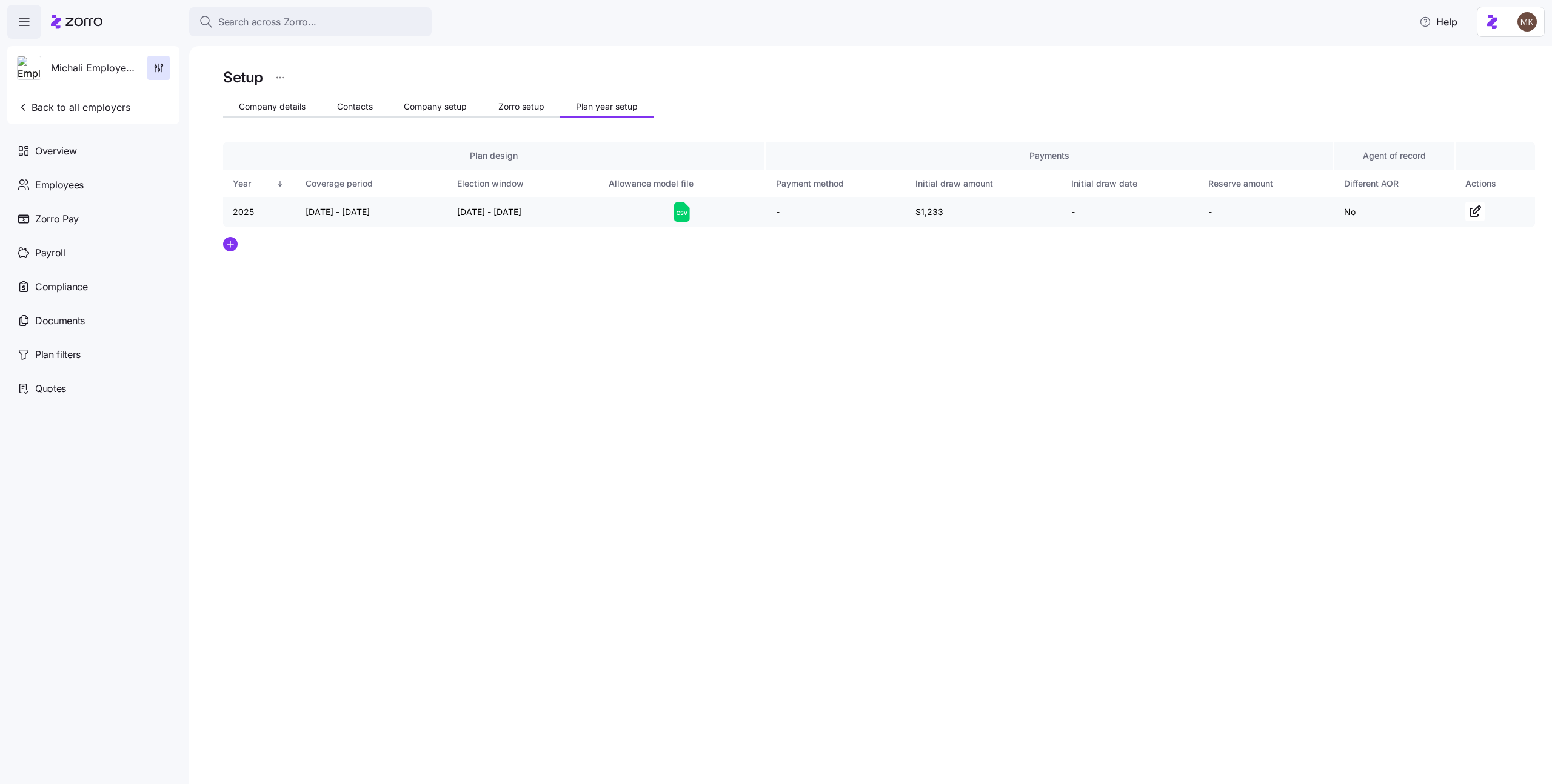
drag, startPoint x: 562, startPoint y: 214, endPoint x: 453, endPoint y: 211, distance: 109.0
click at [453, 211] on td "08/01/2025 - 09/07/2025" at bounding box center [523, 211] width 152 height 30
click at [461, 284] on div "Setup Company details Contacts Company setup Zorro setup Plan year setup Plan d…" at bounding box center [879, 188] width 1312 height 245
drag, startPoint x: 302, startPoint y: 214, endPoint x: 423, endPoint y: 217, distance: 121.0
click at [423, 217] on td "01/01/2025 - 12/31/2025" at bounding box center [371, 211] width 152 height 30
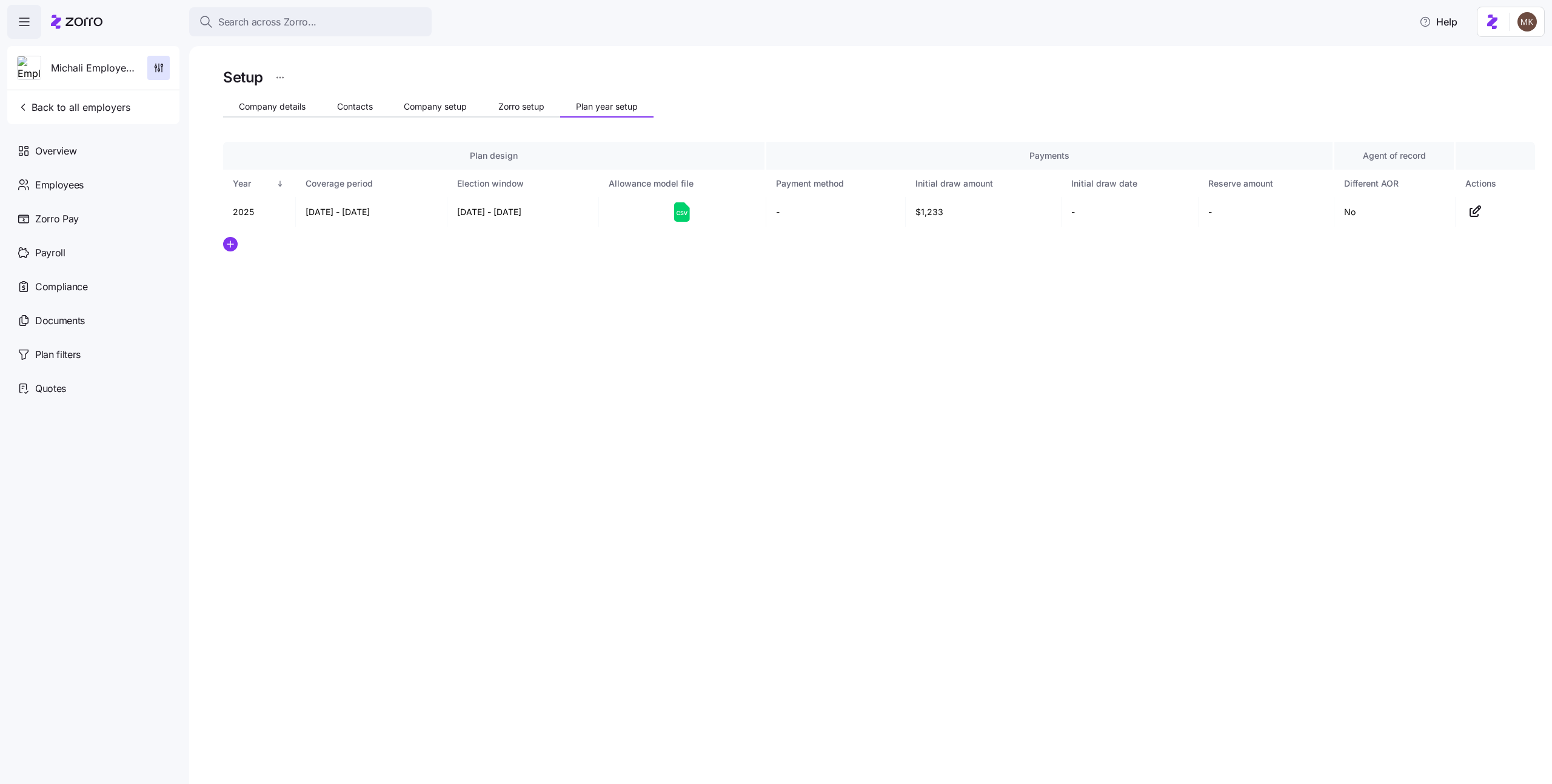
click at [467, 245] on div at bounding box center [879, 245] width 1312 height 15
drag, startPoint x: 429, startPoint y: 214, endPoint x: 550, endPoint y: 216, distance: 121.0
click at [550, 216] on tr "2025 01/01/2025 - 12/31/2025 08/01/2025 - 09/07/2025 - $1,233 - - No" at bounding box center [879, 211] width 1312 height 30
click at [550, 216] on td "08/01/2025 - 09/07/2025" at bounding box center [523, 211] width 152 height 30
